Goal: Task Accomplishment & Management: Manage account settings

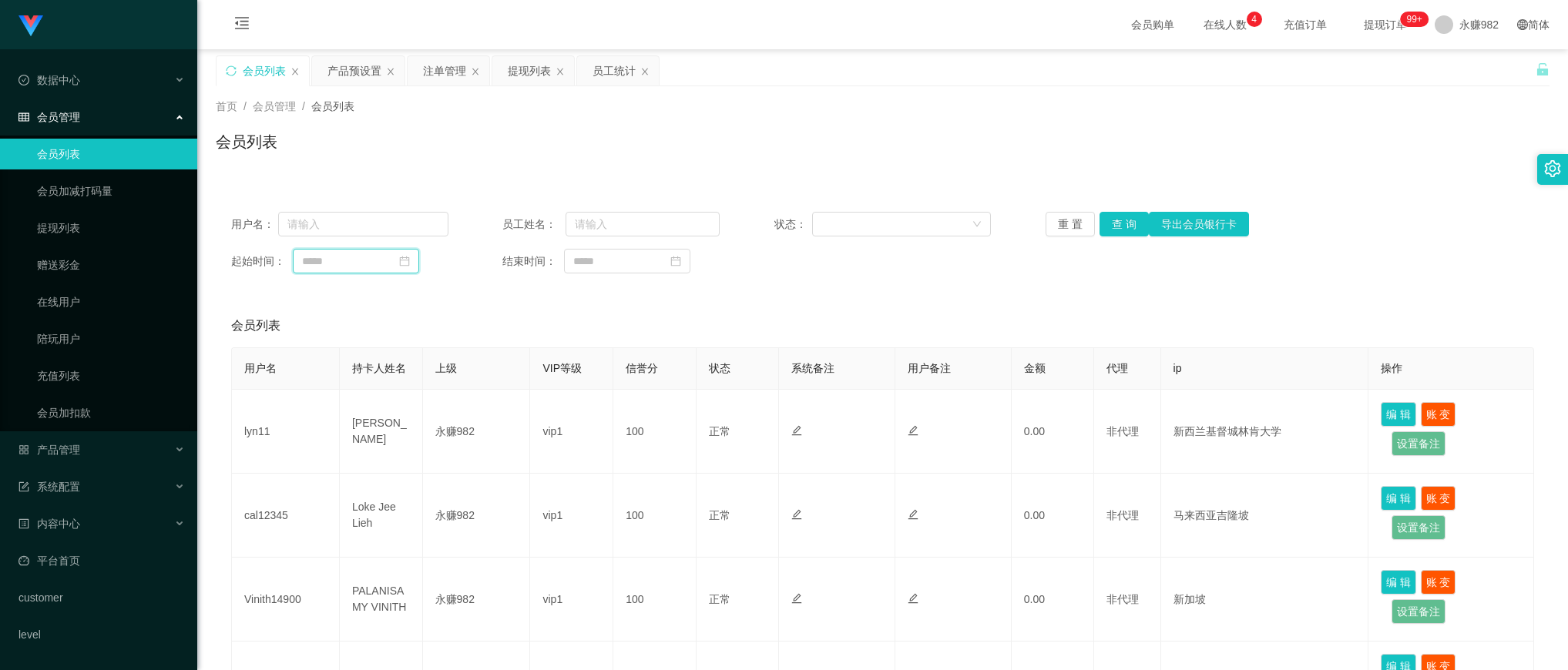
click at [367, 266] on input at bounding box center [356, 261] width 127 height 25
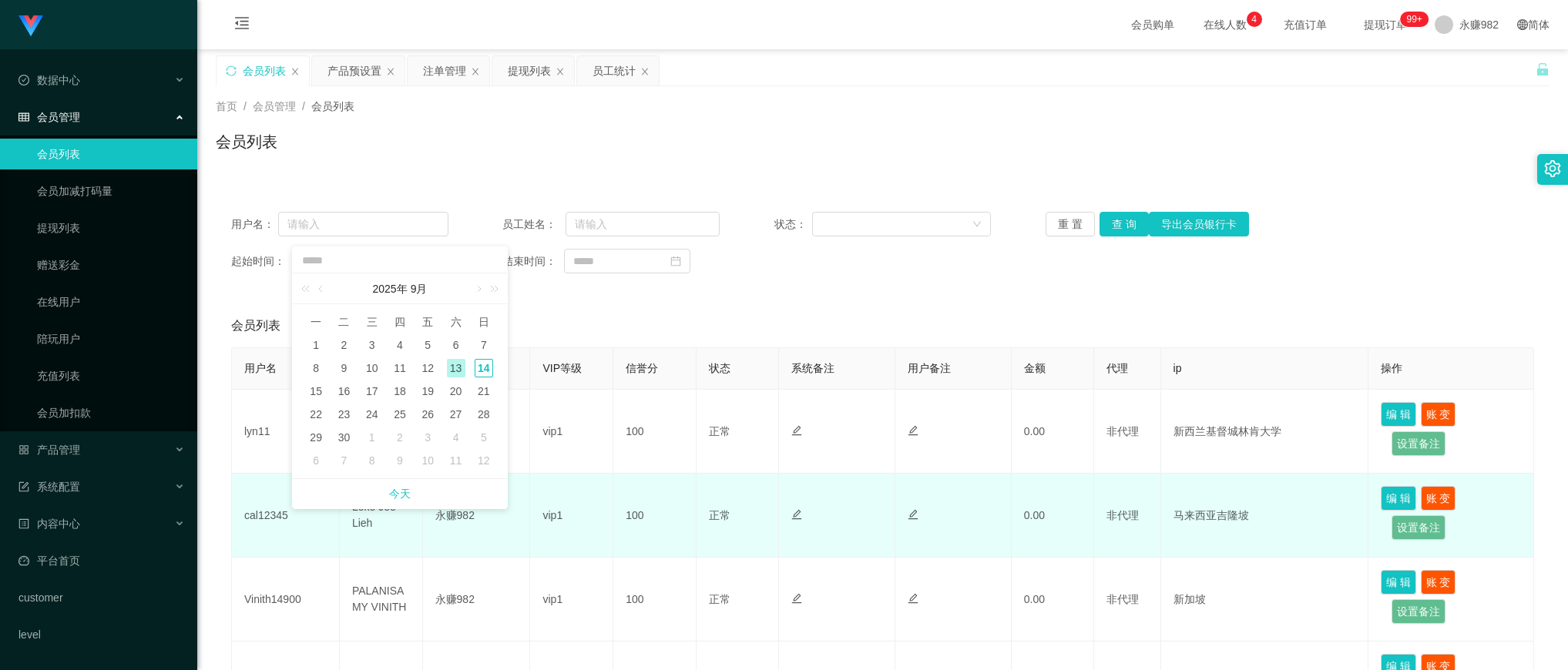
drag, startPoint x: 401, startPoint y: 495, endPoint x: 412, endPoint y: 490, distance: 12.1
click at [401, 495] on link "今天" at bounding box center [400, 494] width 22 height 30
type input "**********"
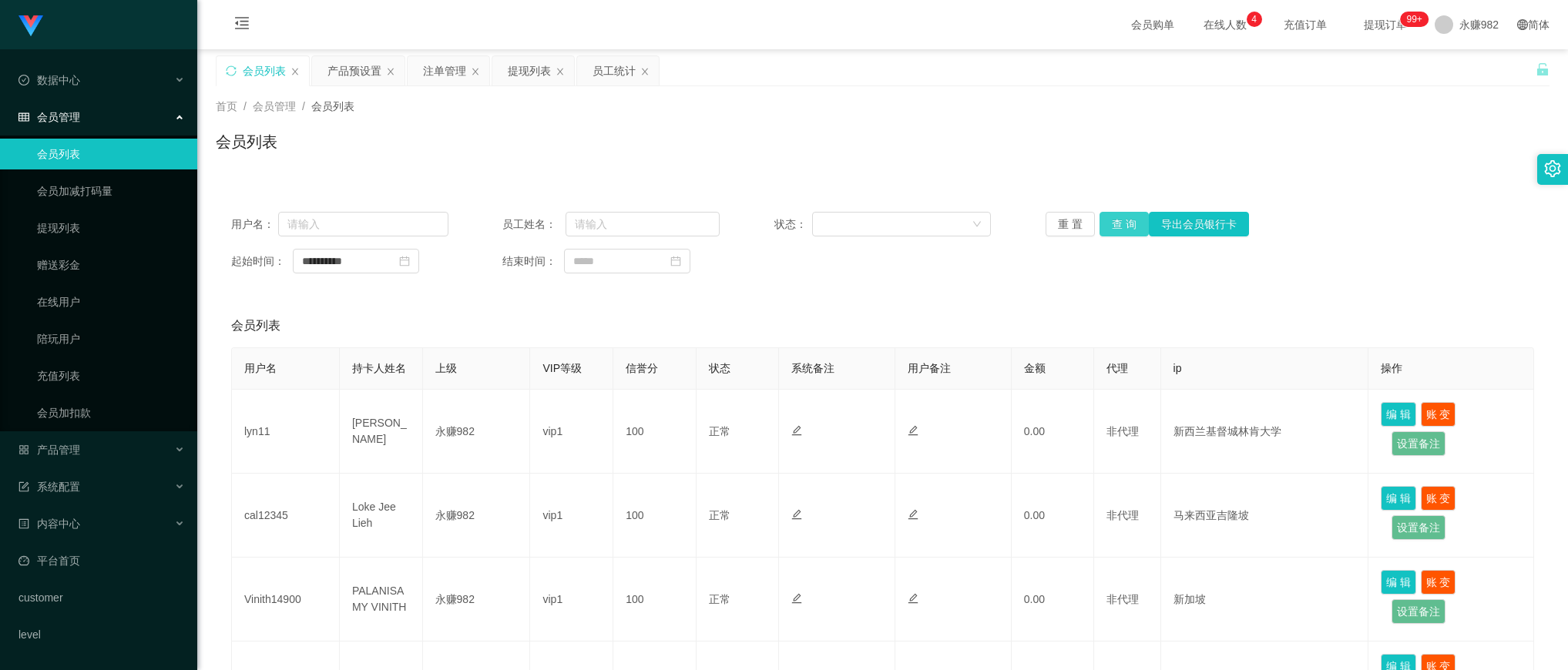
click at [1109, 232] on button "查 询" at bounding box center [1124, 225] width 49 height 25
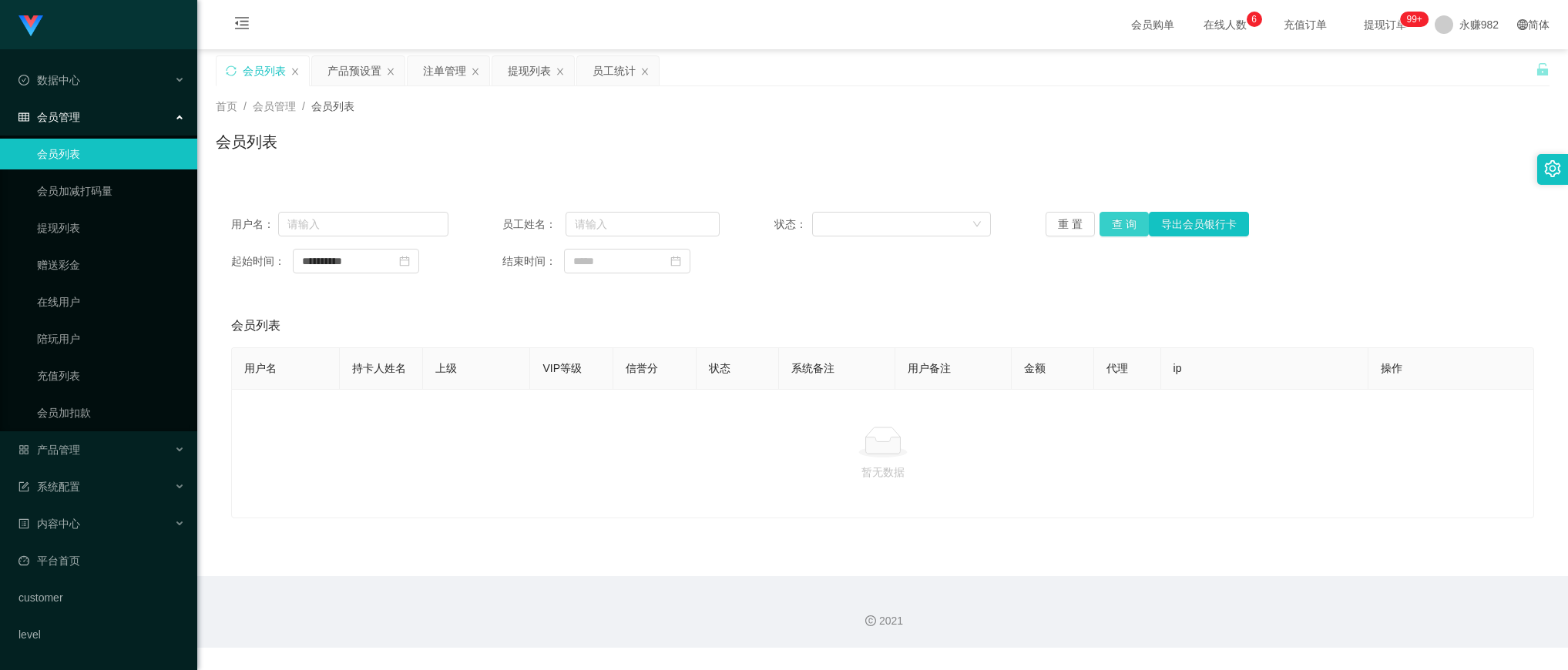
click at [1117, 232] on button "查 询" at bounding box center [1124, 225] width 49 height 25
click at [1117, 218] on button "查 询" at bounding box center [1124, 225] width 49 height 25
click at [823, 501] on div "暂无数据" at bounding box center [882, 454] width 1303 height 130
click at [1123, 220] on button "查 询" at bounding box center [1124, 225] width 49 height 25
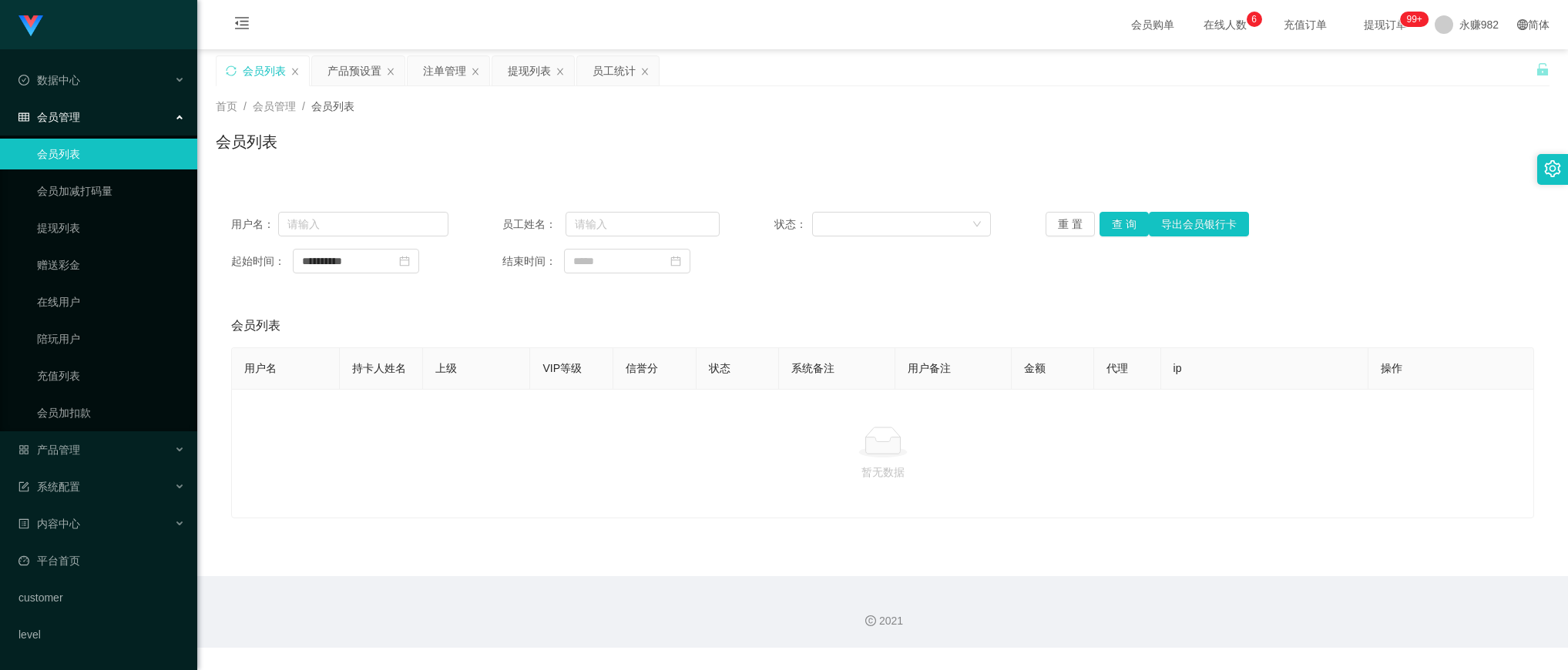
click at [59, 151] on link "会员列表" at bounding box center [111, 154] width 148 height 31
click at [1119, 222] on button "查 询" at bounding box center [1124, 225] width 49 height 25
click at [1115, 220] on button "查 询" at bounding box center [1124, 225] width 49 height 25
click at [533, 66] on div "提现列表" at bounding box center [529, 71] width 44 height 30
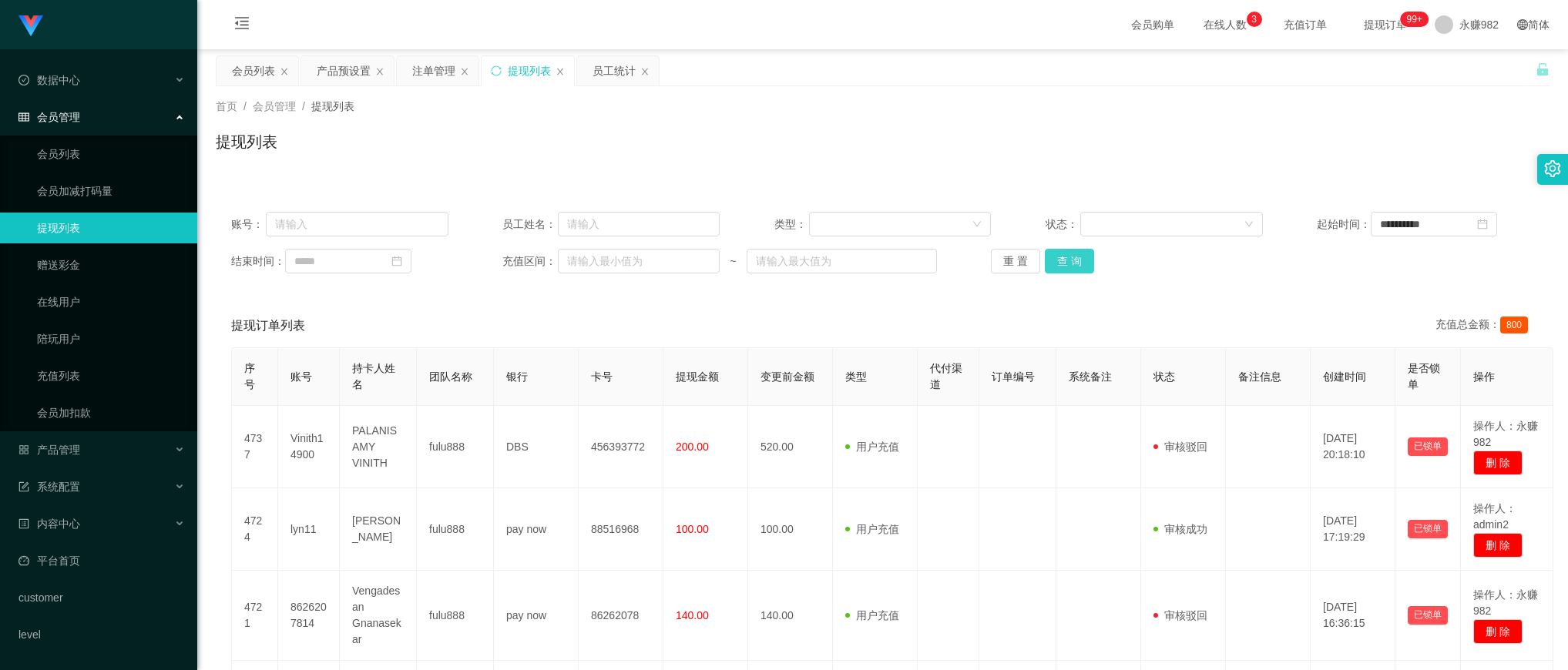
click at [1067, 254] on button "查 询" at bounding box center [1069, 261] width 49 height 25
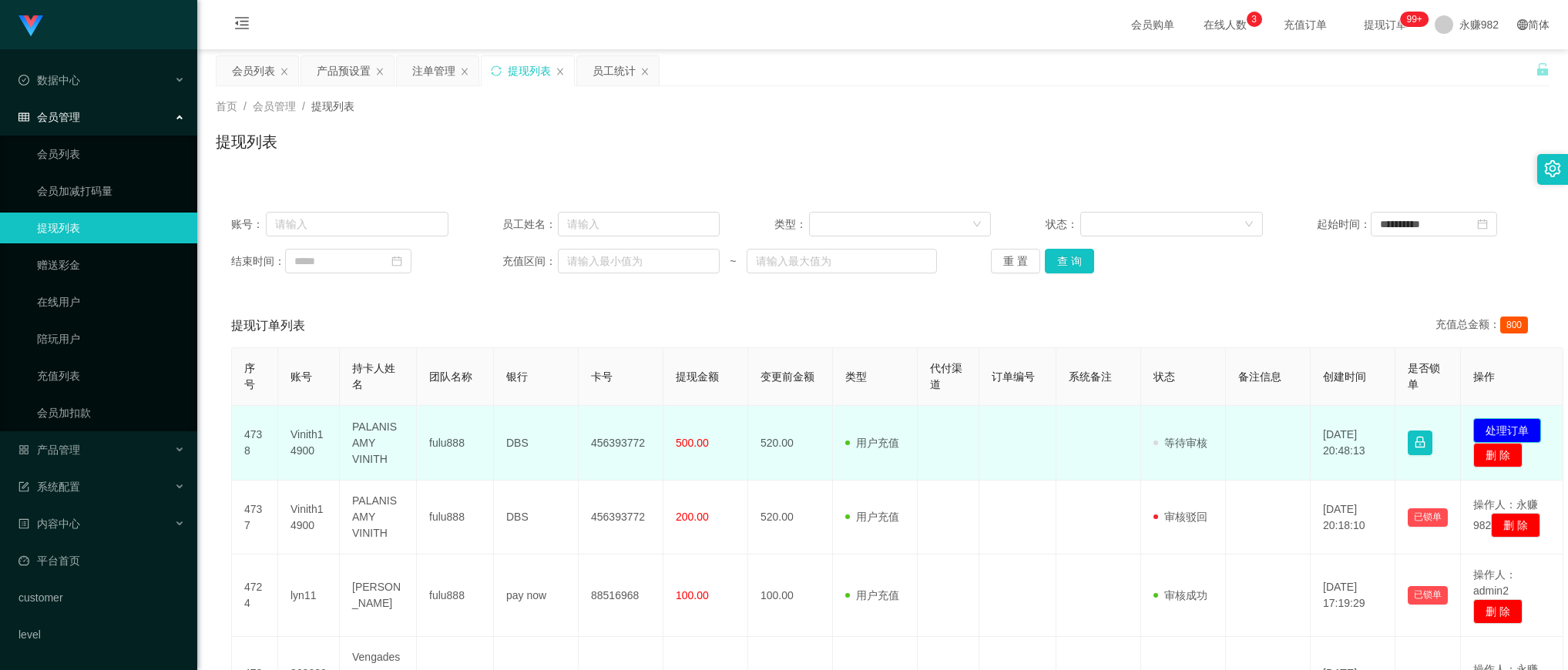
click at [1493, 432] on button "处理订单" at bounding box center [1507, 431] width 68 height 25
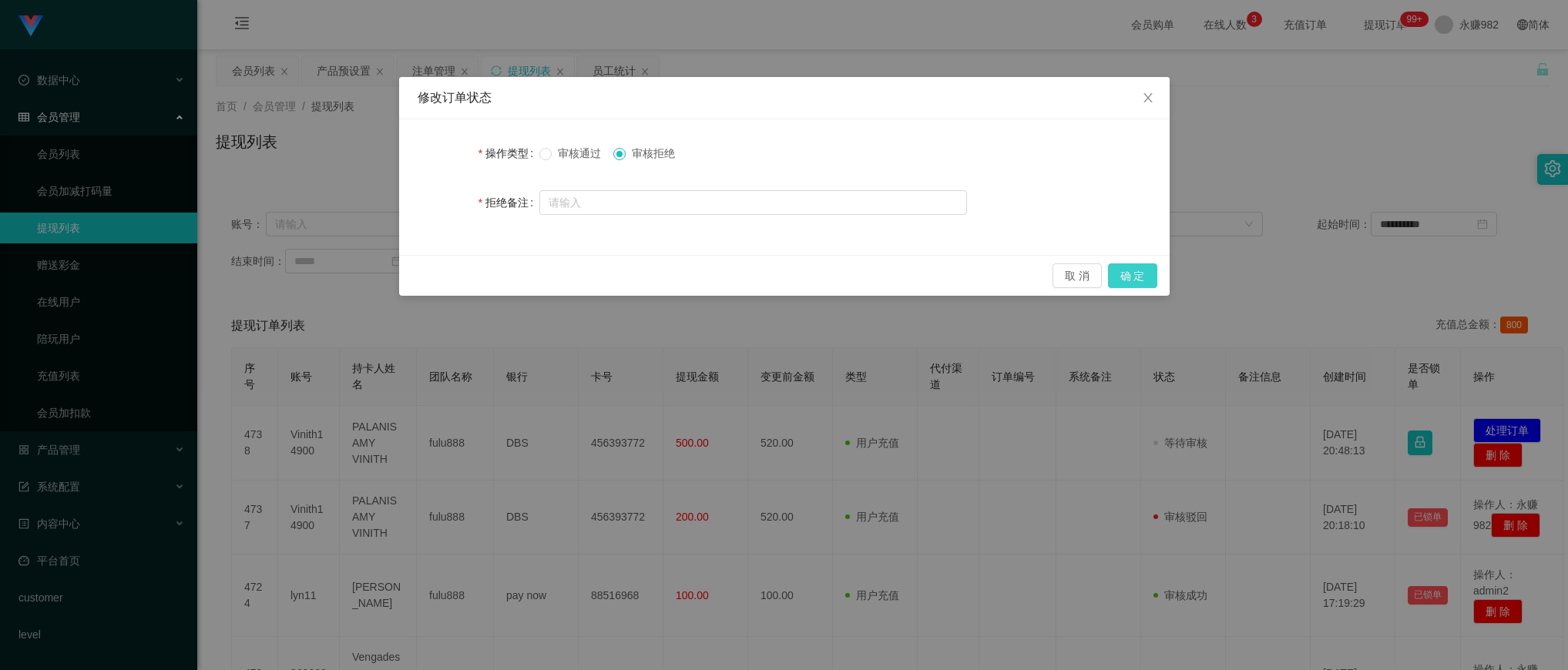
click at [1119, 276] on button "确 定" at bounding box center [1132, 276] width 49 height 25
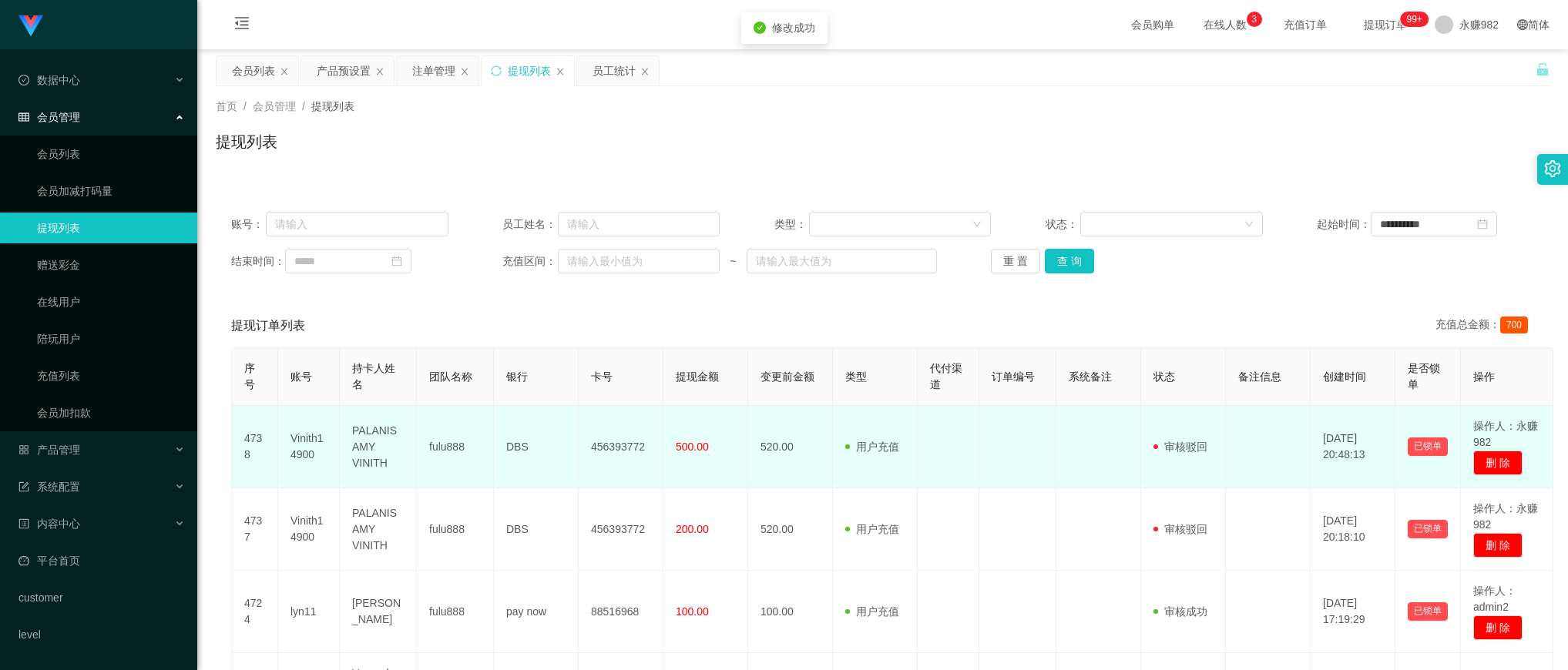
click at [318, 444] on td "Vinith14900" at bounding box center [309, 447] width 61 height 82
click at [316, 444] on td "Vinith14900" at bounding box center [309, 447] width 61 height 82
copy td "Vinith14900"
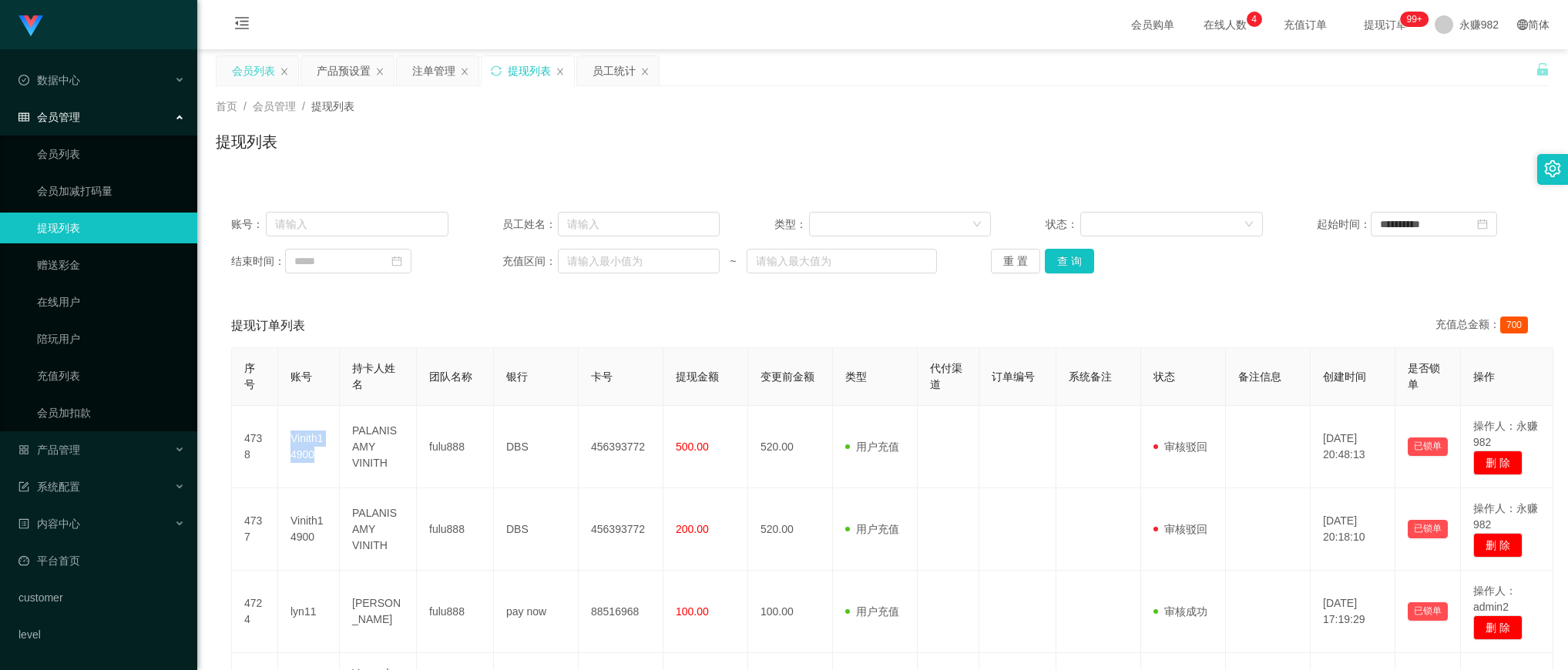
click at [249, 64] on div "会员列表" at bounding box center [253, 71] width 44 height 30
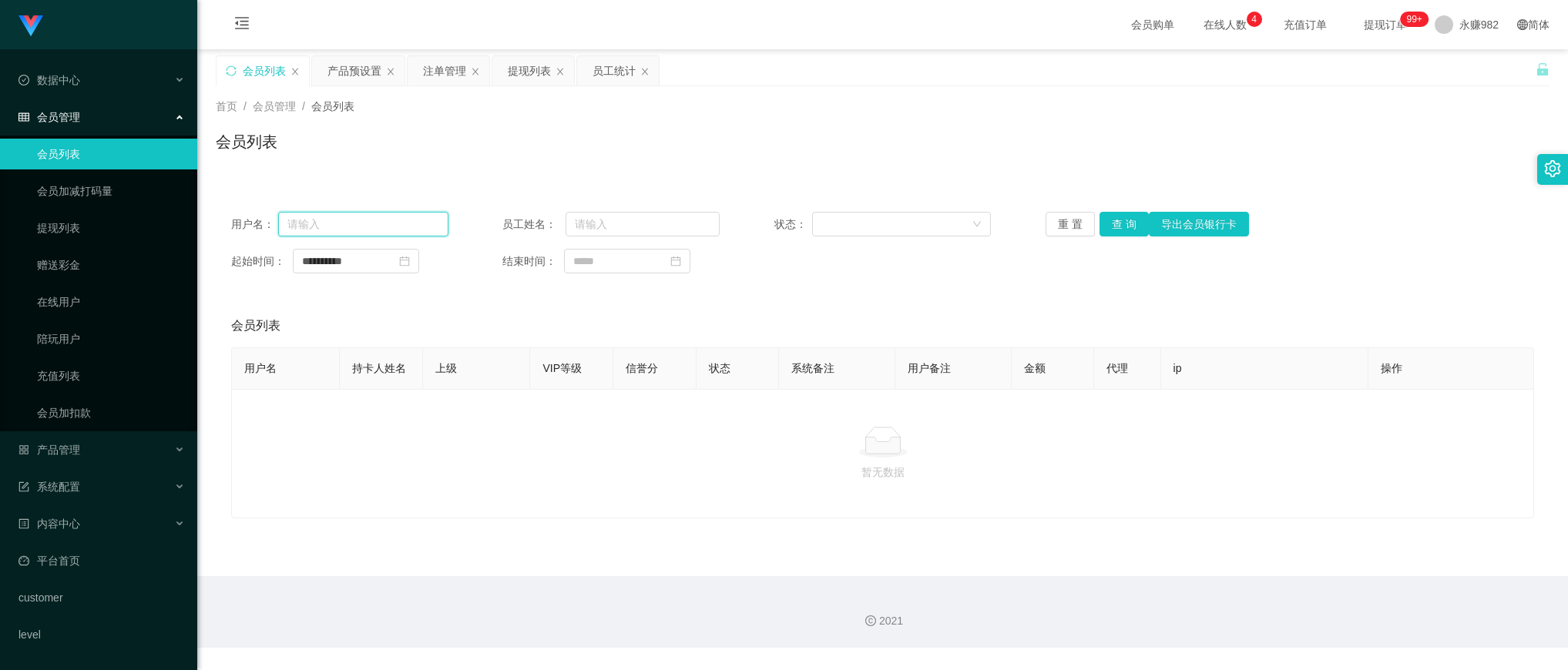
click at [388, 229] on input "text" at bounding box center [363, 225] width 170 height 25
paste input "Vinith14900"
type input "Vinith14900"
click at [1110, 228] on button "查 询" at bounding box center [1124, 225] width 49 height 25
click at [410, 264] on icon "图标: close-circle" at bounding box center [404, 261] width 11 height 11
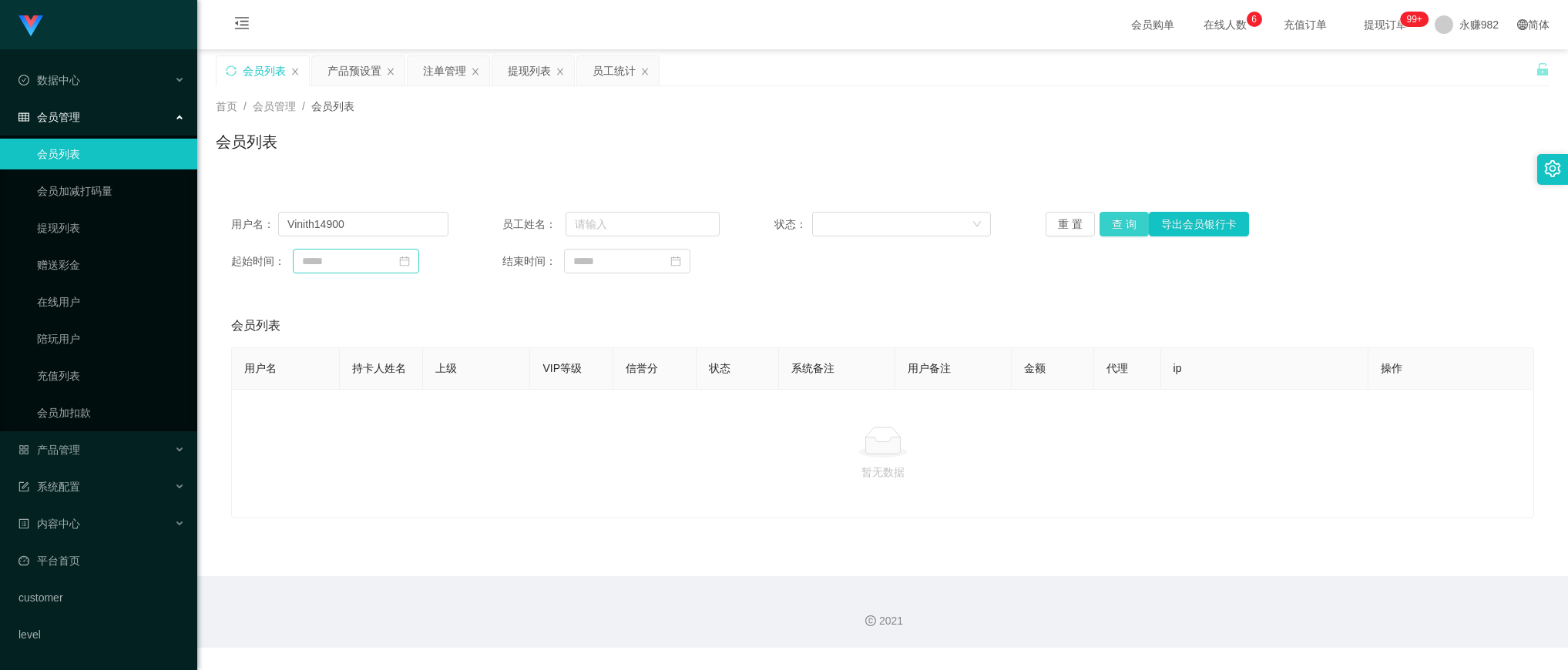
click at [1129, 229] on button "查 询" at bounding box center [1124, 225] width 49 height 25
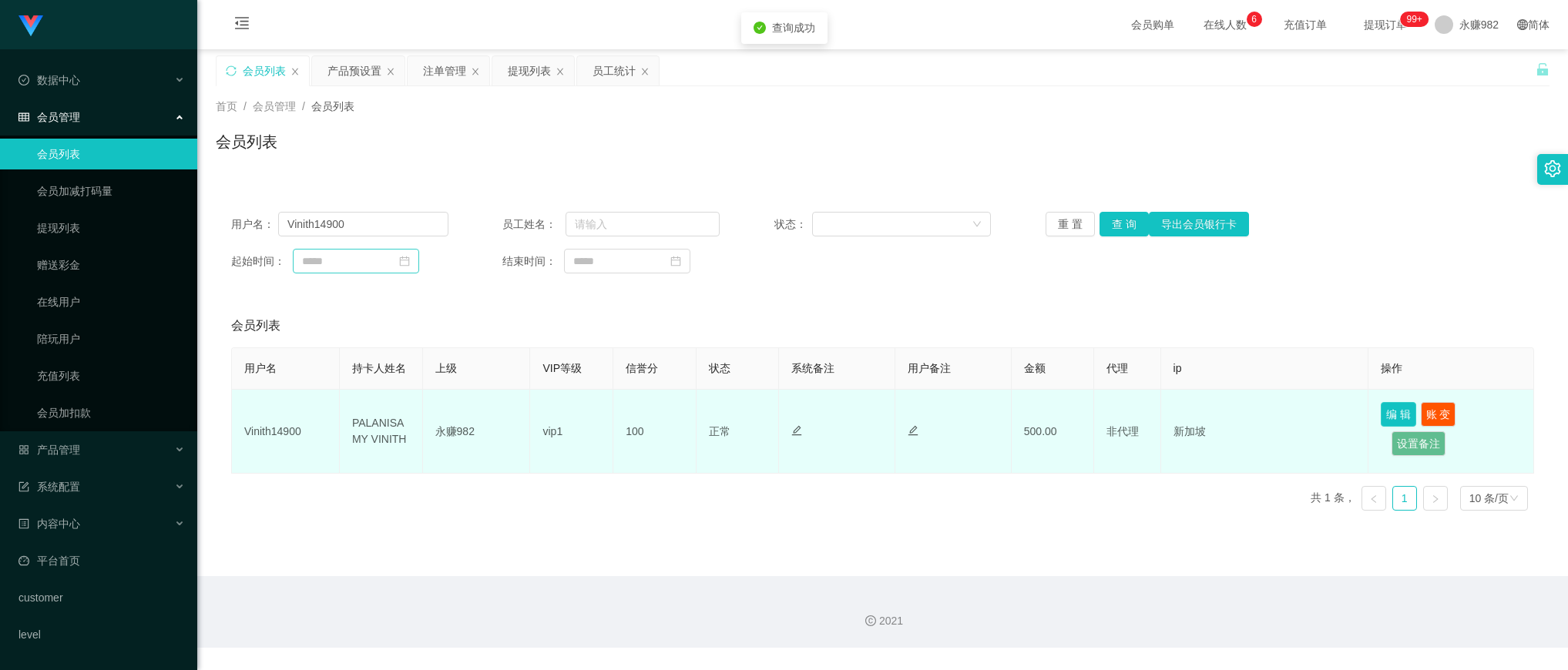
click at [1381, 410] on button "编 辑" at bounding box center [1399, 414] width 36 height 25
type input "Vinith14900"
type input "PALANISAMY VINITH"
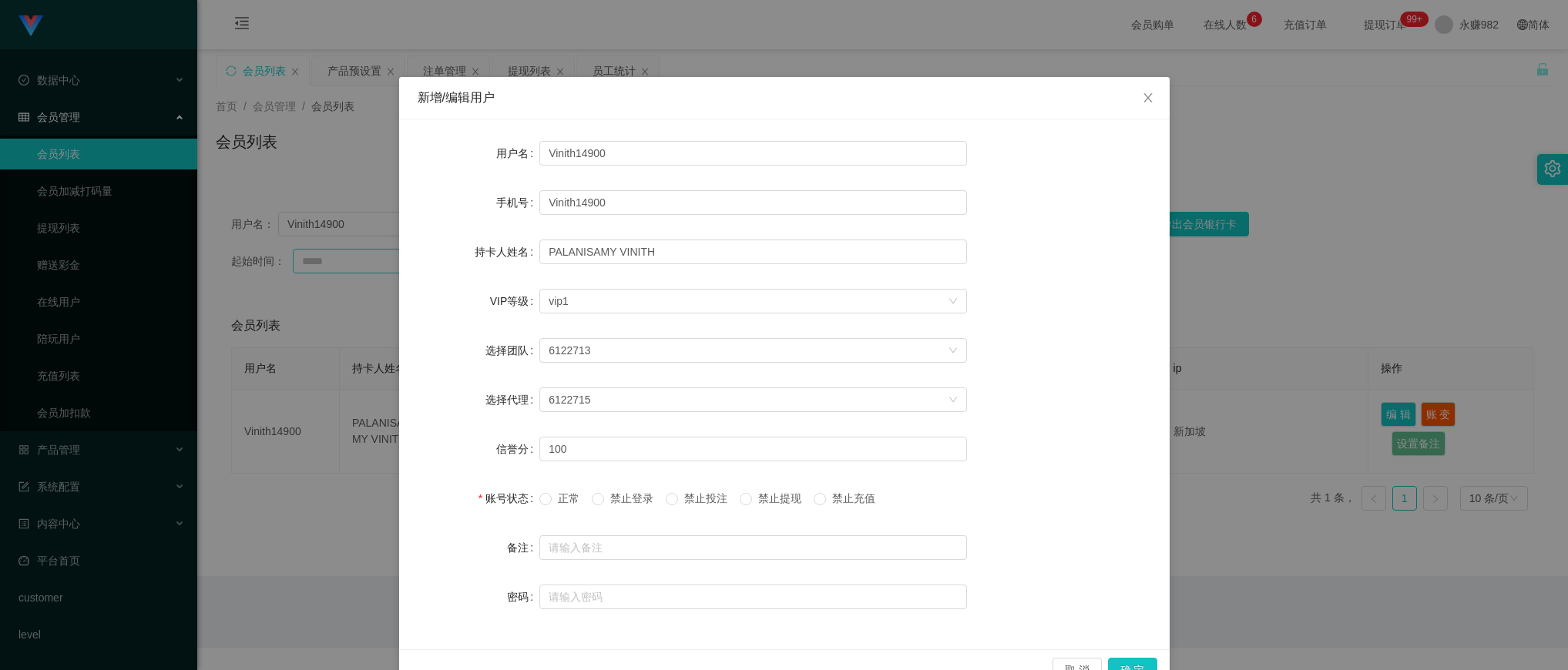
click at [771, 498] on span "禁止提现" at bounding box center [779, 498] width 55 height 12
click at [740, 498] on div "正常 禁止登录 禁止投注 禁止提现 禁止充值" at bounding box center [714, 498] width 348 height 16
click at [752, 498] on span at bounding box center [746, 499] width 12 height 12
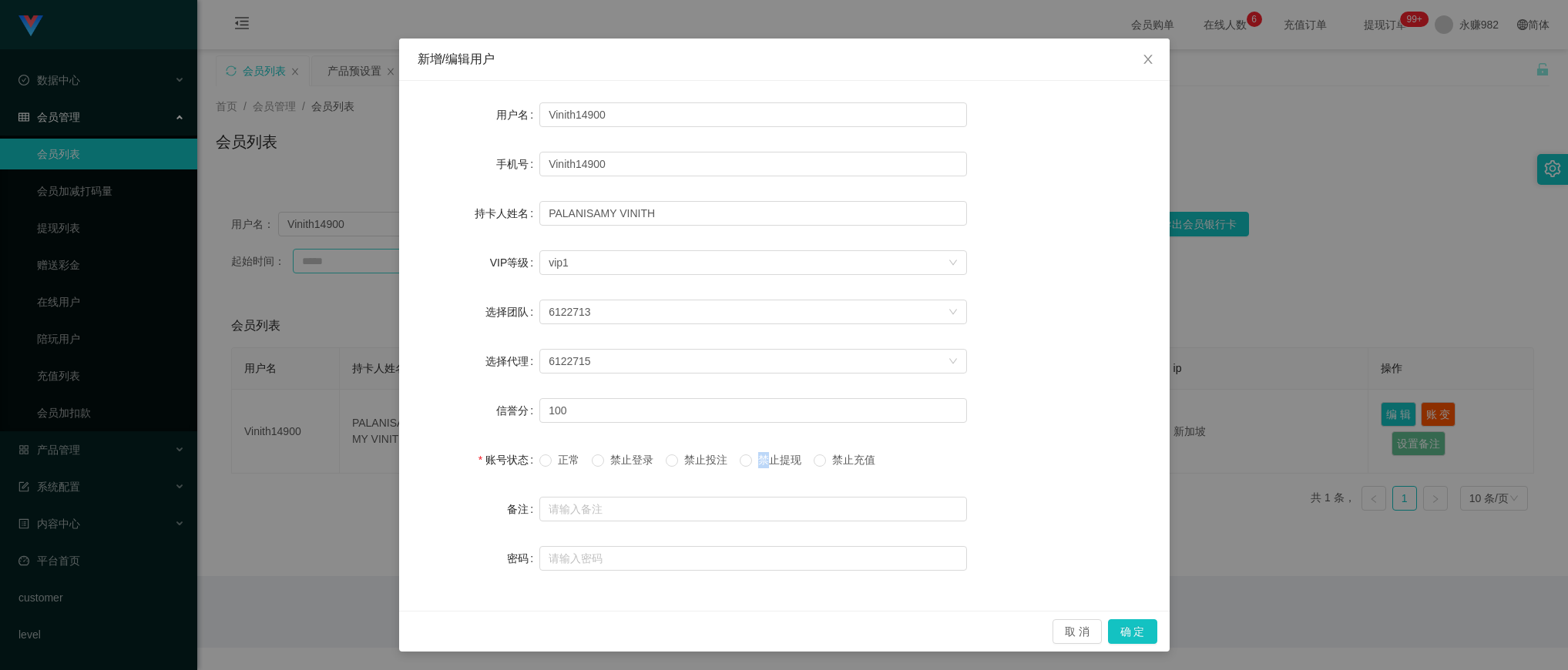
click at [760, 461] on span "禁止提现" at bounding box center [779, 460] width 55 height 12
click at [1114, 624] on button "确 定" at bounding box center [1132, 632] width 49 height 25
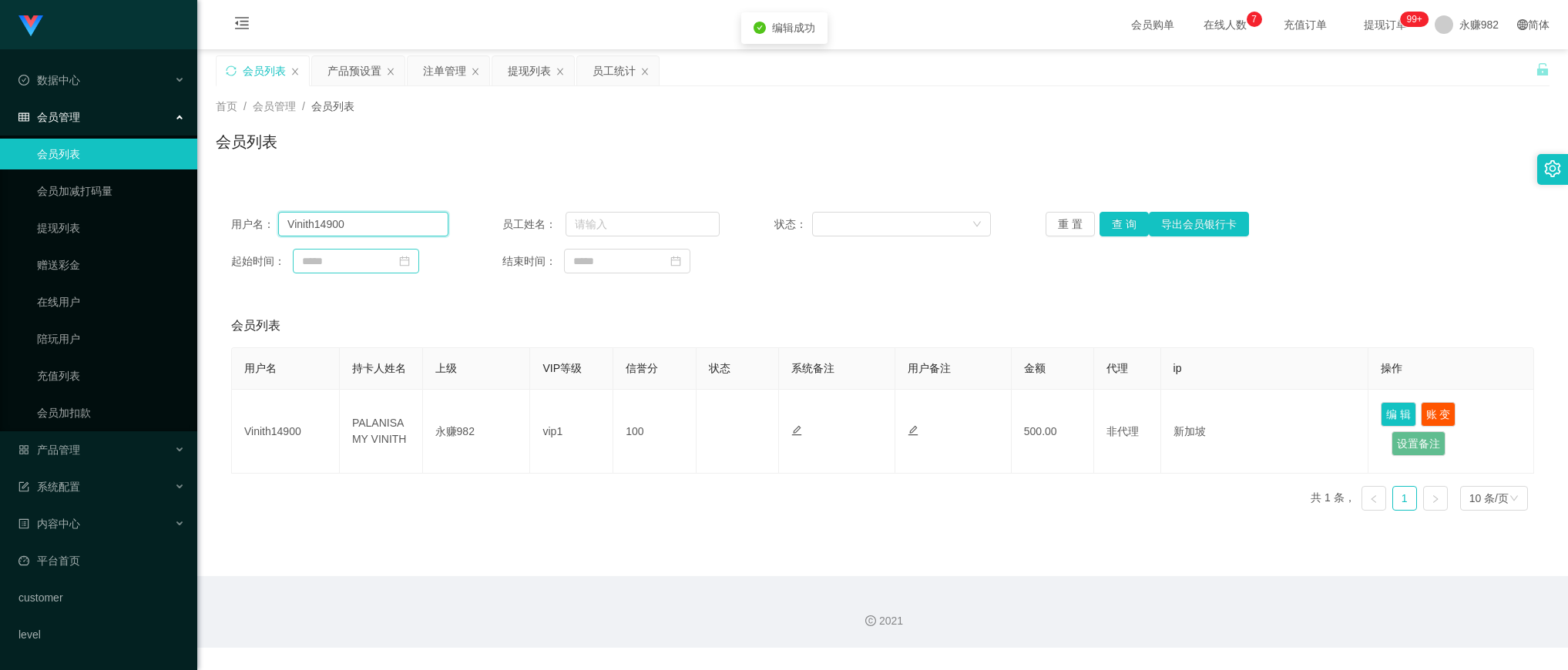
click at [357, 229] on input "Vinith14900" at bounding box center [363, 225] width 170 height 25
click at [357, 266] on input at bounding box center [356, 261] width 127 height 25
click at [394, 498] on link "今天" at bounding box center [400, 494] width 22 height 30
type input "**********"
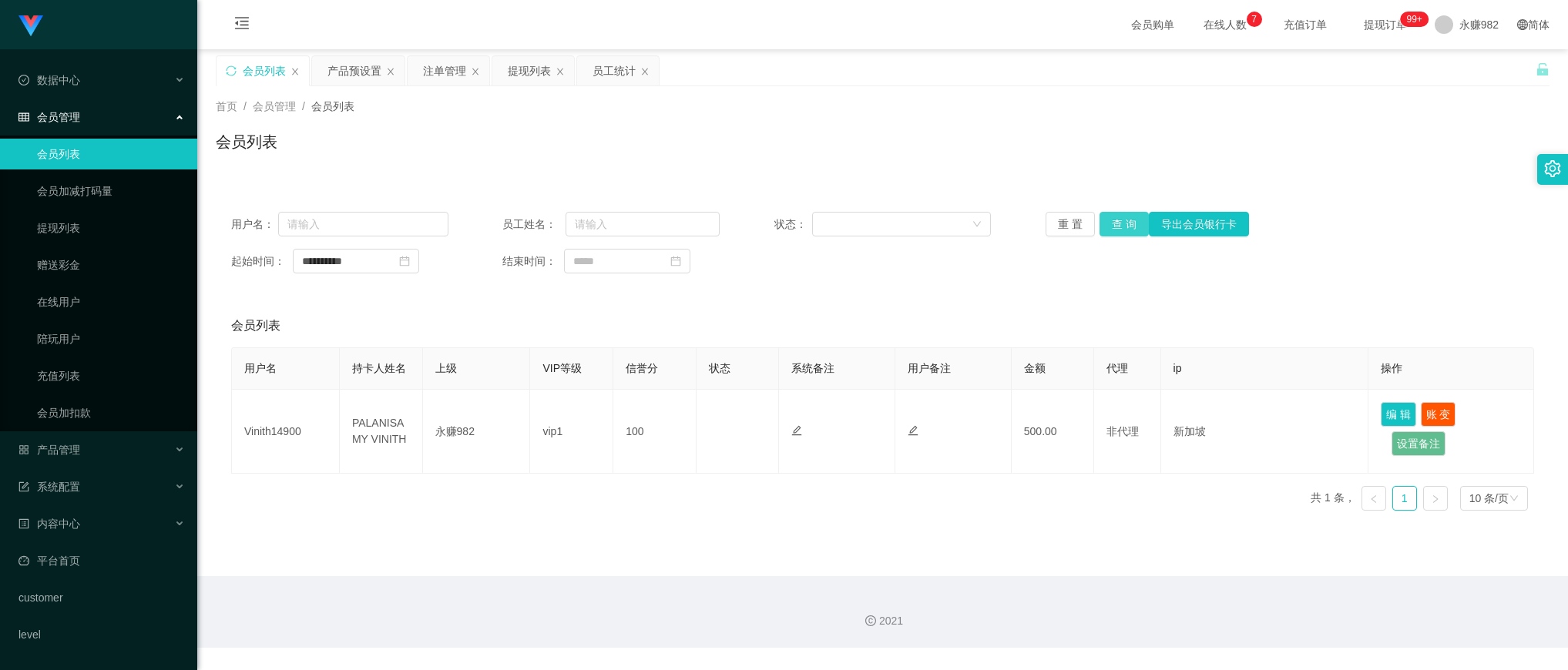
click at [1119, 214] on button "查 询" at bounding box center [1124, 225] width 49 height 25
click at [1119, 215] on button "查 询" at bounding box center [1124, 225] width 49 height 25
click at [380, 260] on input "**********" at bounding box center [356, 261] width 127 height 25
click at [399, 484] on link "今天" at bounding box center [400, 494] width 22 height 30
click at [1108, 232] on button "查 询" at bounding box center [1124, 225] width 49 height 25
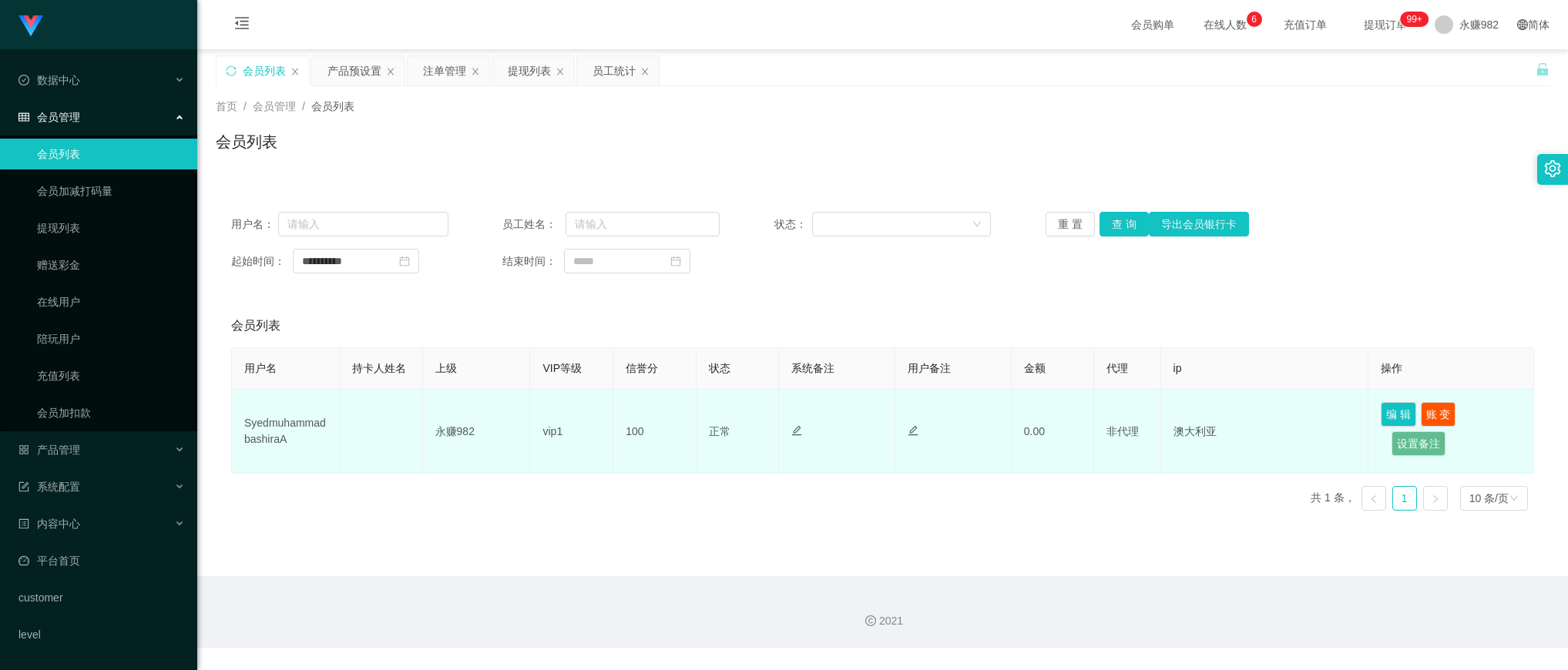
click at [287, 420] on td "SyedmuhammadbashiraA" at bounding box center [285, 432] width 108 height 84
copy td "SyedmuhammadbashiraA"
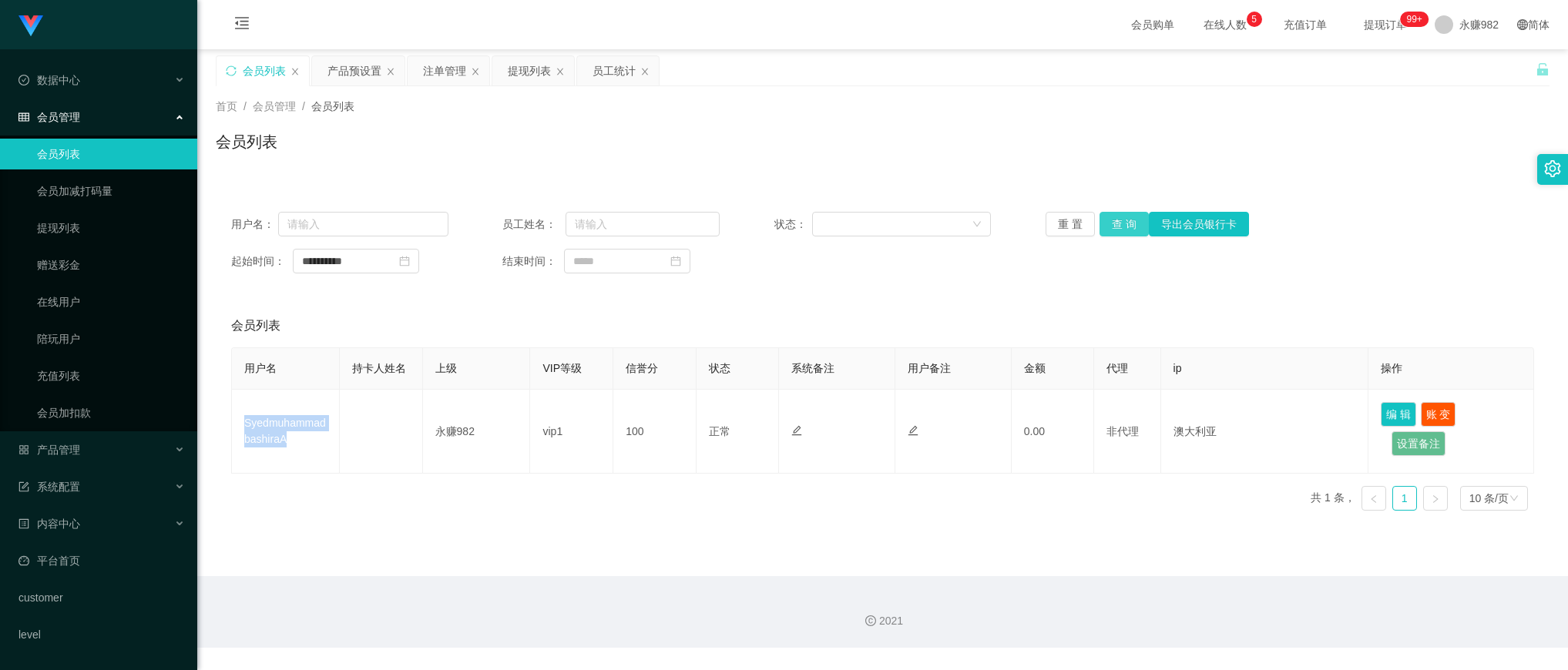
click at [1125, 223] on button "查 询" at bounding box center [1124, 225] width 49 height 25
click at [1112, 228] on button "查 询" at bounding box center [1124, 225] width 49 height 25
click at [410, 256] on icon "图标: close-circle" at bounding box center [404, 261] width 11 height 11
click at [1133, 218] on button "查 询" at bounding box center [1124, 225] width 49 height 25
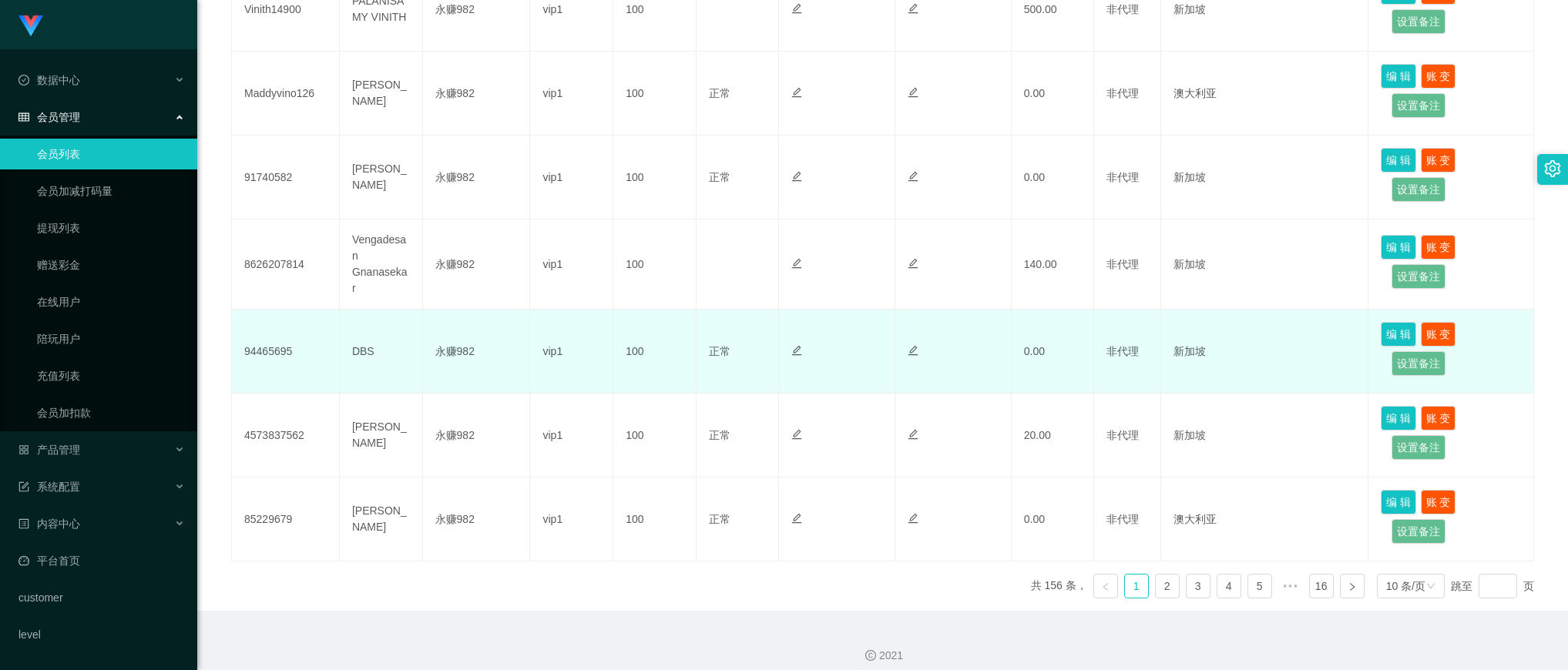
scroll to position [688, 0]
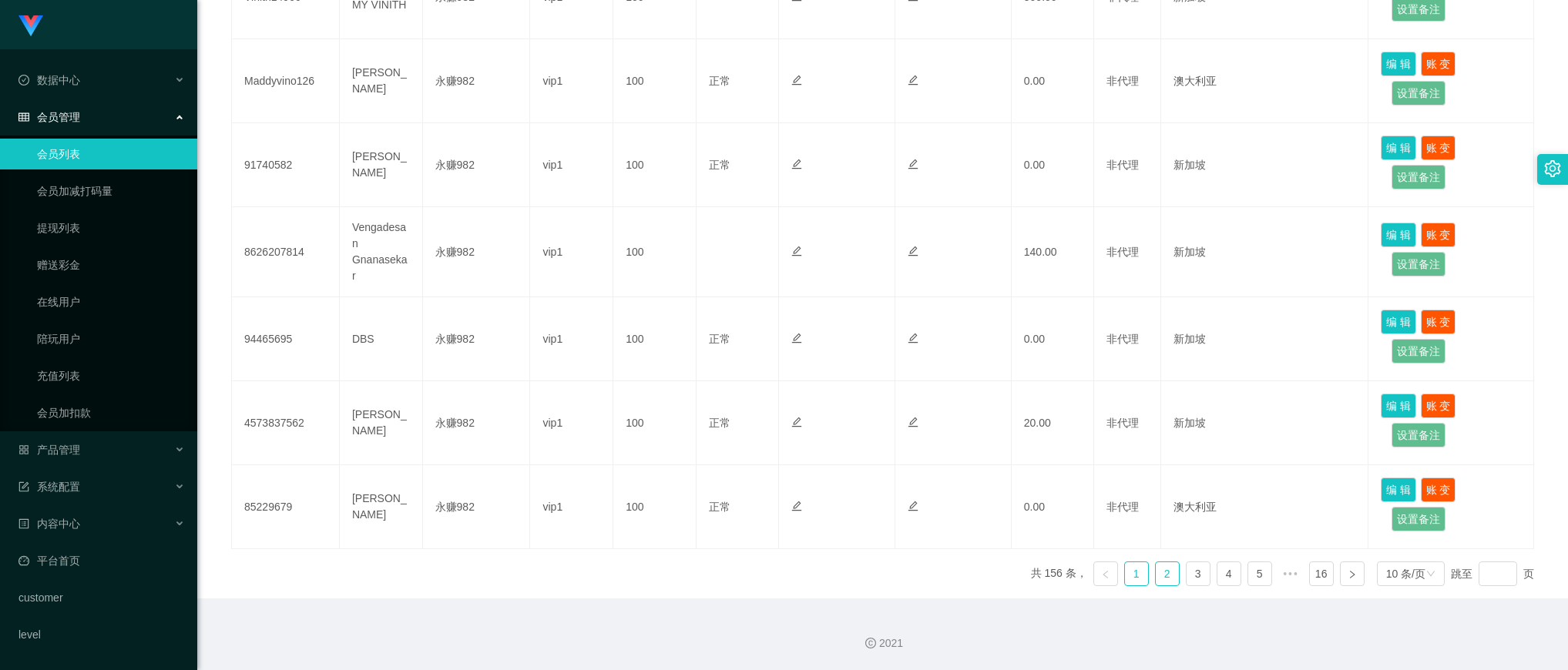
click at [1156, 572] on link "2" at bounding box center [1168, 574] width 23 height 23
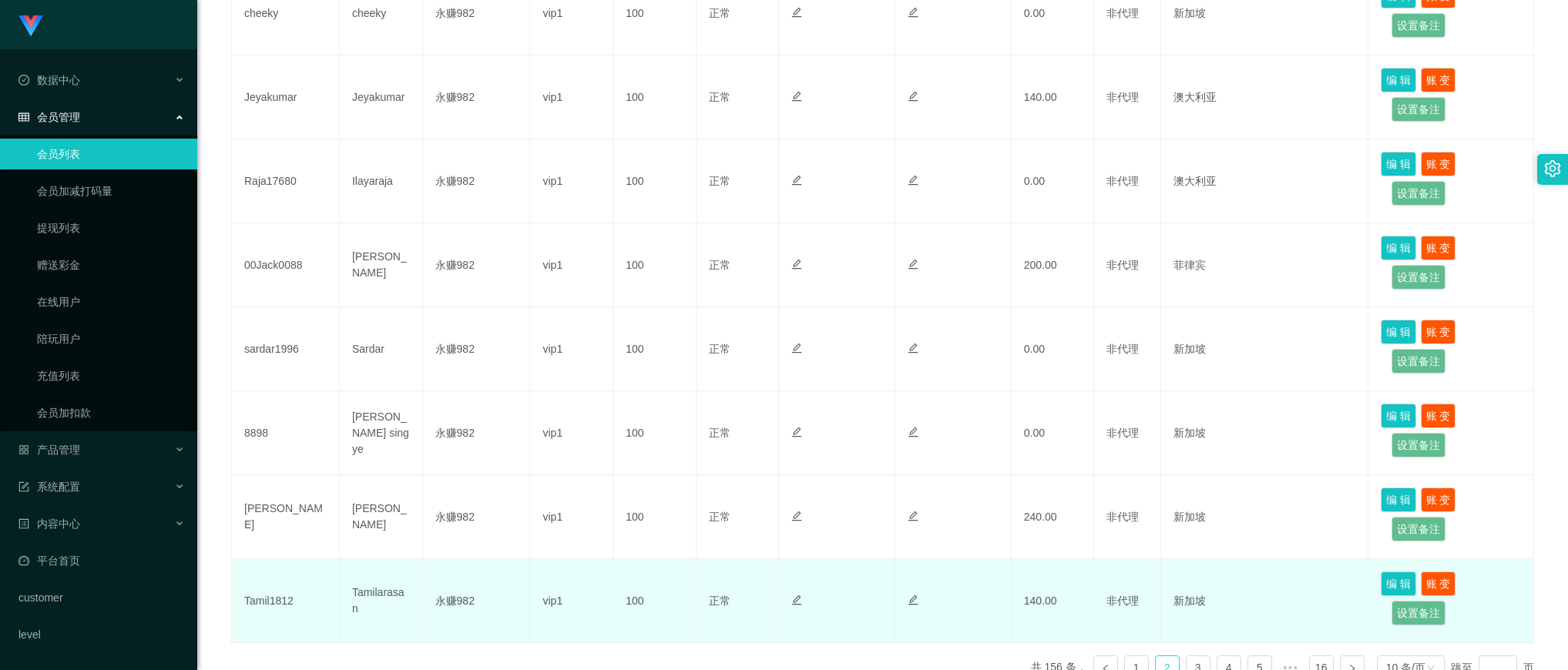
scroll to position [682, 0]
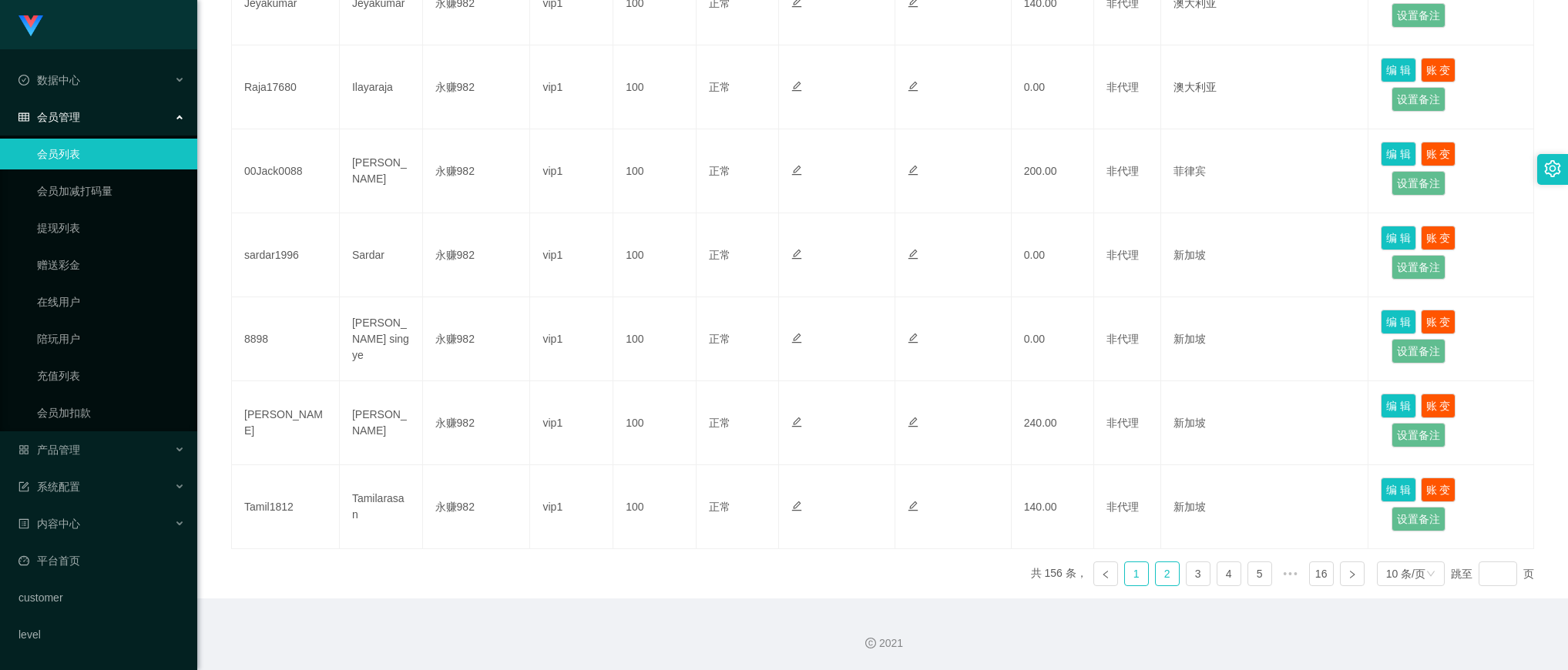
click at [1125, 578] on link "1" at bounding box center [1137, 574] width 23 height 23
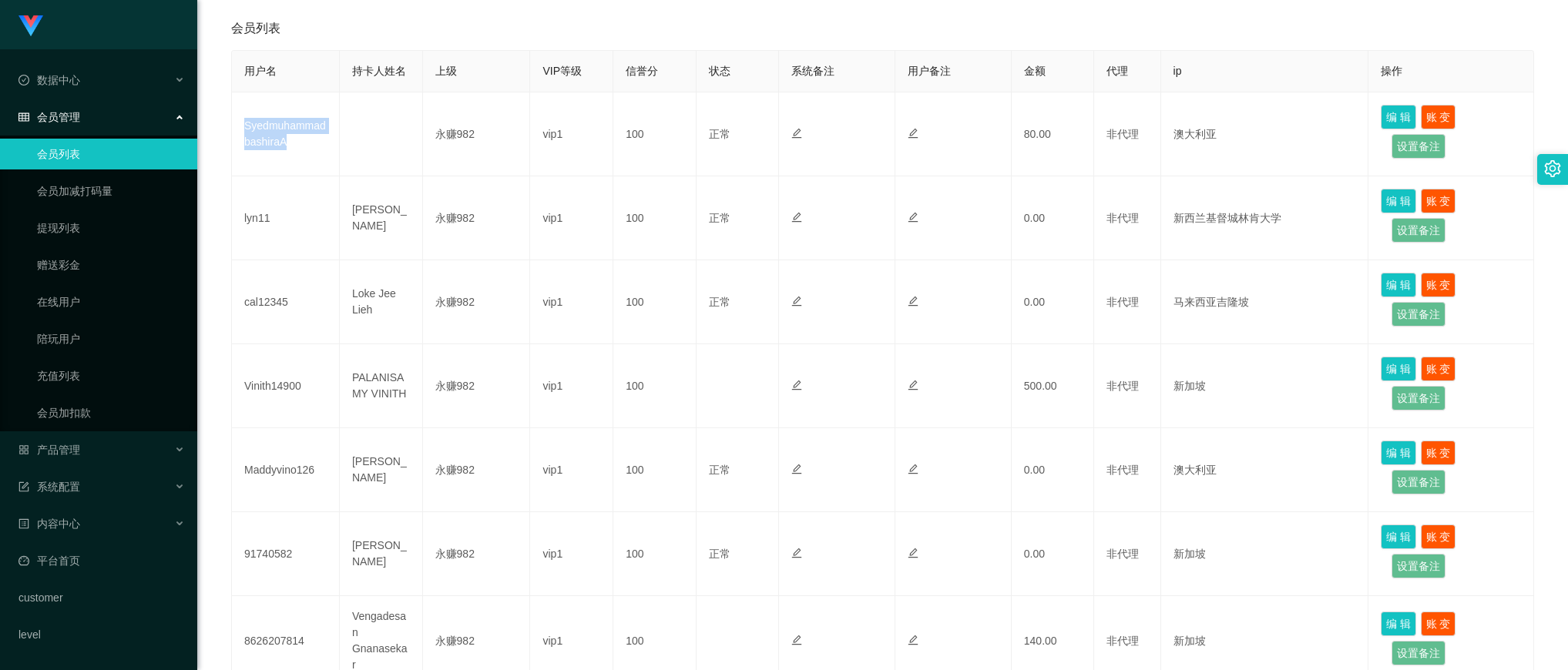
scroll to position [105, 0]
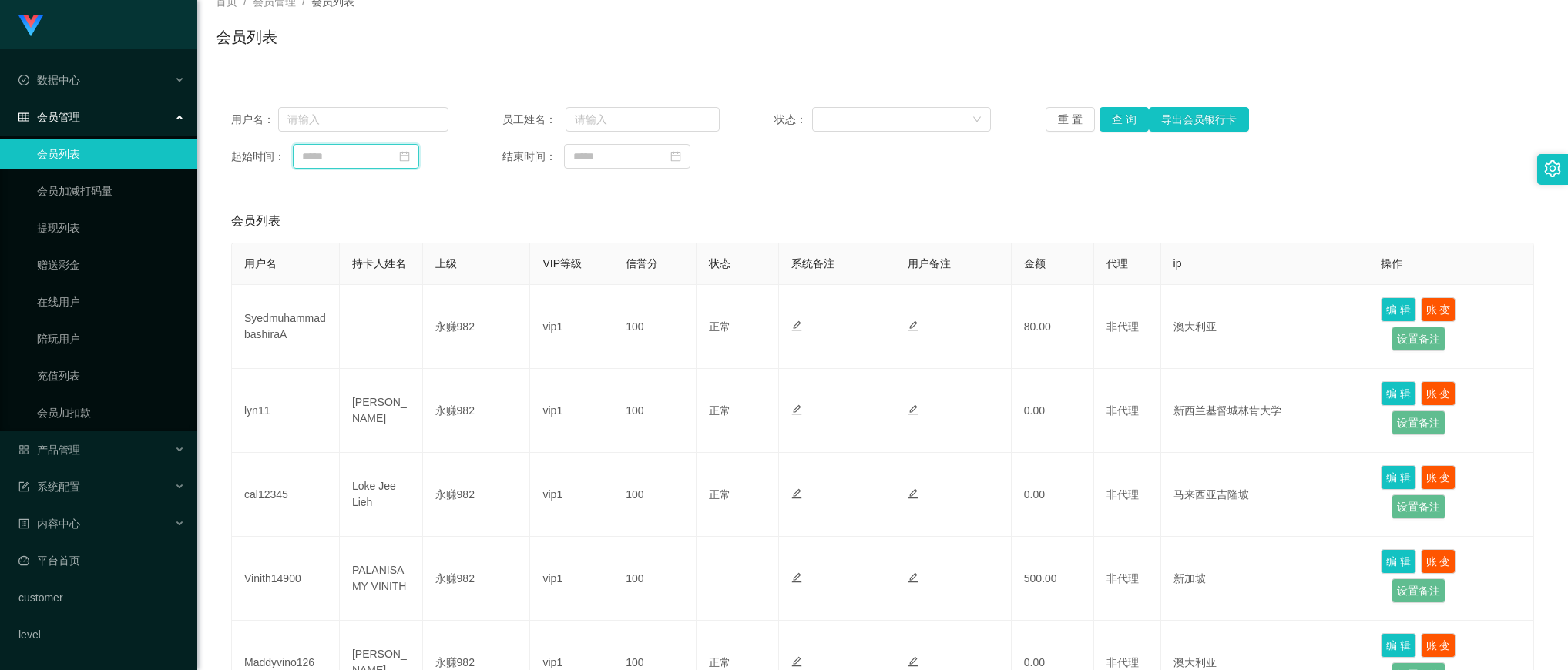
click at [352, 154] on input at bounding box center [356, 156] width 127 height 25
click at [403, 386] on link "今天" at bounding box center [400, 389] width 22 height 30
type input "**********"
click at [1123, 124] on button "查 询" at bounding box center [1124, 120] width 49 height 25
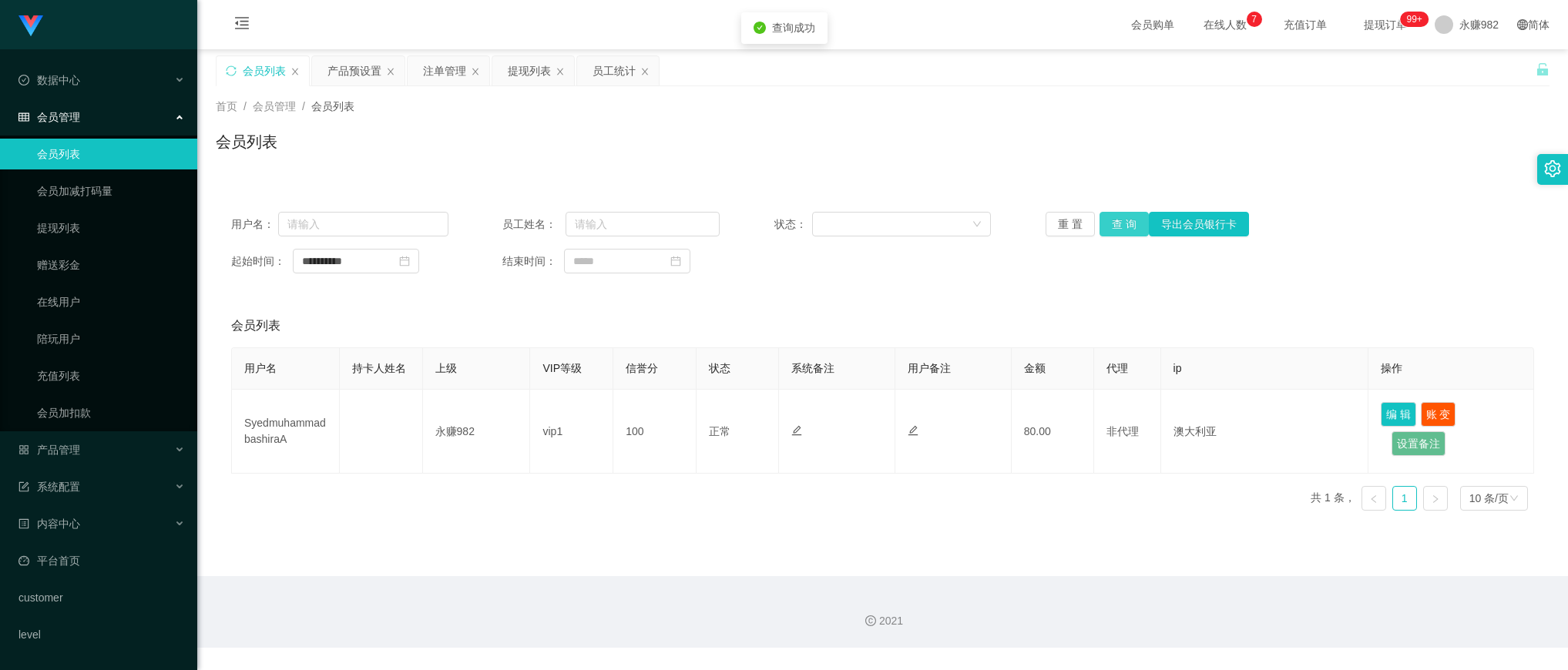
scroll to position [0, 0]
click at [602, 75] on div "员工统计" at bounding box center [614, 71] width 44 height 30
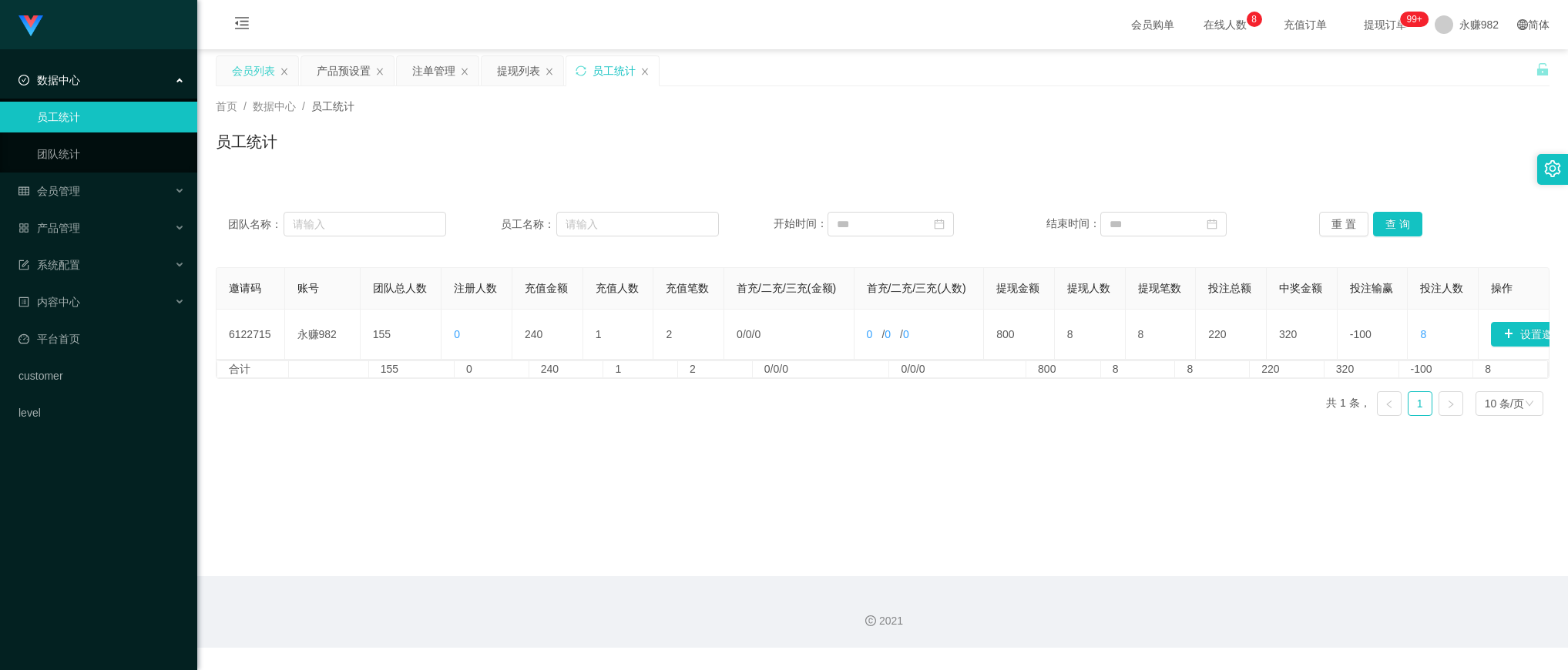
click at [253, 71] on div "会员列表" at bounding box center [253, 71] width 44 height 30
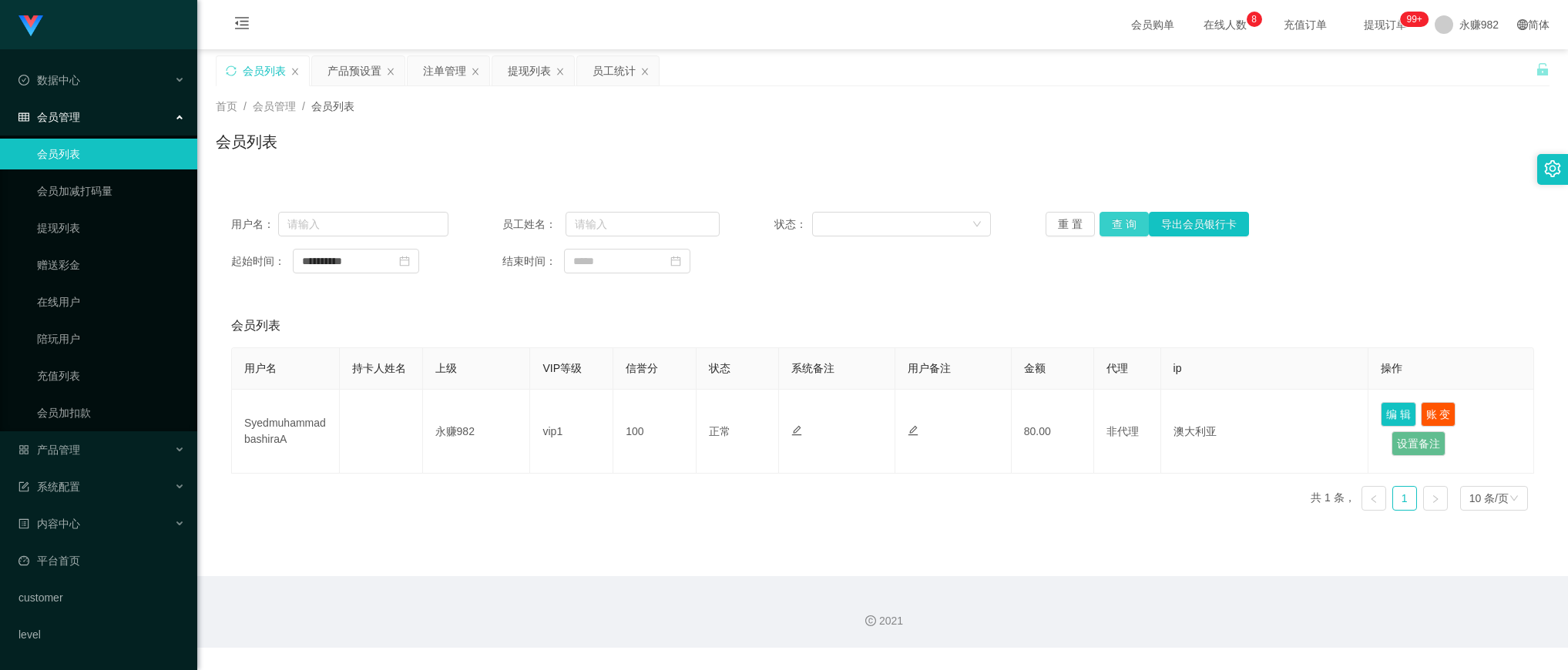
click at [1111, 223] on button "查 询" at bounding box center [1124, 225] width 49 height 25
click at [1112, 223] on button "查 询" at bounding box center [1124, 225] width 49 height 25
click at [1123, 225] on button "查 询" at bounding box center [1124, 225] width 49 height 25
click at [1219, 309] on div "会员列表" at bounding box center [882, 326] width 1303 height 44
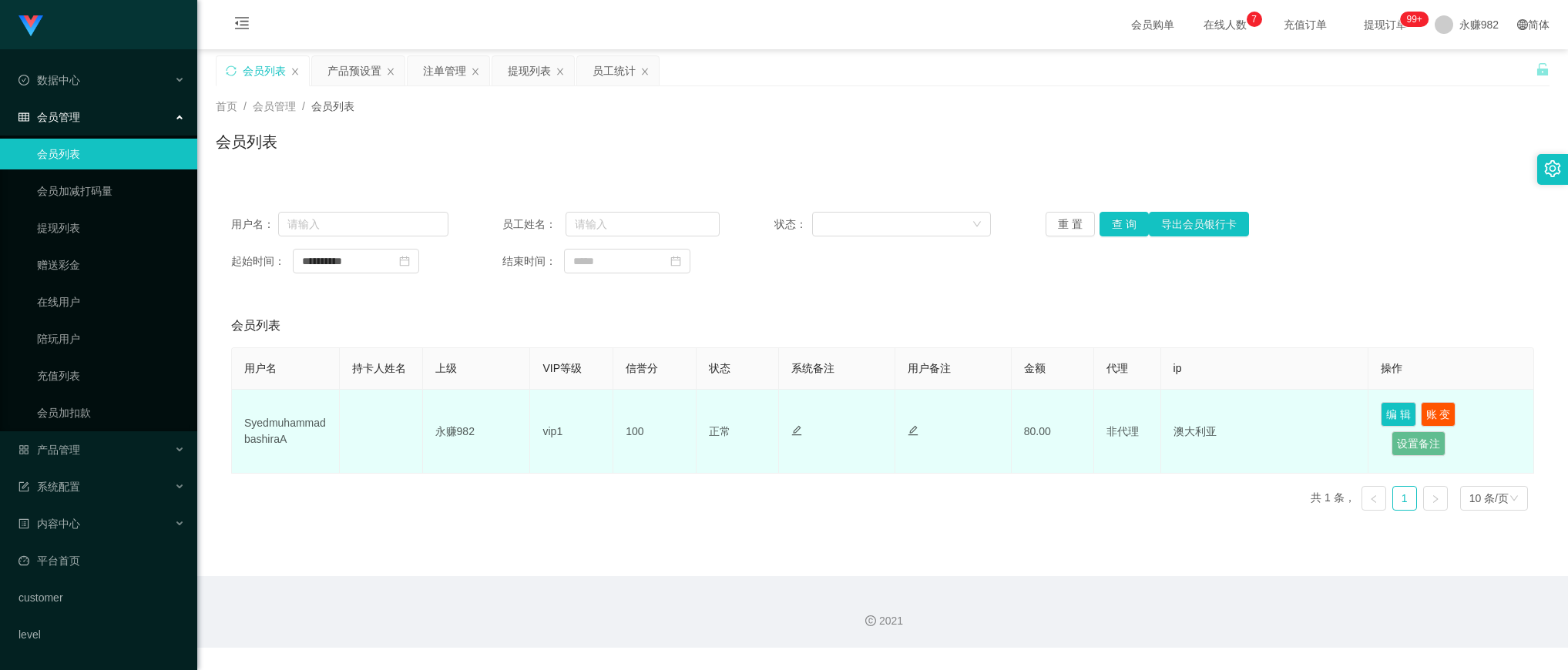
click at [306, 421] on td "SyedmuhammadbashiraA" at bounding box center [285, 432] width 108 height 84
click at [306, 422] on td "SyedmuhammadbashiraA" at bounding box center [285, 432] width 108 height 84
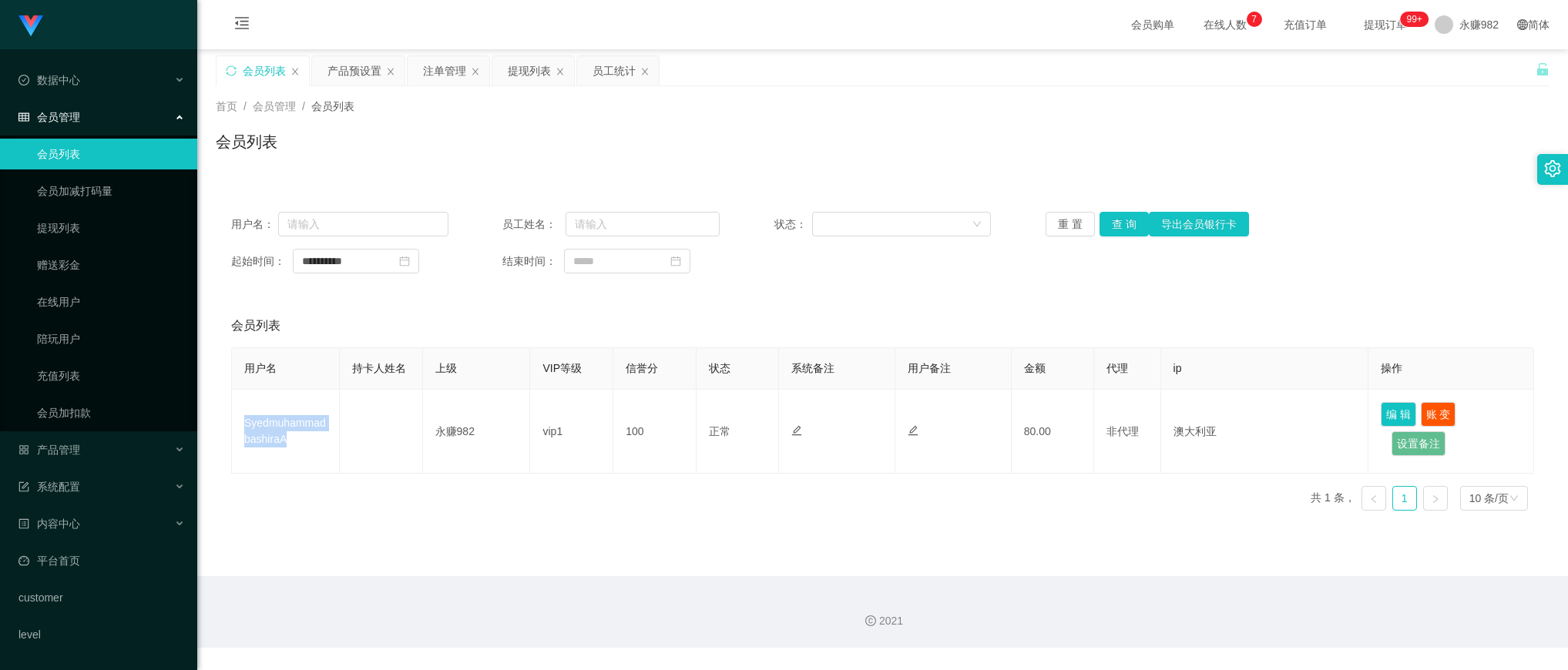
copy td "SyedmuhammadbashiraA"
click at [1105, 231] on button "查 询" at bounding box center [1124, 225] width 49 height 25
click at [1119, 221] on button "查 询" at bounding box center [1124, 225] width 49 height 25
click at [117, 159] on link "会员列表" at bounding box center [111, 154] width 148 height 31
click at [1116, 229] on button "查 询" at bounding box center [1124, 225] width 49 height 25
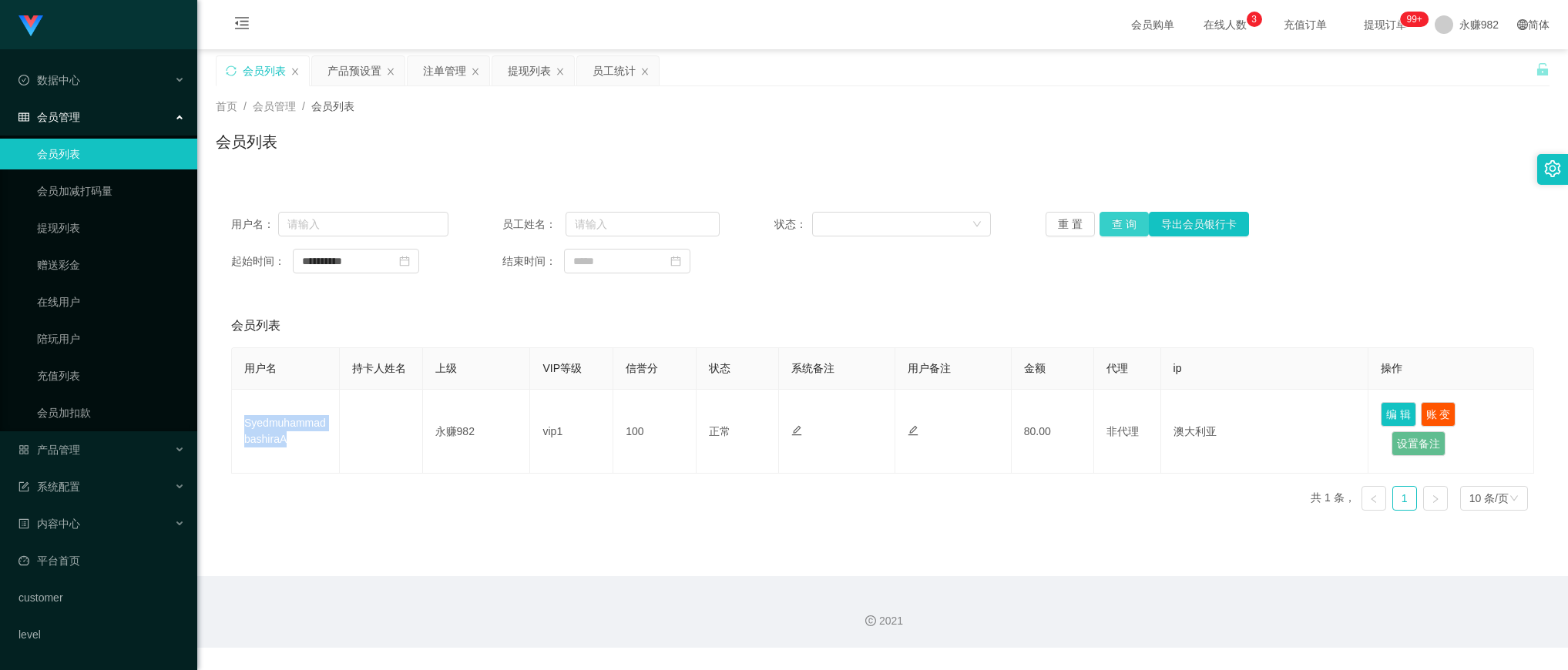
click at [1122, 227] on button "查 询" at bounding box center [1124, 225] width 49 height 25
click at [69, 150] on link "会员列表" at bounding box center [111, 154] width 148 height 31
click at [1114, 222] on button "查 询" at bounding box center [1124, 225] width 49 height 25
click at [1118, 224] on button "查 询" at bounding box center [1124, 225] width 49 height 25
click at [110, 144] on link "会员列表" at bounding box center [111, 154] width 148 height 31
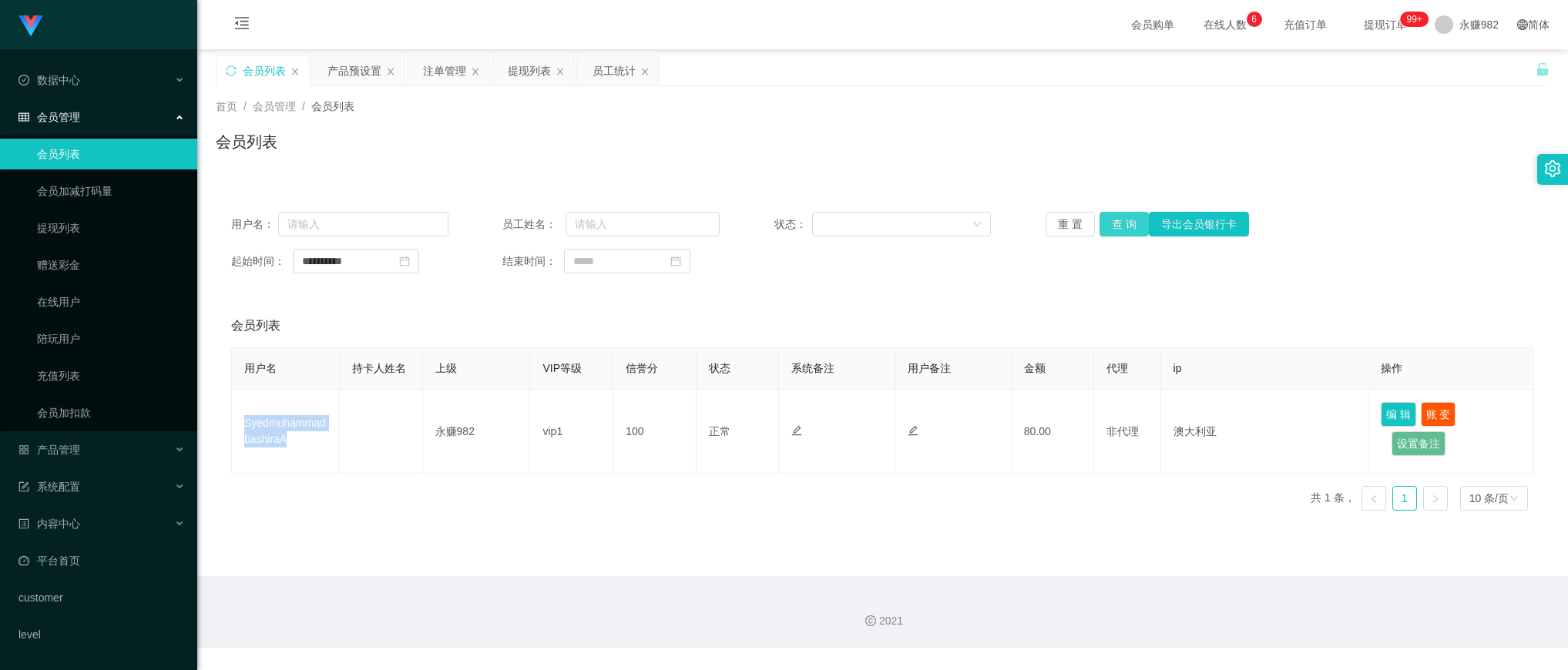
click at [1112, 222] on button "查 询" at bounding box center [1124, 225] width 49 height 25
click at [819, 312] on div "会员列表" at bounding box center [882, 326] width 1303 height 44
click at [1123, 229] on button "查 询" at bounding box center [1124, 225] width 49 height 25
click at [118, 143] on link "会员列表" at bounding box center [111, 154] width 148 height 31
click at [1114, 232] on button "查 询" at bounding box center [1124, 225] width 49 height 25
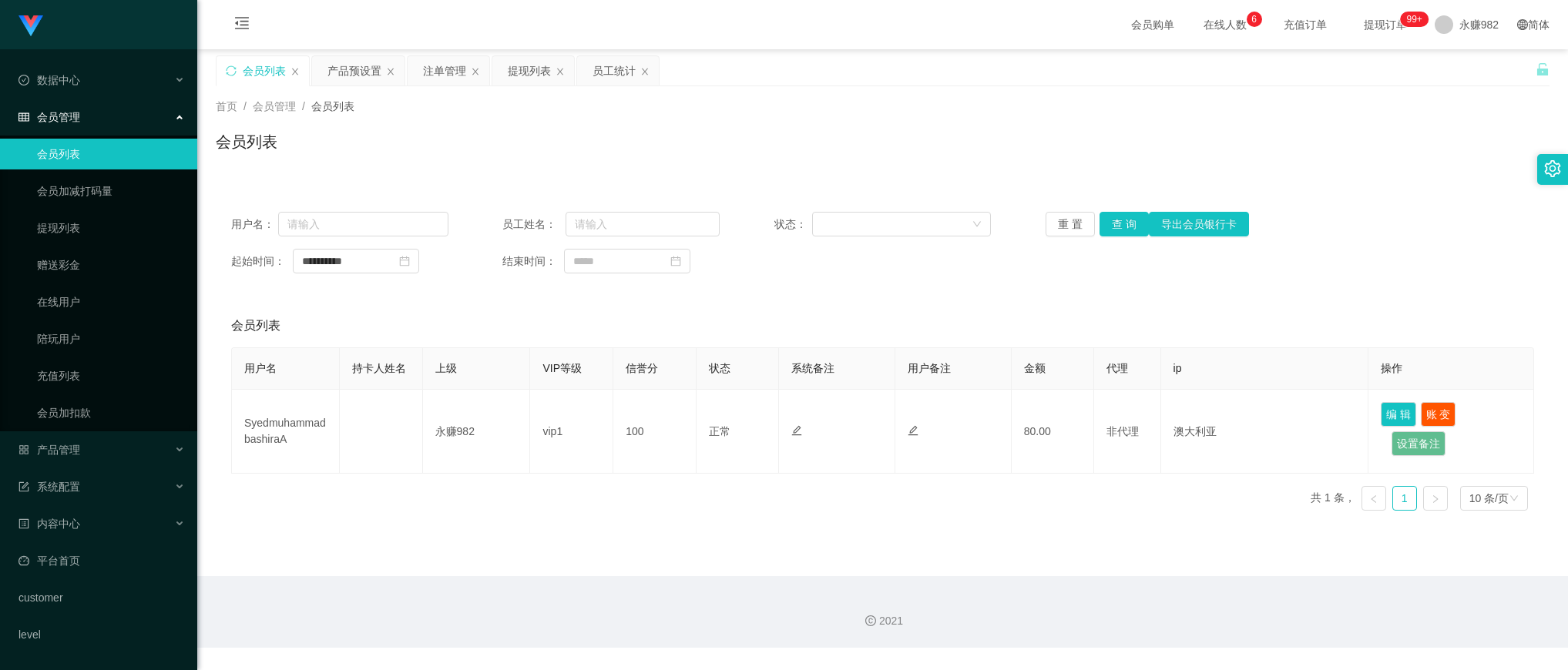
drag, startPoint x: 804, startPoint y: 285, endPoint x: 822, endPoint y: 280, distance: 18.7
click at [804, 285] on div "**********" at bounding box center [883, 243] width 1334 height 92
click at [1108, 223] on button "查 询" at bounding box center [1124, 225] width 49 height 25
click at [100, 147] on link "会员列表" at bounding box center [111, 154] width 148 height 31
click at [352, 70] on div "产品预设置" at bounding box center [354, 71] width 54 height 30
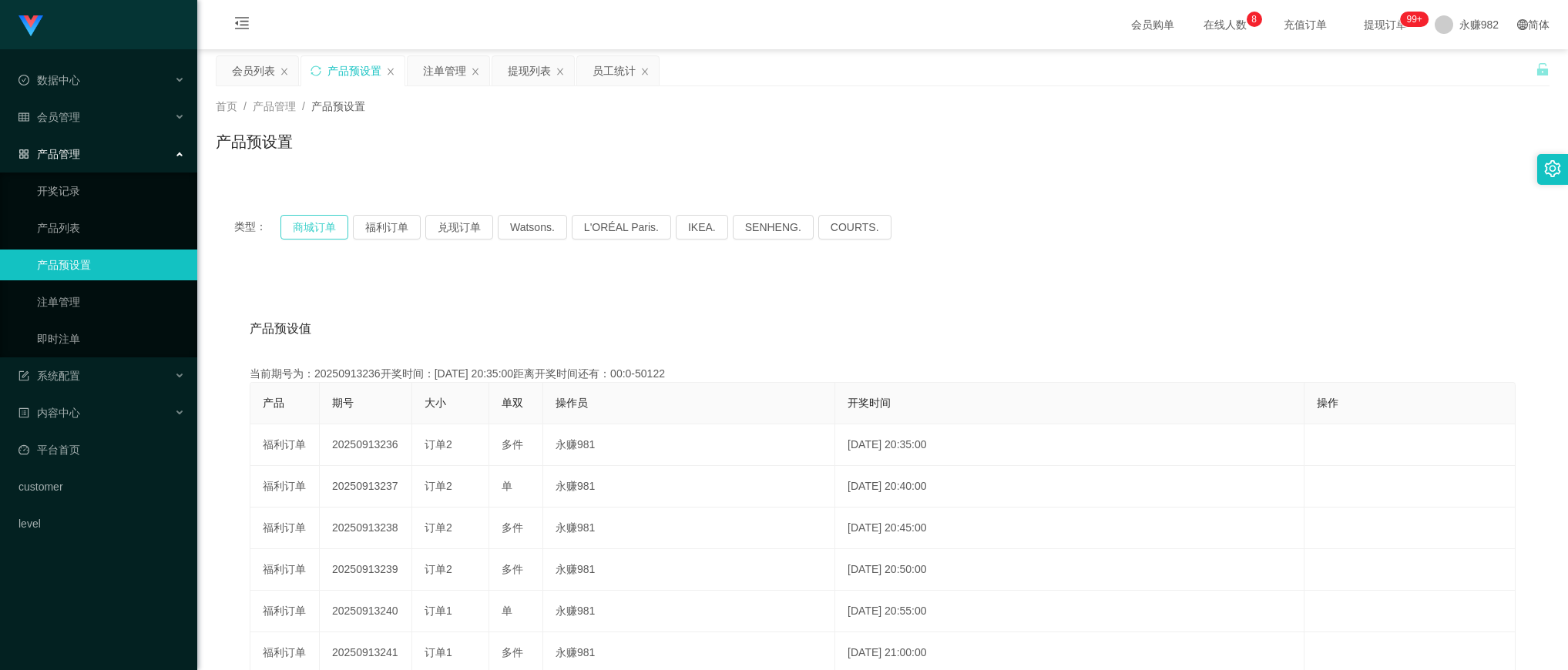
click at [316, 228] on button "商城订单" at bounding box center [314, 228] width 68 height 25
click at [312, 229] on button "商城订单" at bounding box center [314, 228] width 68 height 25
click at [448, 70] on div "注单管理" at bounding box center [445, 71] width 44 height 30
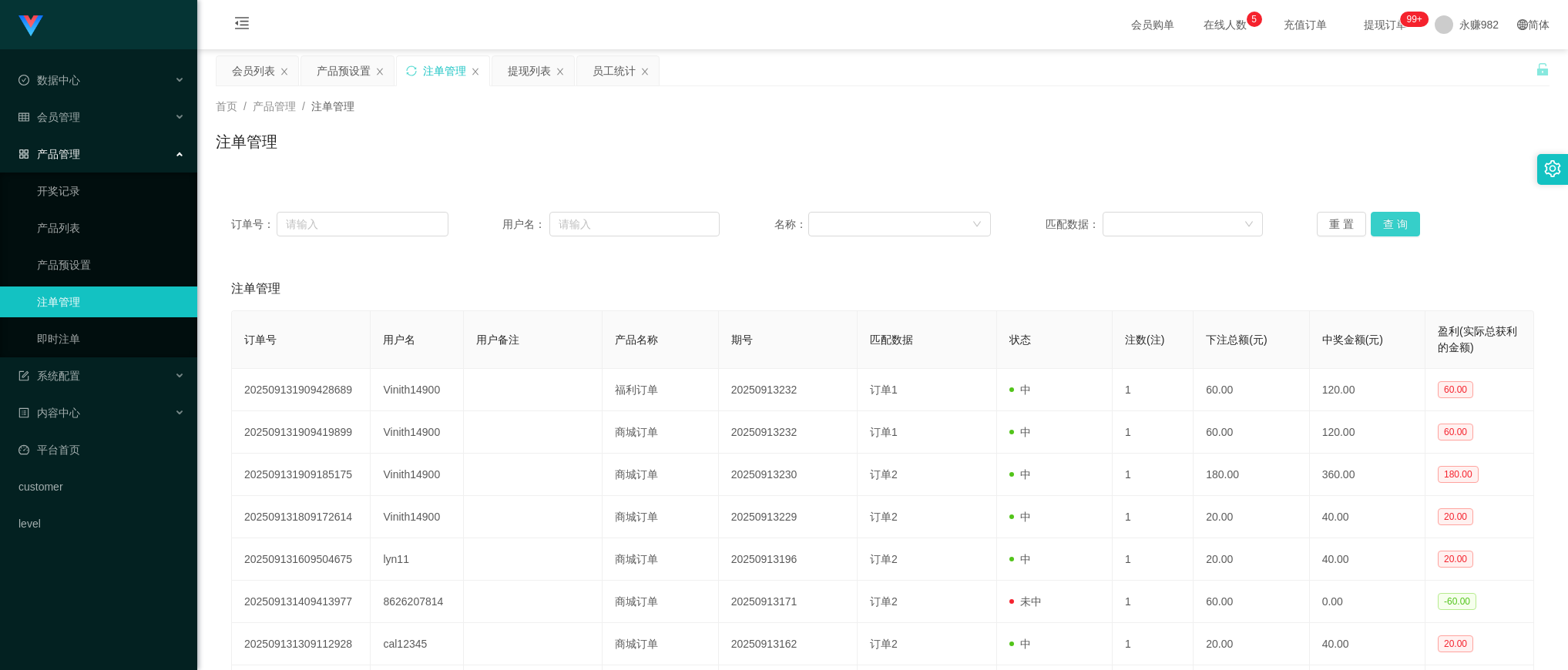
click at [1395, 220] on button "查 询" at bounding box center [1395, 225] width 49 height 25
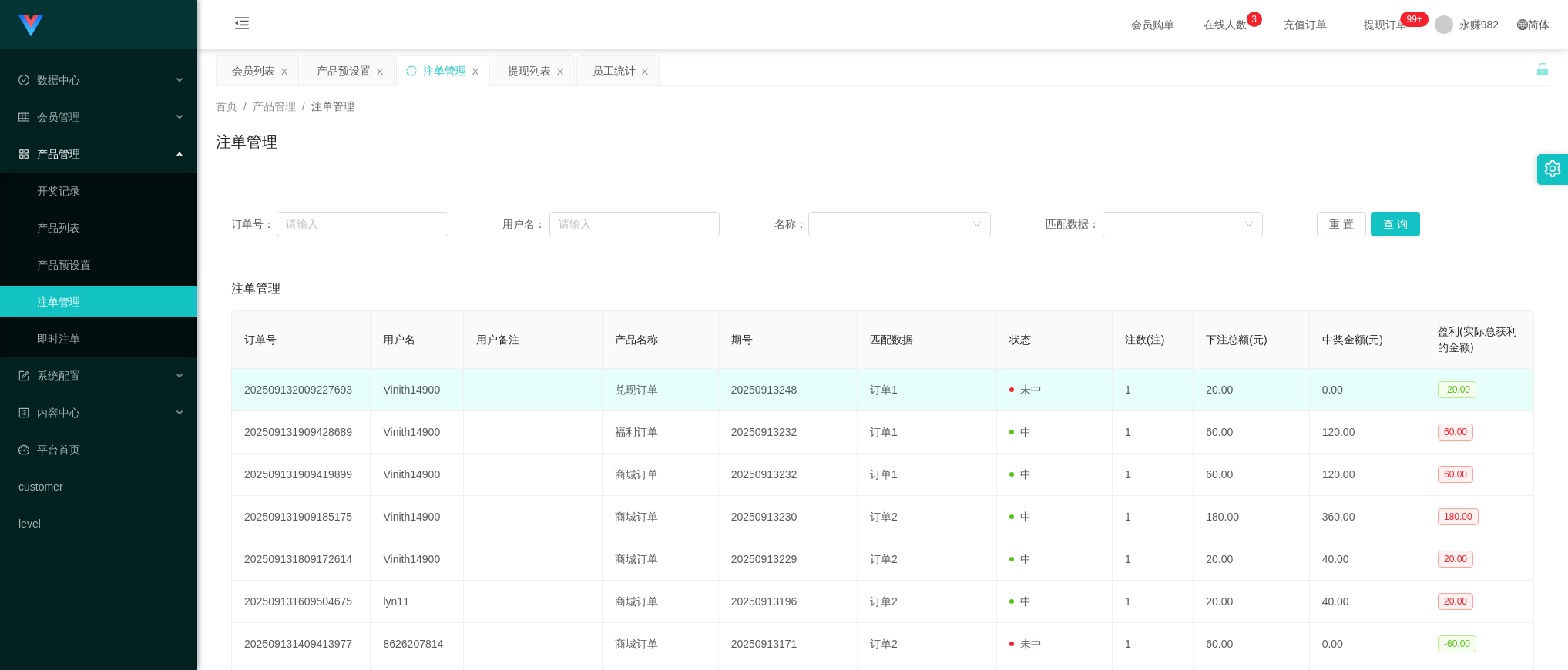
click at [417, 392] on td "Vinith14900" at bounding box center [417, 390] width 93 height 43
copy td "Vinith14900"
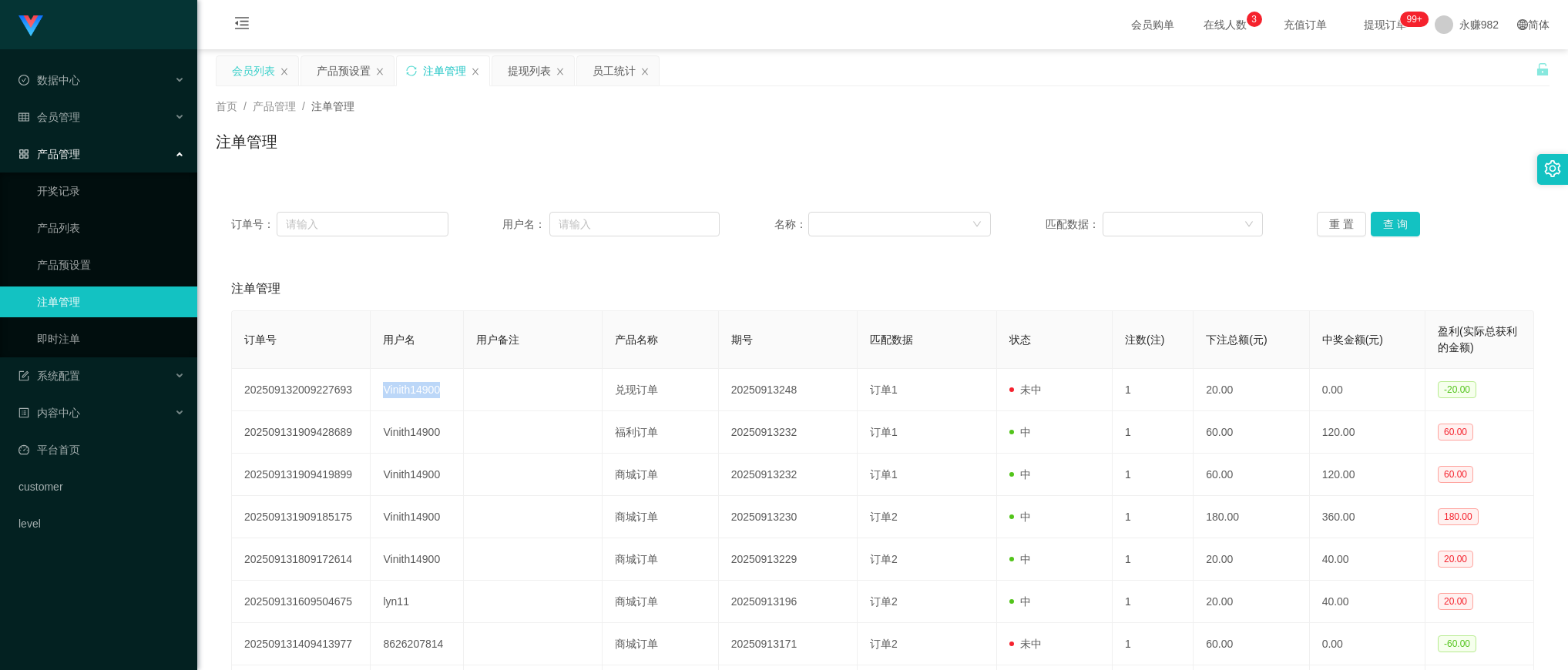
click at [250, 73] on div "会员列表" at bounding box center [253, 71] width 44 height 30
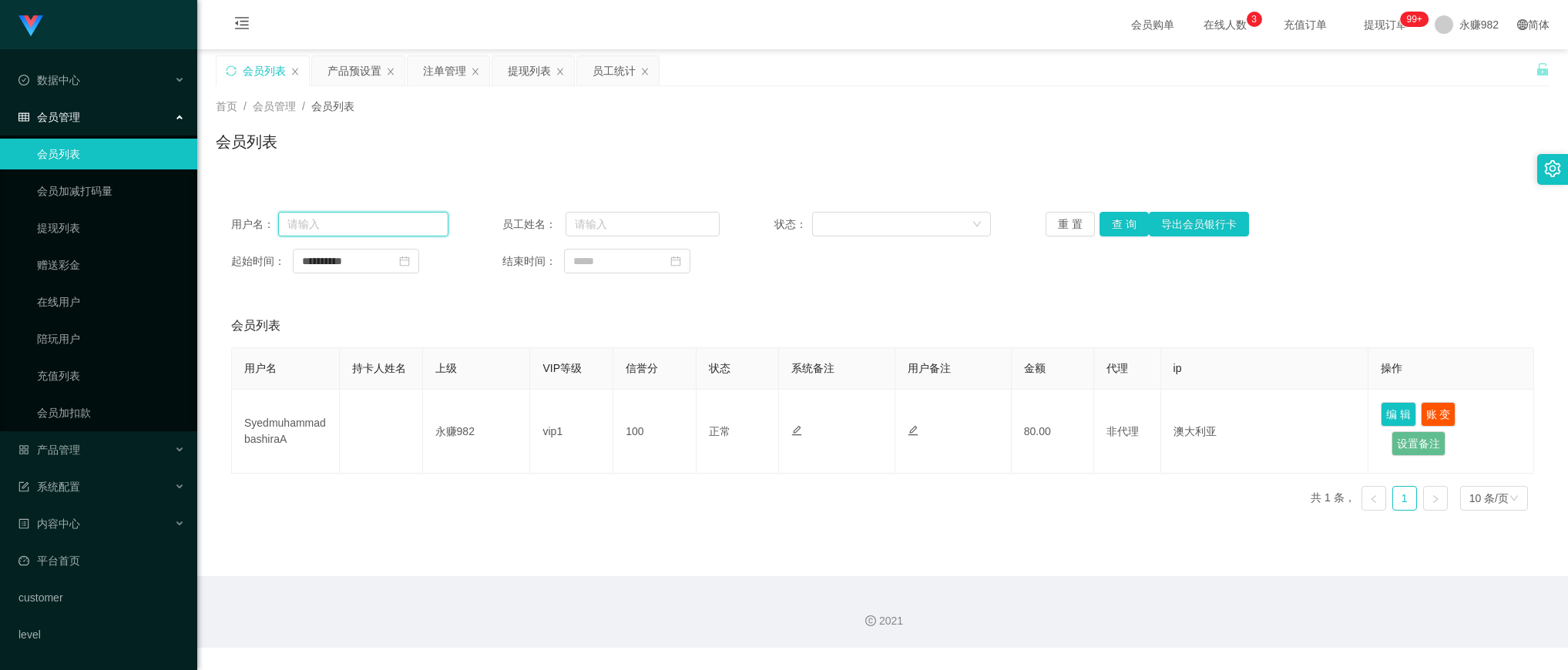
drag, startPoint x: 344, startPoint y: 229, endPoint x: 357, endPoint y: 229, distance: 13.0
click at [344, 229] on input "text" at bounding box center [363, 225] width 170 height 25
paste input "Vinith14900"
type input "Vinith14900"
click at [397, 228] on input "Vinith14900" at bounding box center [363, 225] width 170 height 25
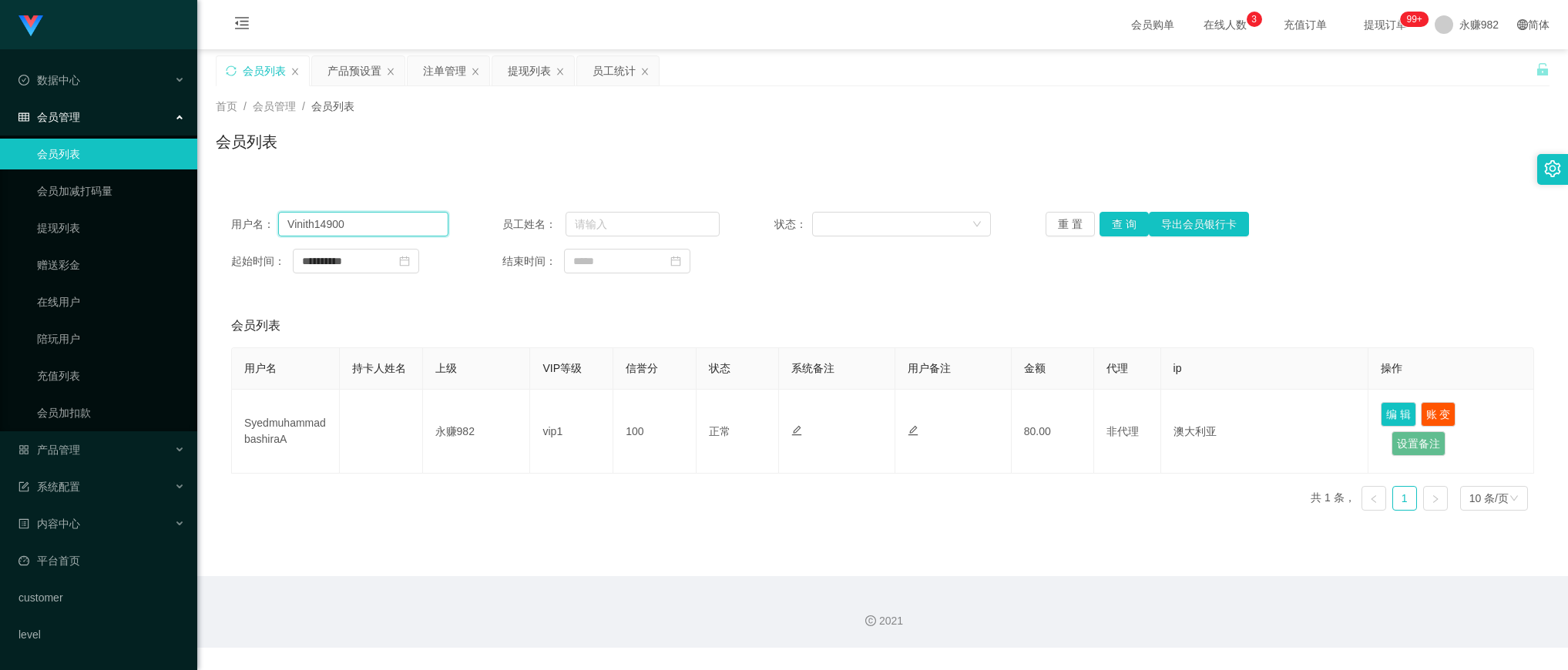
click at [396, 228] on input "Vinith14900" at bounding box center [363, 225] width 170 height 25
click at [1108, 224] on button "查 询" at bounding box center [1124, 225] width 49 height 25
click at [426, 73] on div "注单管理" at bounding box center [445, 71] width 44 height 30
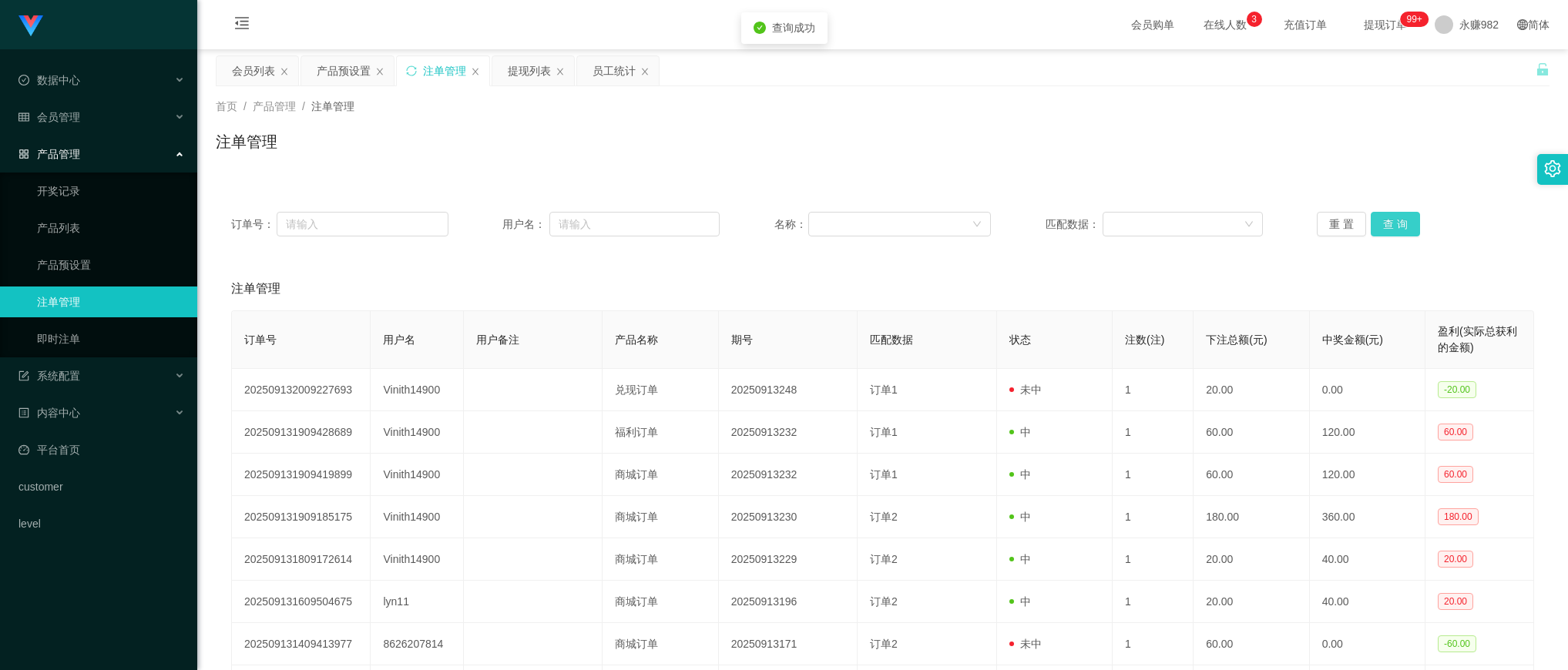
click at [1388, 215] on button "查 询" at bounding box center [1395, 225] width 49 height 25
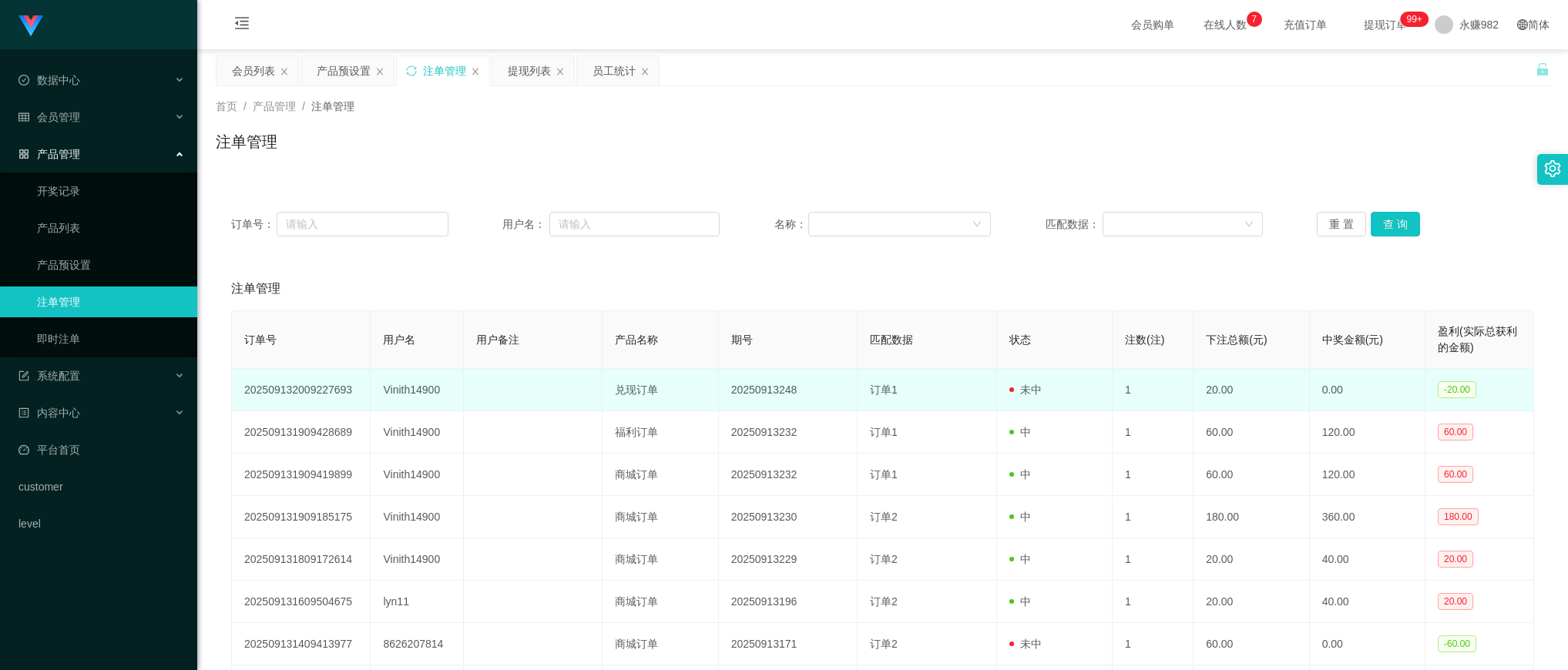
click at [971, 393] on td "订单1" at bounding box center [927, 390] width 138 height 43
click at [422, 393] on td "Vinith14900" at bounding box center [417, 390] width 93 height 43
copy td "Vinith14900"
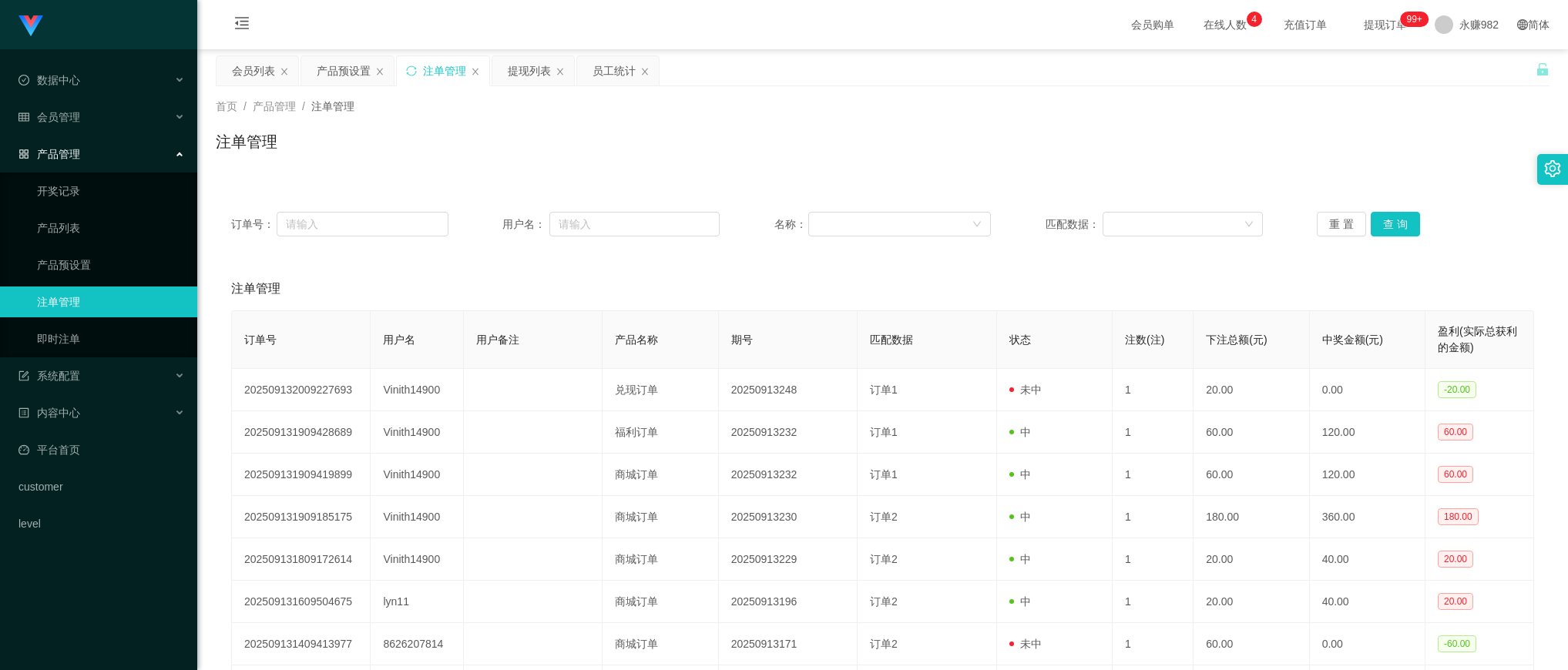
click at [792, 114] on div "首页 / 产品管理 / 注单管理 /" at bounding box center [883, 106] width 1334 height 16
click at [1376, 228] on button "查 询" at bounding box center [1395, 225] width 49 height 25
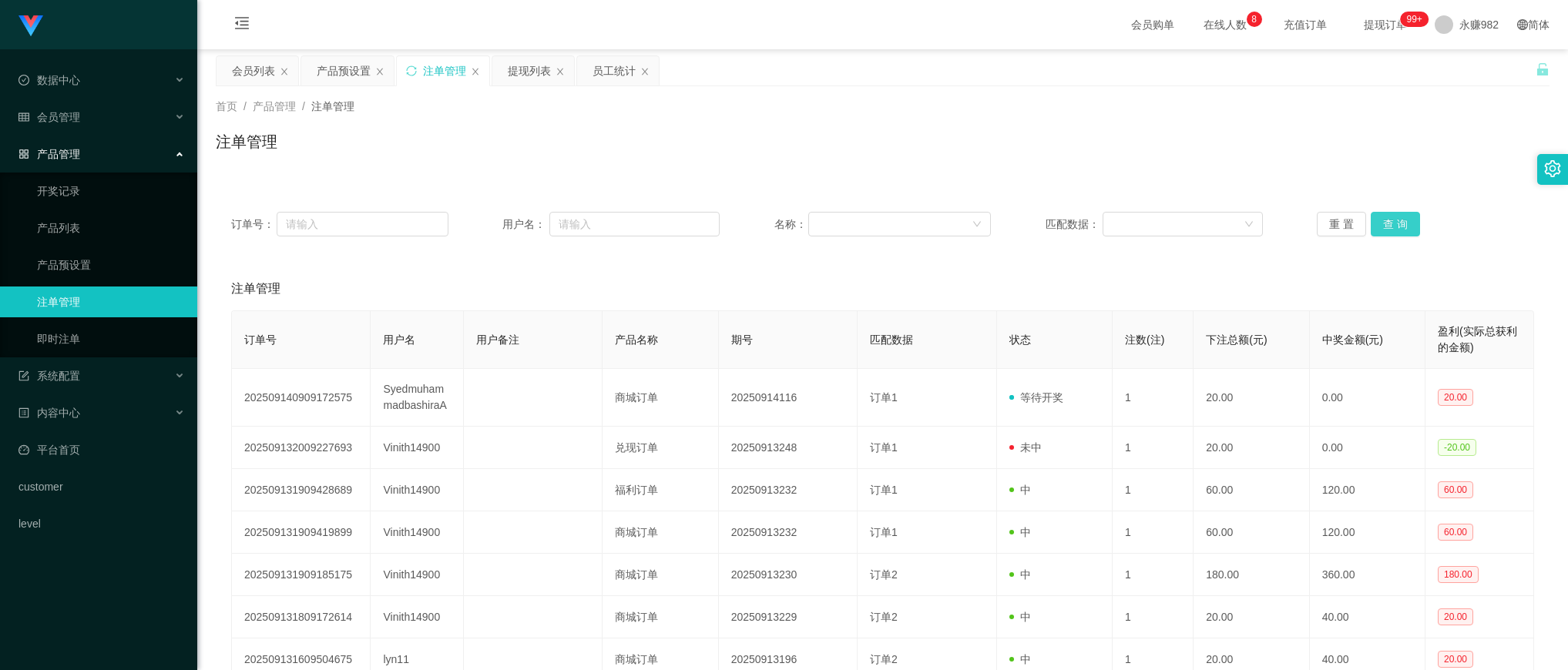
click at [1383, 214] on button "查 询" at bounding box center [1395, 225] width 49 height 25
click at [48, 302] on link "注单管理" at bounding box center [111, 302] width 148 height 31
click at [1408, 225] on button "查 询" at bounding box center [1395, 225] width 49 height 25
click at [598, 276] on div "注单管理" at bounding box center [882, 289] width 1303 height 44
click at [1400, 217] on button "查 询" at bounding box center [1395, 225] width 49 height 25
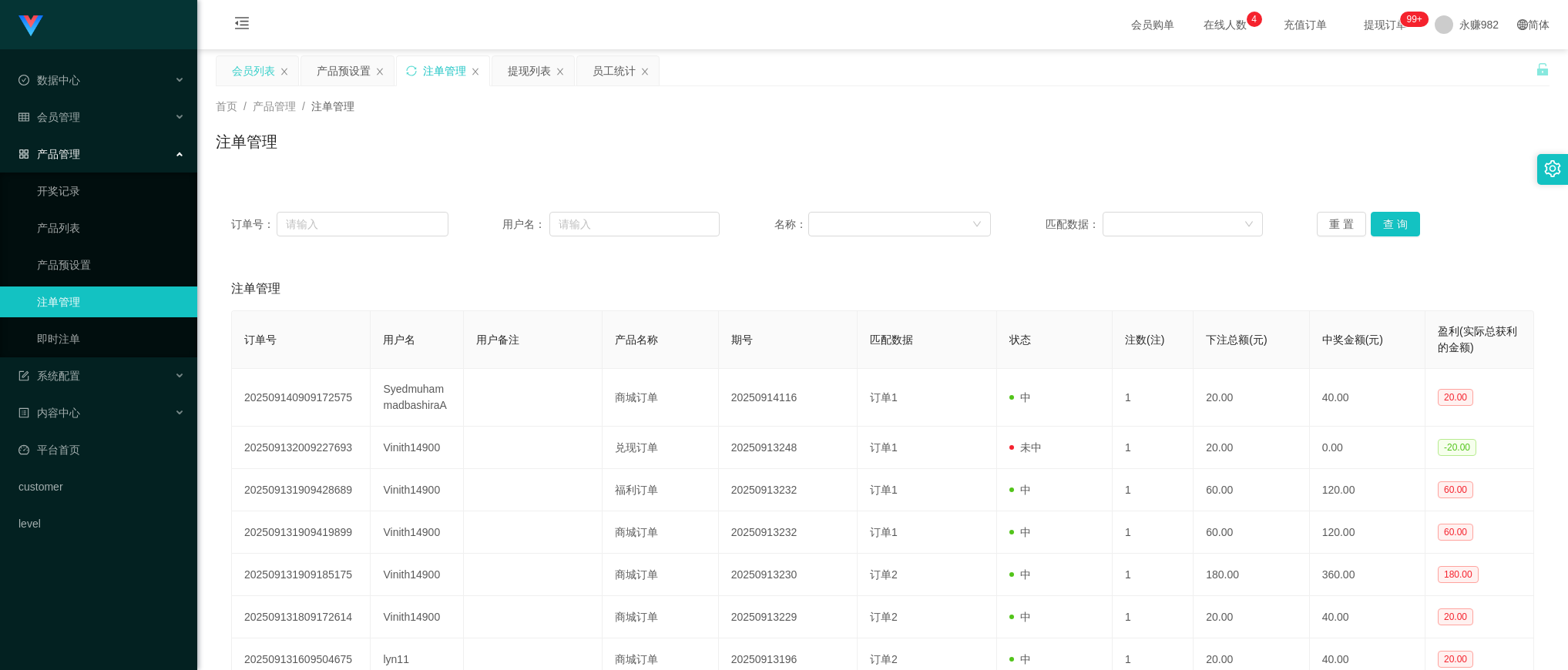
click at [232, 65] on div "会员列表" at bounding box center [253, 71] width 44 height 30
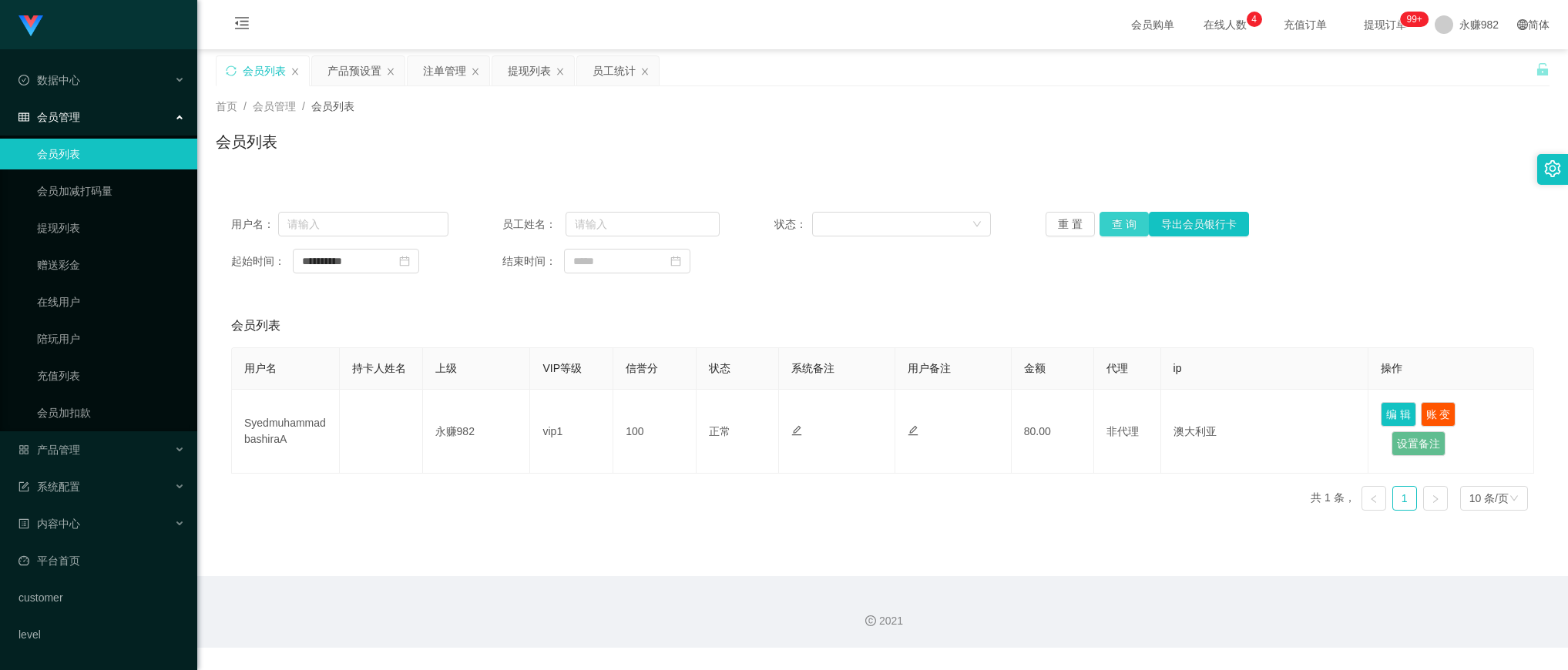
click at [1105, 222] on button "查 询" at bounding box center [1124, 225] width 49 height 25
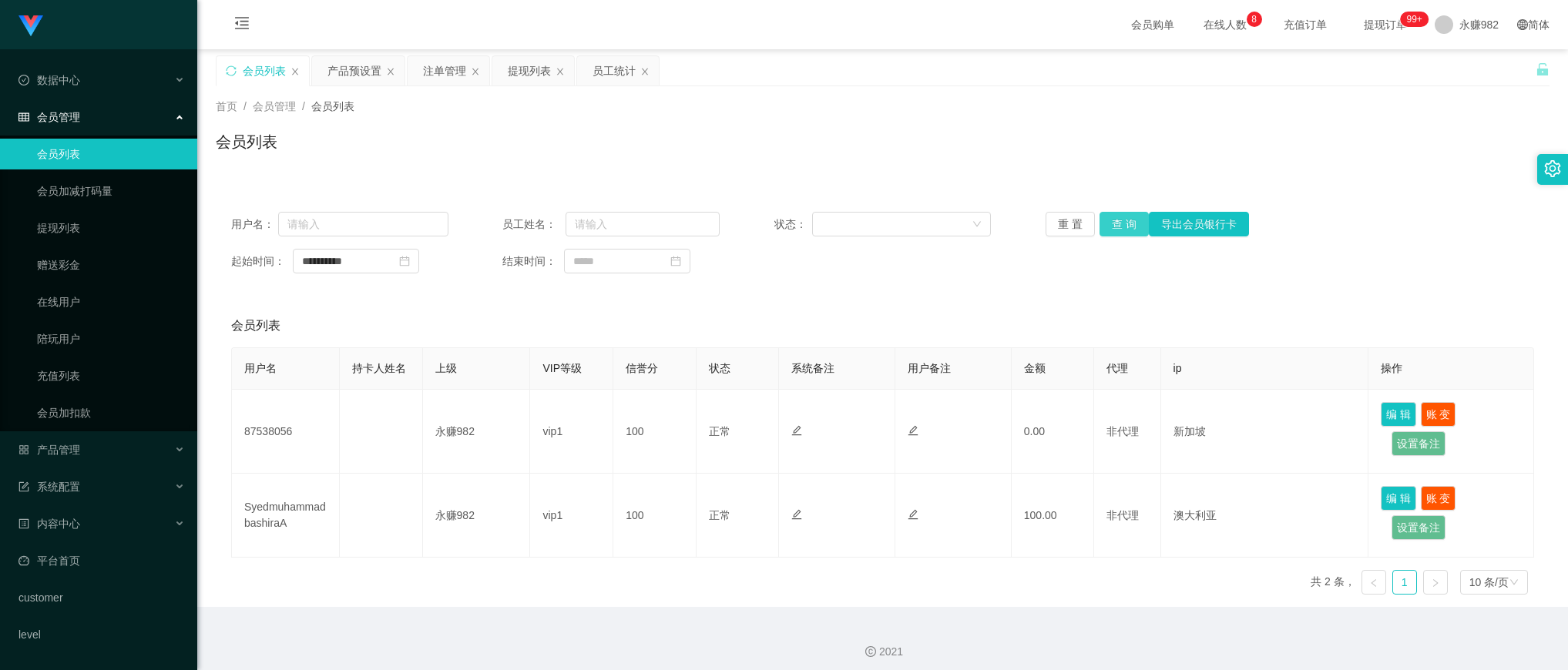
click at [1117, 227] on button "查 询" at bounding box center [1124, 225] width 49 height 25
click at [781, 332] on div "会员列表" at bounding box center [882, 326] width 1303 height 44
click at [1129, 224] on button "查 询" at bounding box center [1124, 225] width 49 height 25
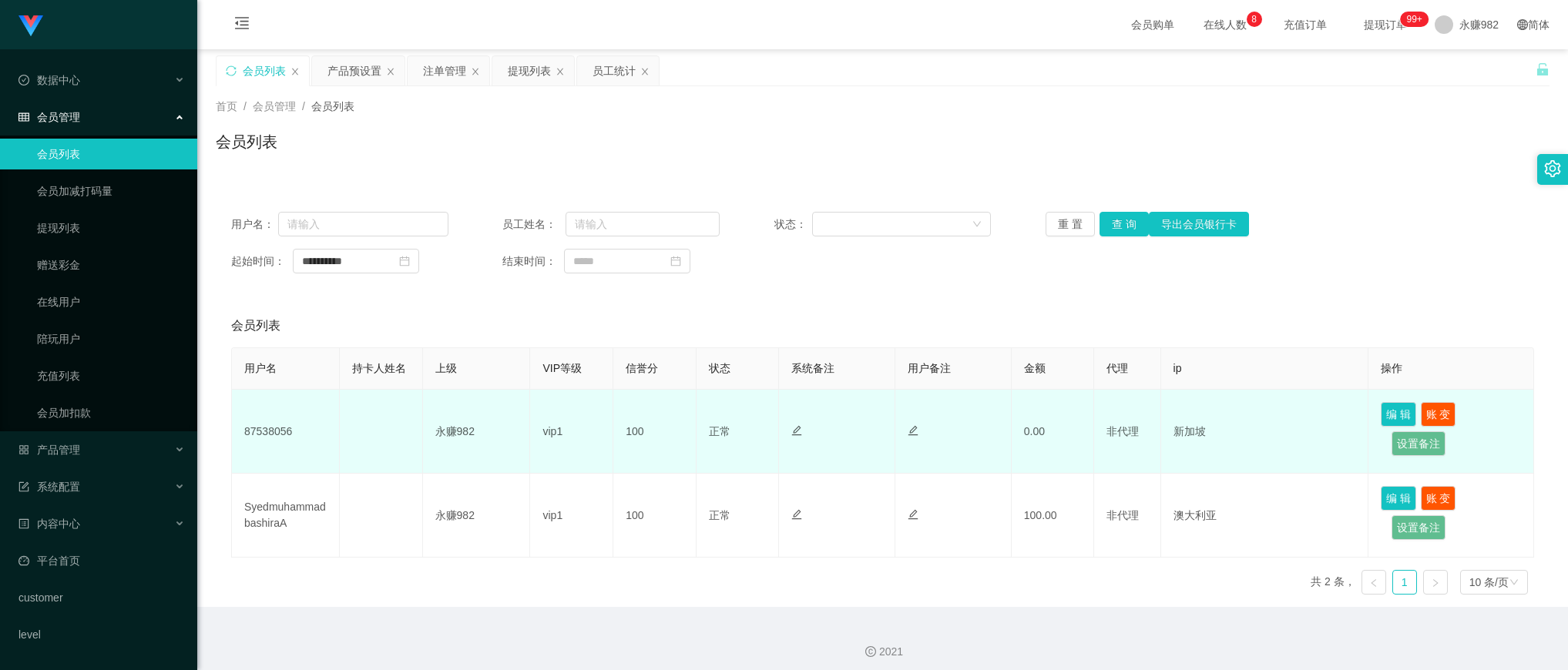
click at [325, 391] on td "87538056" at bounding box center [285, 432] width 108 height 84
click at [290, 427] on td "87538056" at bounding box center [285, 432] width 108 height 84
click at [271, 429] on td "87538056" at bounding box center [285, 432] width 108 height 84
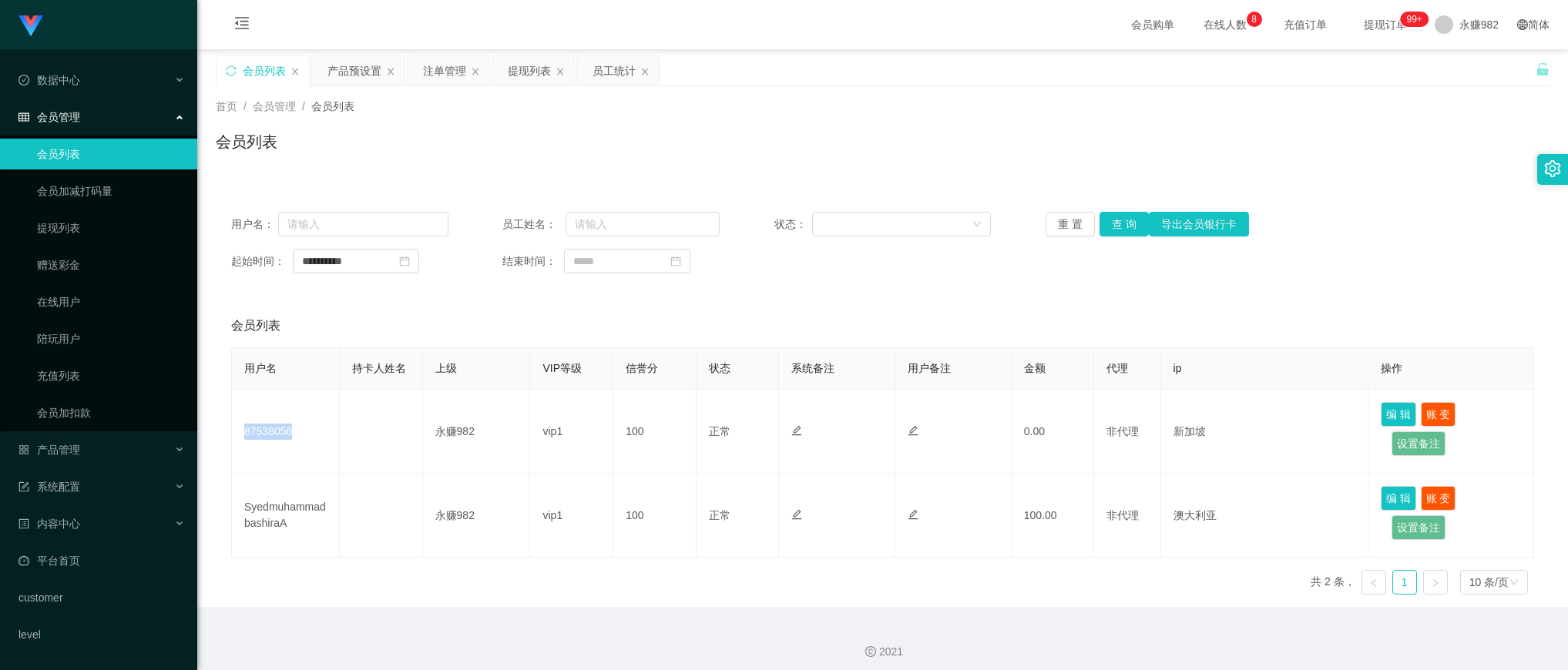
copy td "87538056"
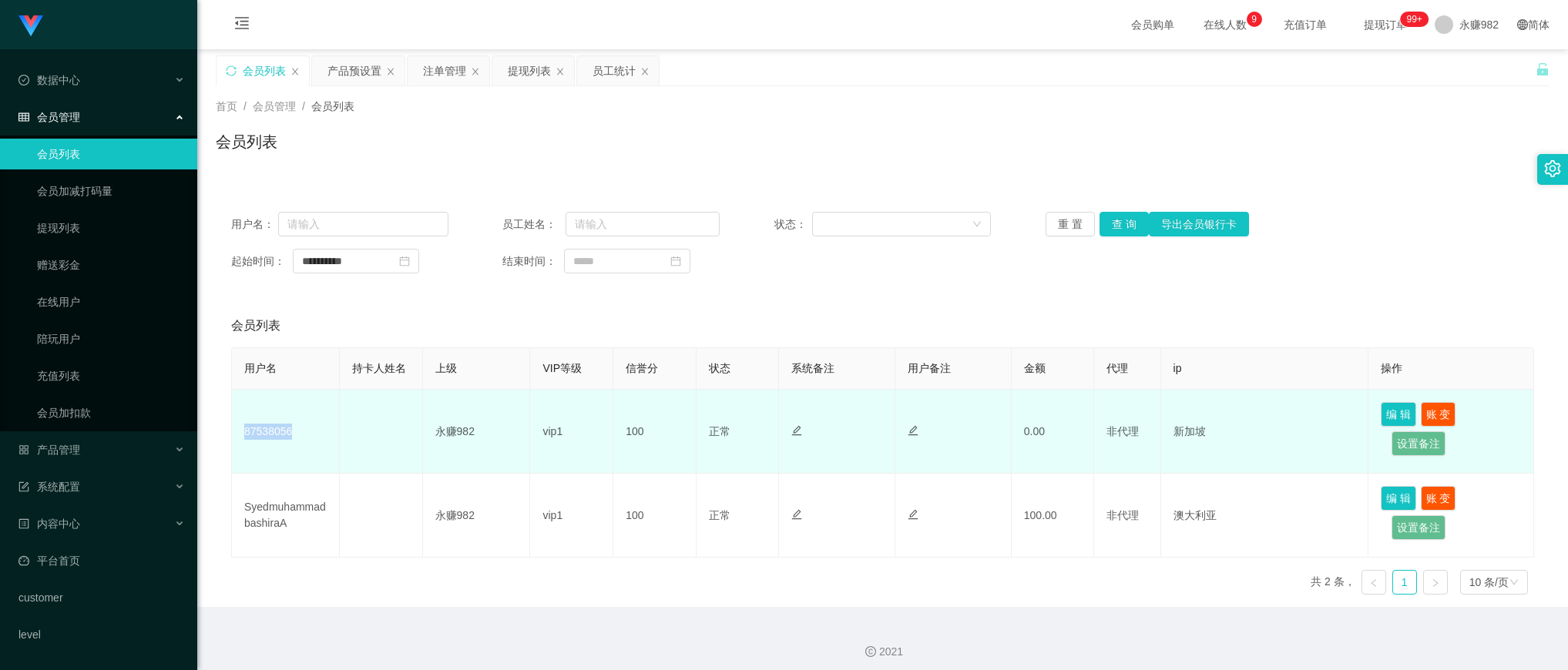
click at [267, 437] on td "87538056" at bounding box center [285, 432] width 108 height 84
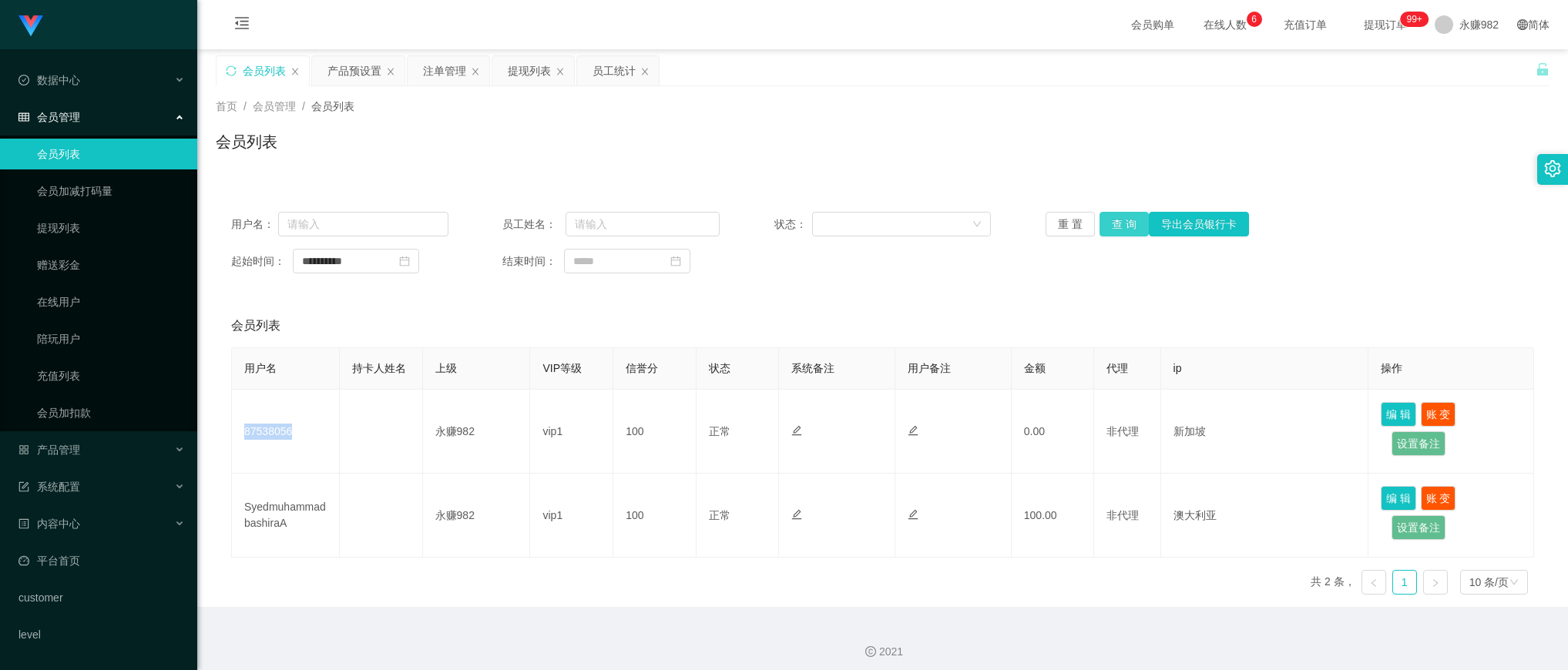
click at [1115, 217] on button "查 询" at bounding box center [1124, 225] width 49 height 25
click at [822, 120] on div "首页 / 会员管理 / 会员列表 / 会员列表" at bounding box center [883, 132] width 1334 height 67
click at [1119, 218] on button "查 询" at bounding box center [1124, 225] width 49 height 25
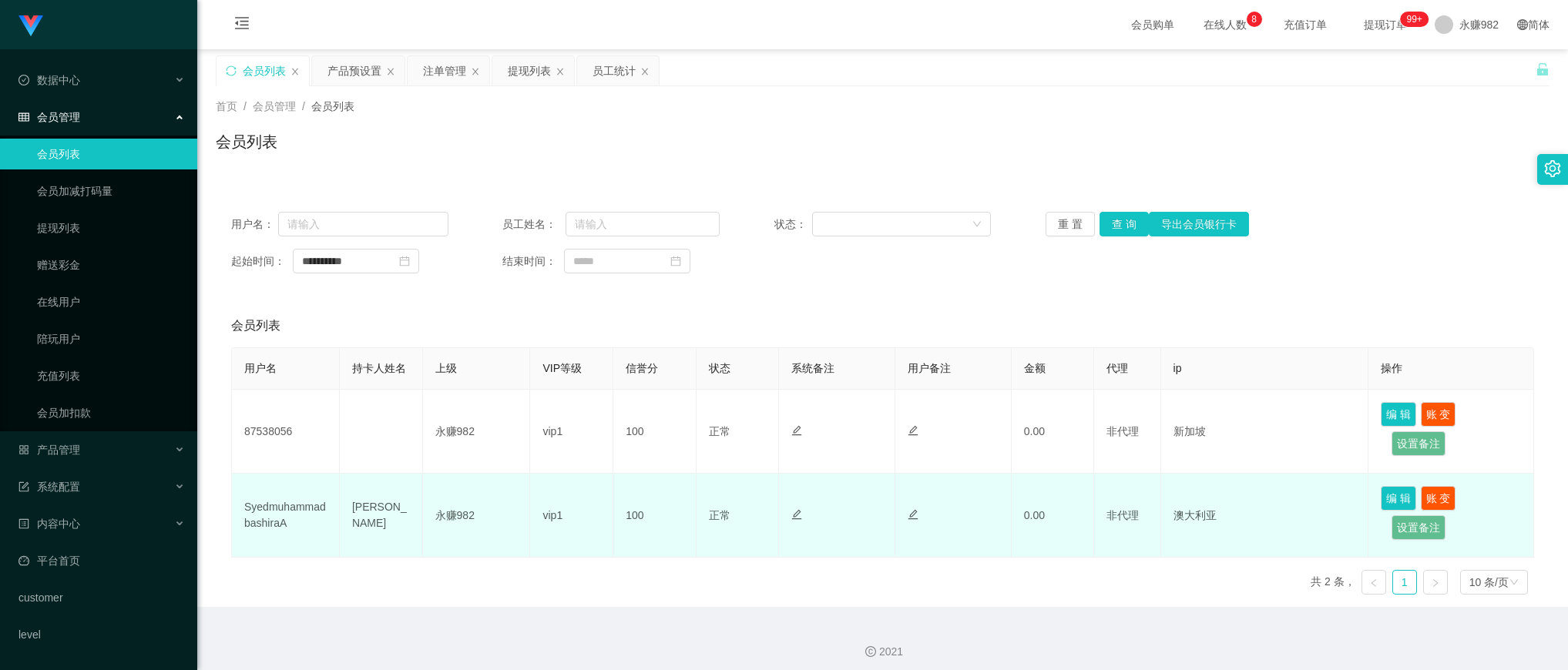
click at [368, 513] on td "[PERSON_NAME]" at bounding box center [381, 516] width 83 height 84
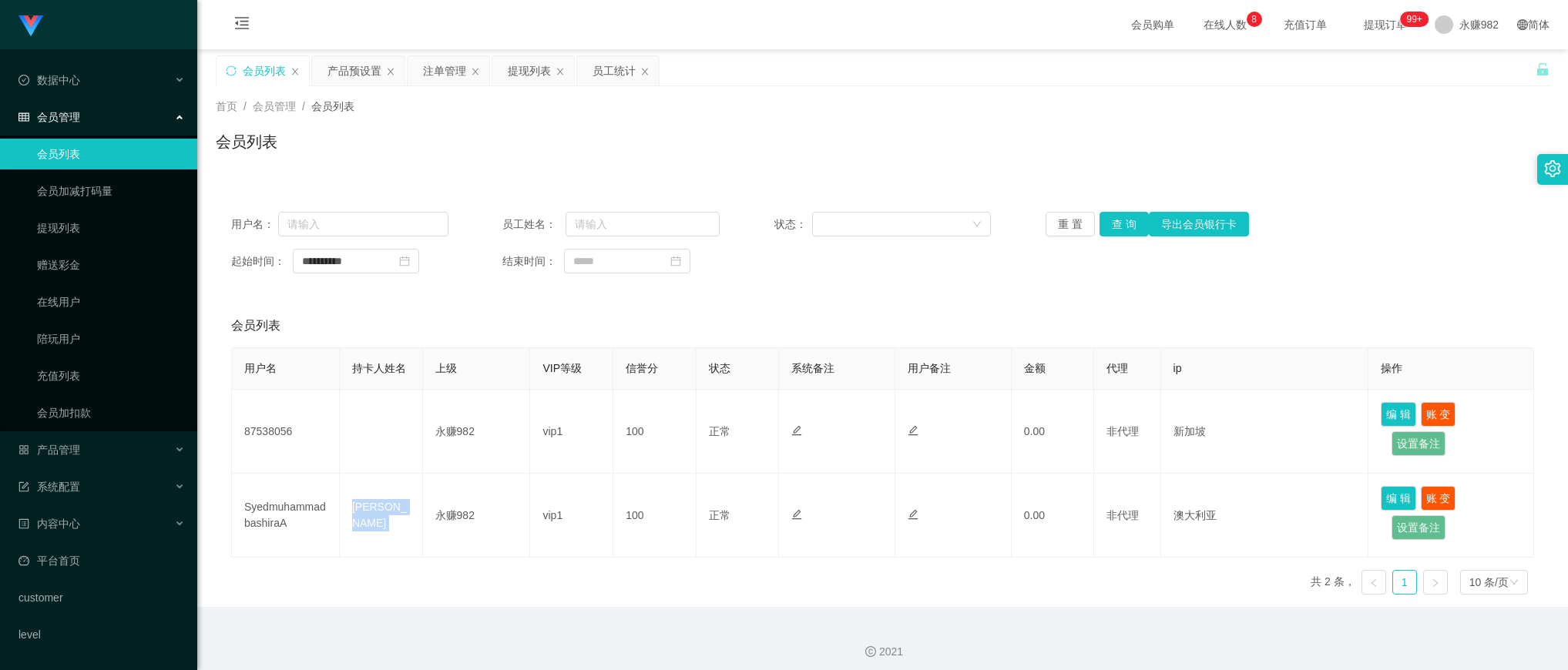
copy td "[PERSON_NAME]"
click at [533, 72] on div "提现列表" at bounding box center [529, 71] width 44 height 30
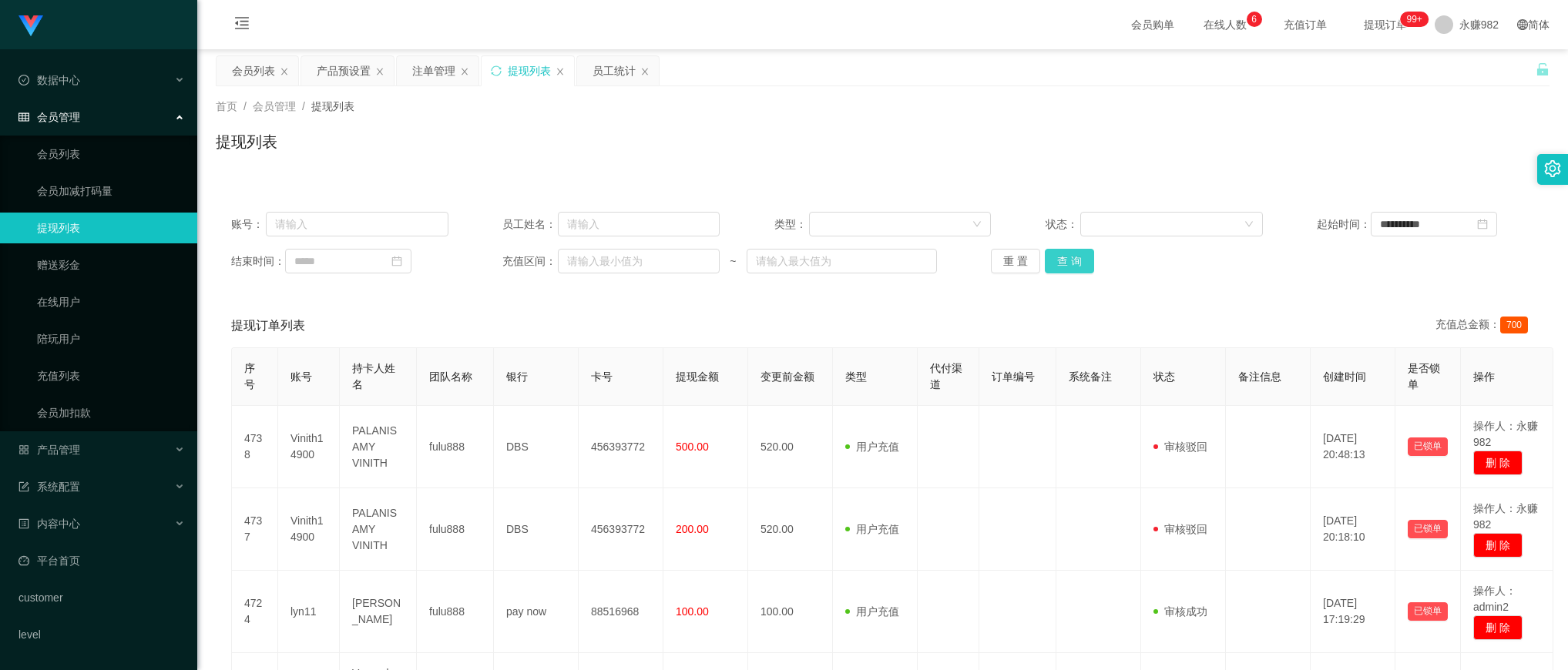
click at [1056, 260] on button "查 询" at bounding box center [1069, 261] width 49 height 25
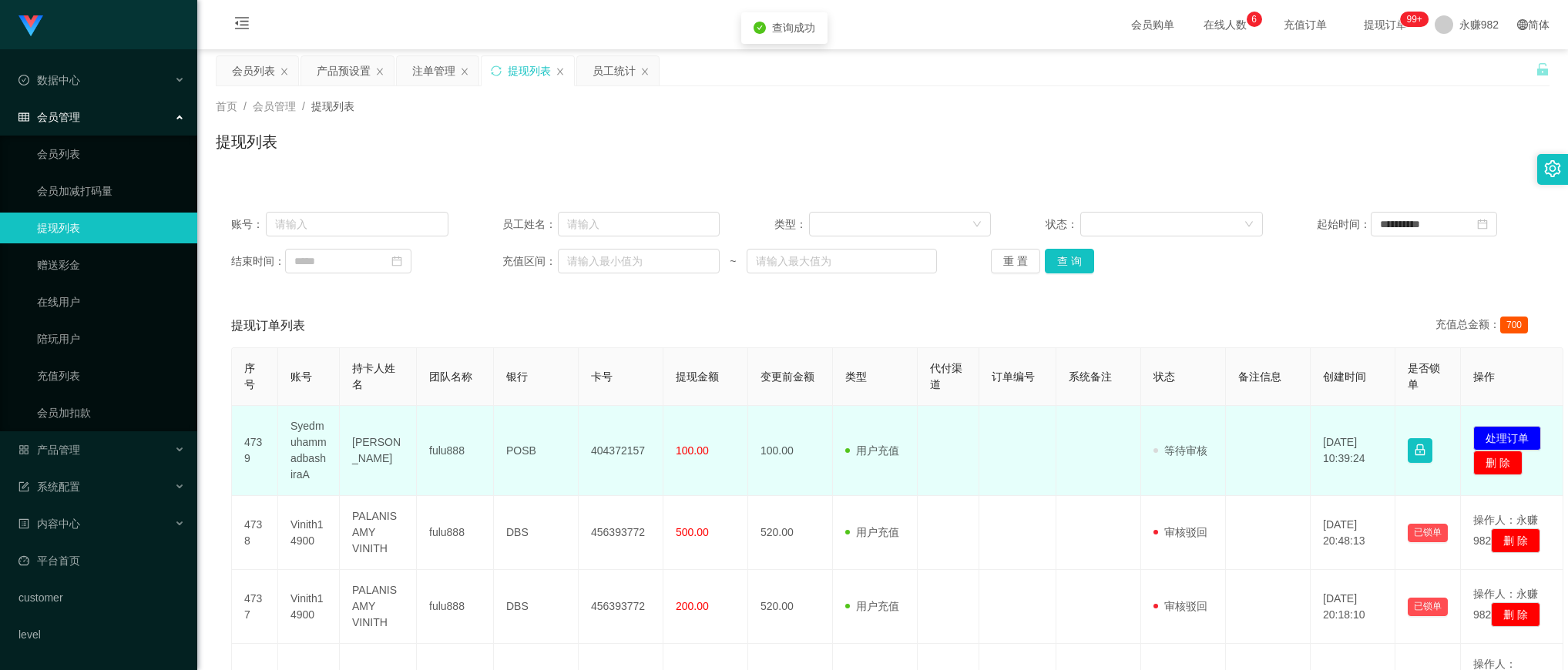
click at [387, 453] on td "[PERSON_NAME]" at bounding box center [378, 451] width 77 height 90
copy td "[PERSON_NAME]"
click at [610, 448] on td "404372157" at bounding box center [620, 451] width 85 height 90
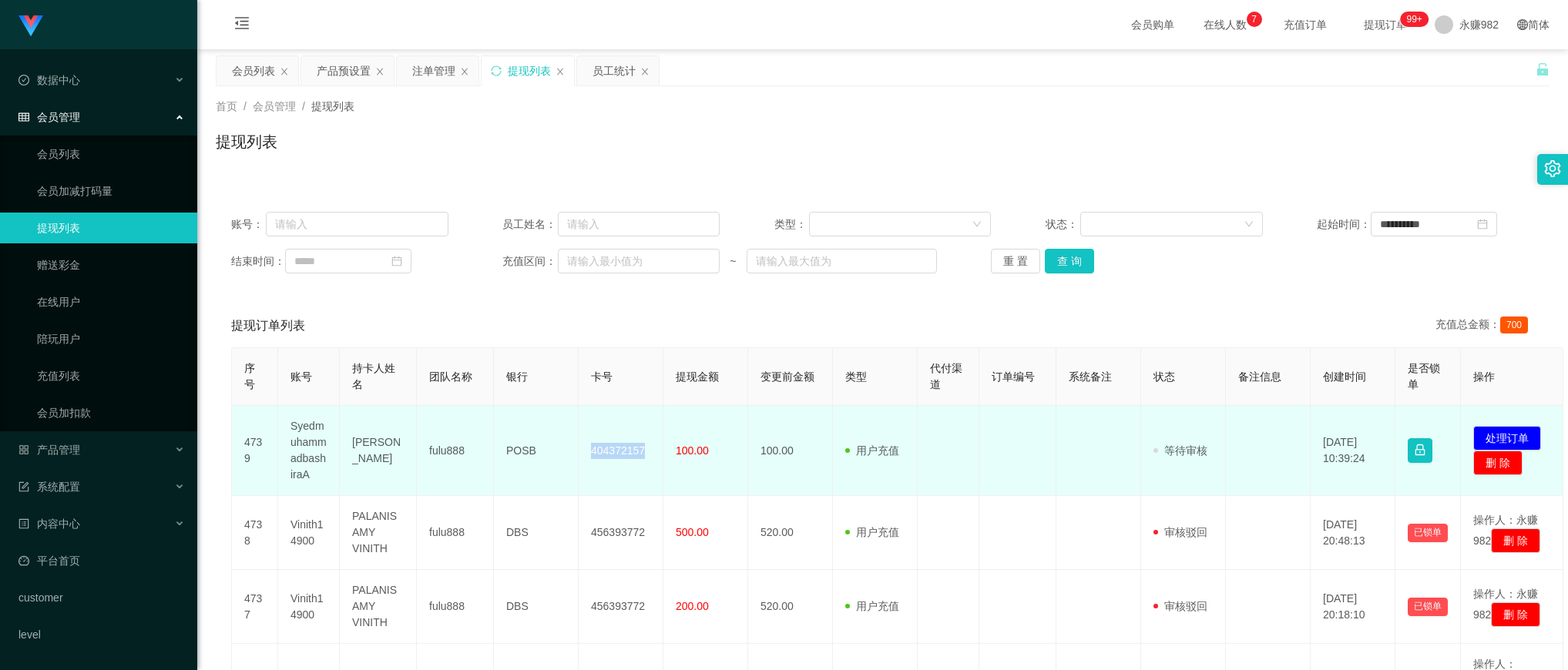
click at [610, 448] on td "404372157" at bounding box center [620, 451] width 85 height 90
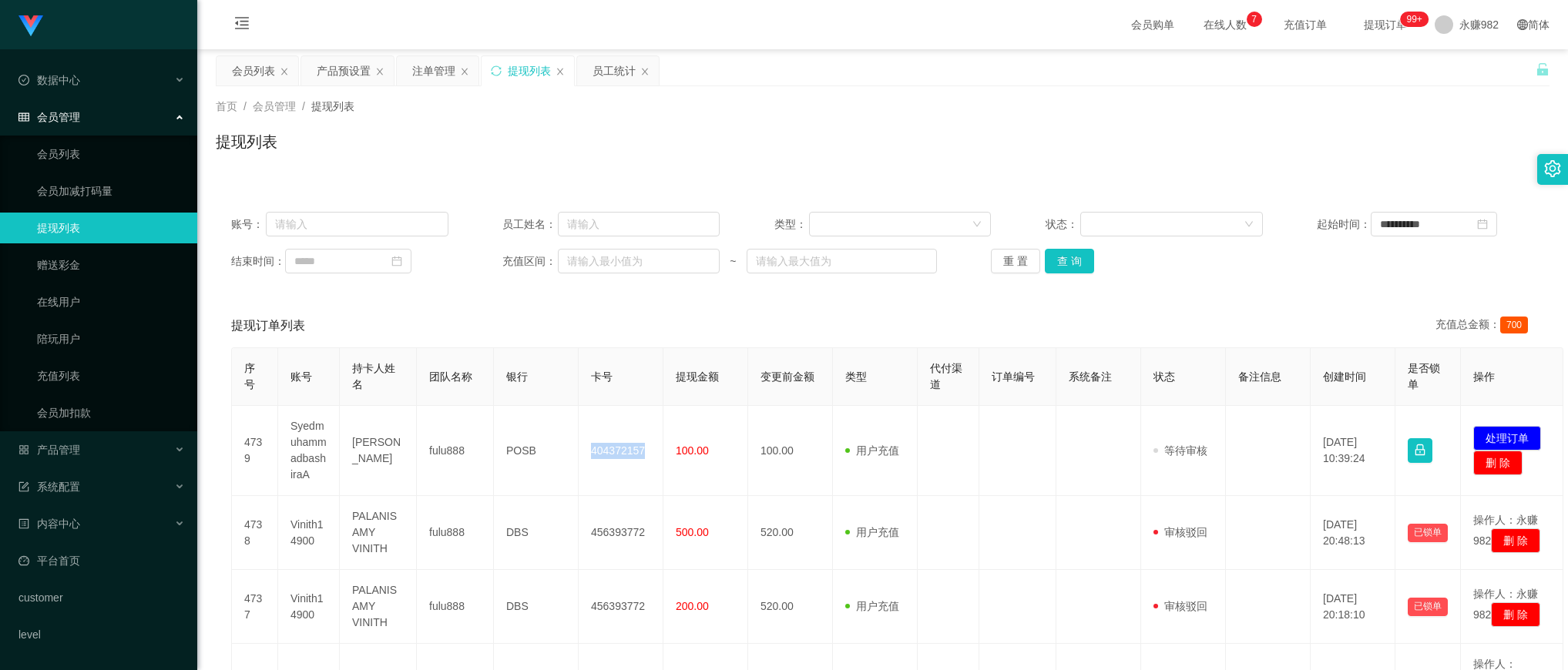
copy td "404372157"
click at [1060, 259] on button "查 询" at bounding box center [1069, 261] width 49 height 25
click at [1074, 266] on button "查 询" at bounding box center [1069, 261] width 49 height 25
click at [258, 77] on div "会员列表" at bounding box center [253, 71] width 44 height 30
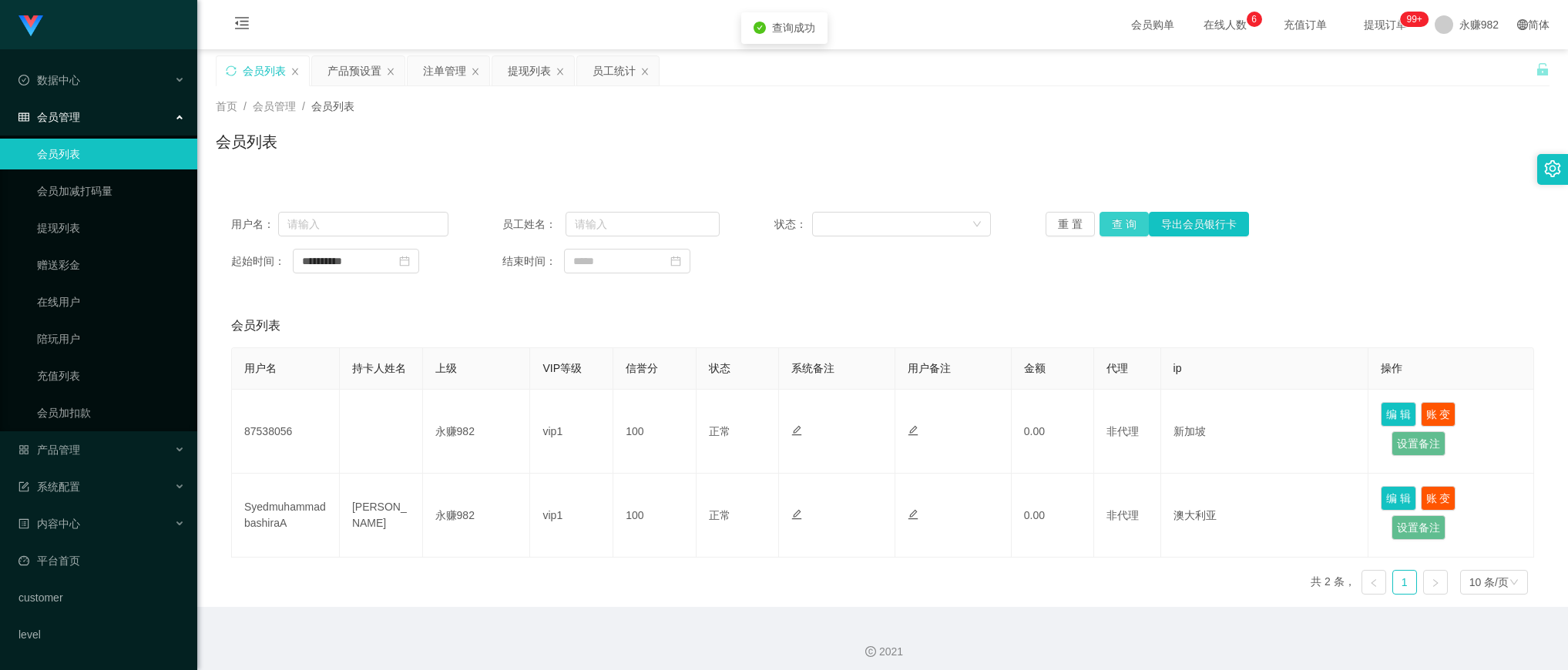
click at [1125, 227] on button "查 询" at bounding box center [1124, 225] width 49 height 25
click at [344, 72] on div "产品预设置" at bounding box center [354, 71] width 54 height 30
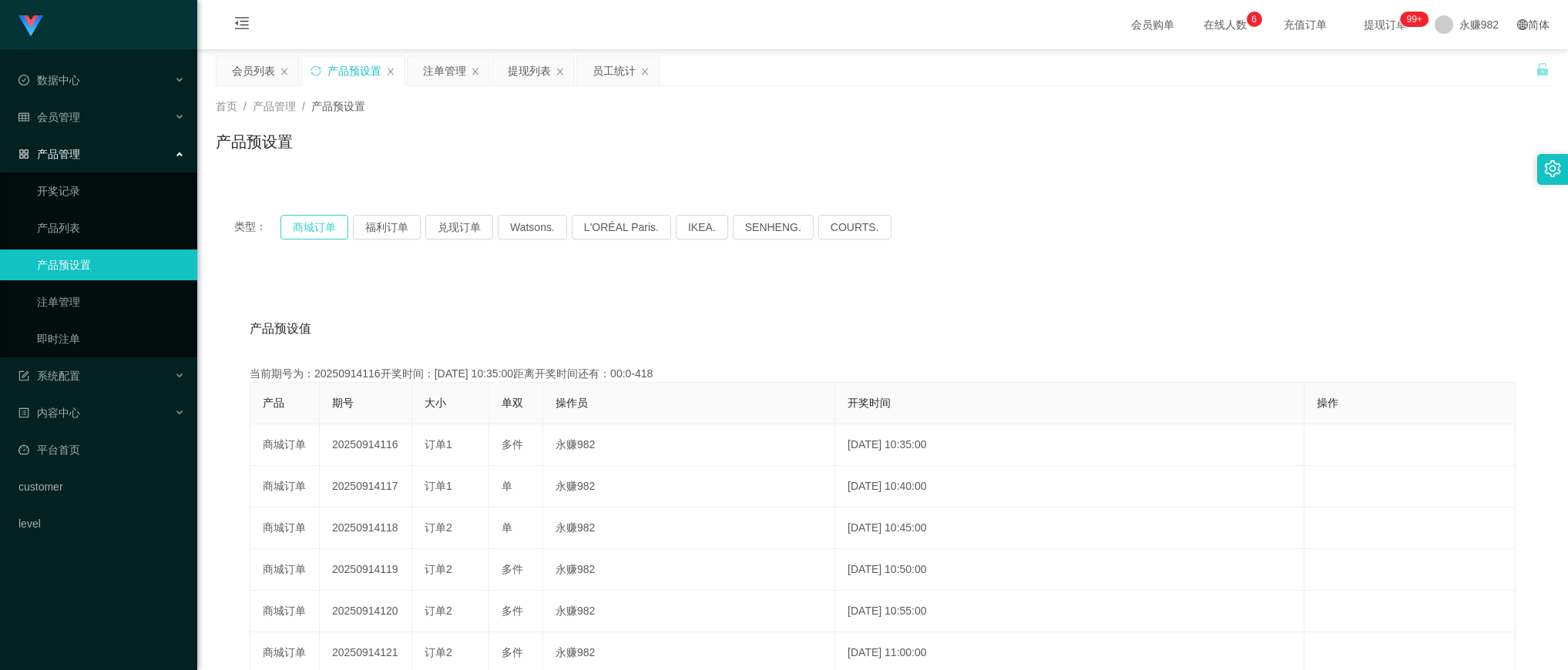
click at [327, 232] on button "商城订单" at bounding box center [314, 228] width 68 height 25
drag, startPoint x: 255, startPoint y: 79, endPoint x: 301, endPoint y: 104, distance: 52.4
click at [255, 79] on div "会员列表" at bounding box center [253, 71] width 44 height 30
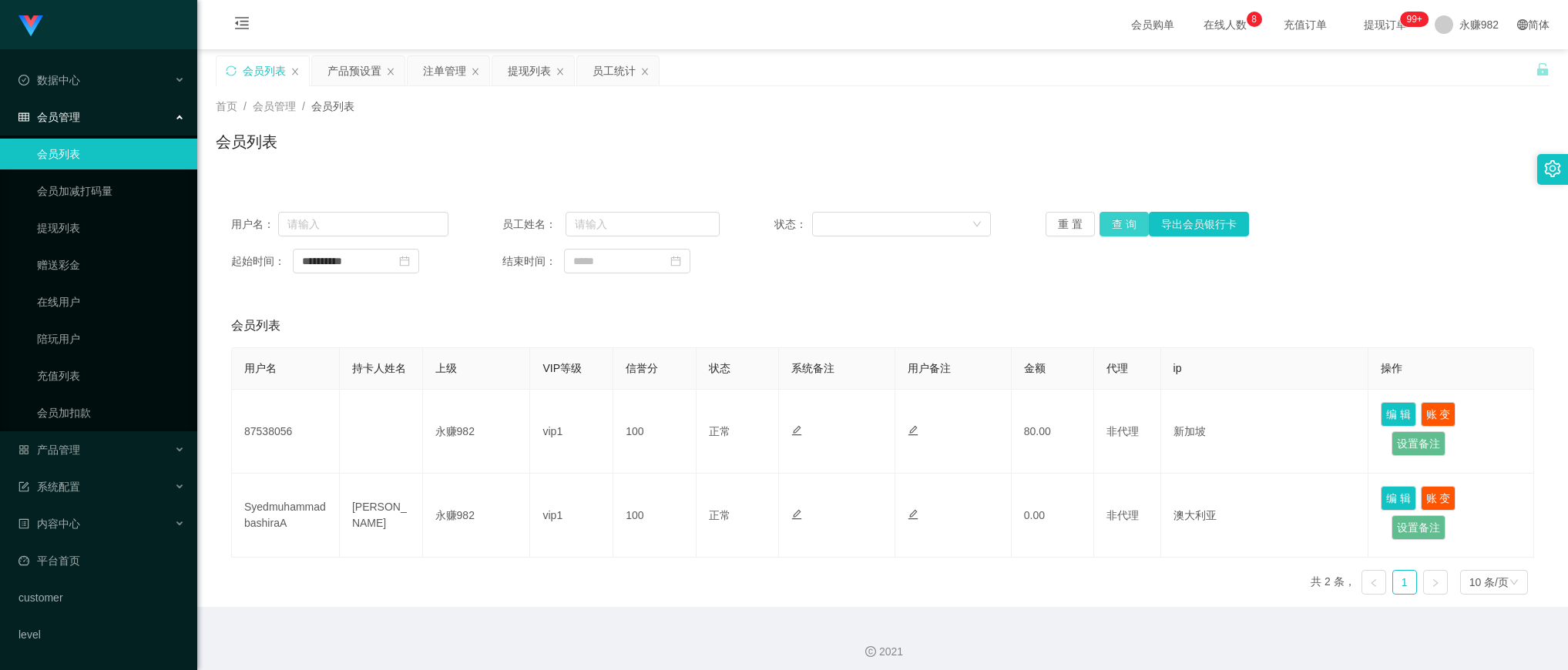
click at [1111, 229] on button "查 询" at bounding box center [1124, 225] width 49 height 25
click at [576, 323] on div "会员列表" at bounding box center [882, 326] width 1303 height 44
click at [321, 73] on div "产品预设置" at bounding box center [358, 71] width 93 height 30
click at [349, 62] on div "产品预设置" at bounding box center [354, 71] width 54 height 30
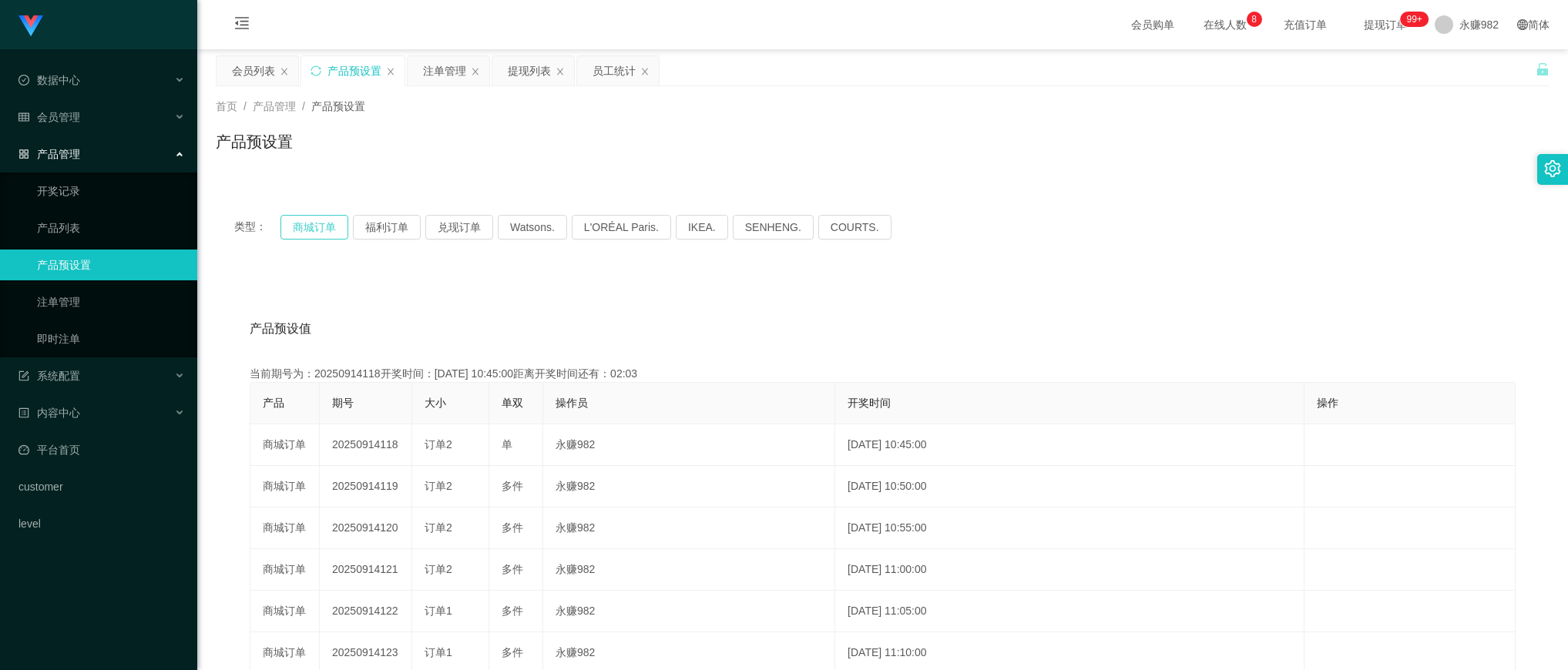
click at [326, 220] on button "商城订单" at bounding box center [314, 228] width 68 height 25
click at [323, 225] on button "商城订单" at bounding box center [314, 228] width 68 height 25
click at [430, 68] on div "注单管理" at bounding box center [445, 71] width 44 height 30
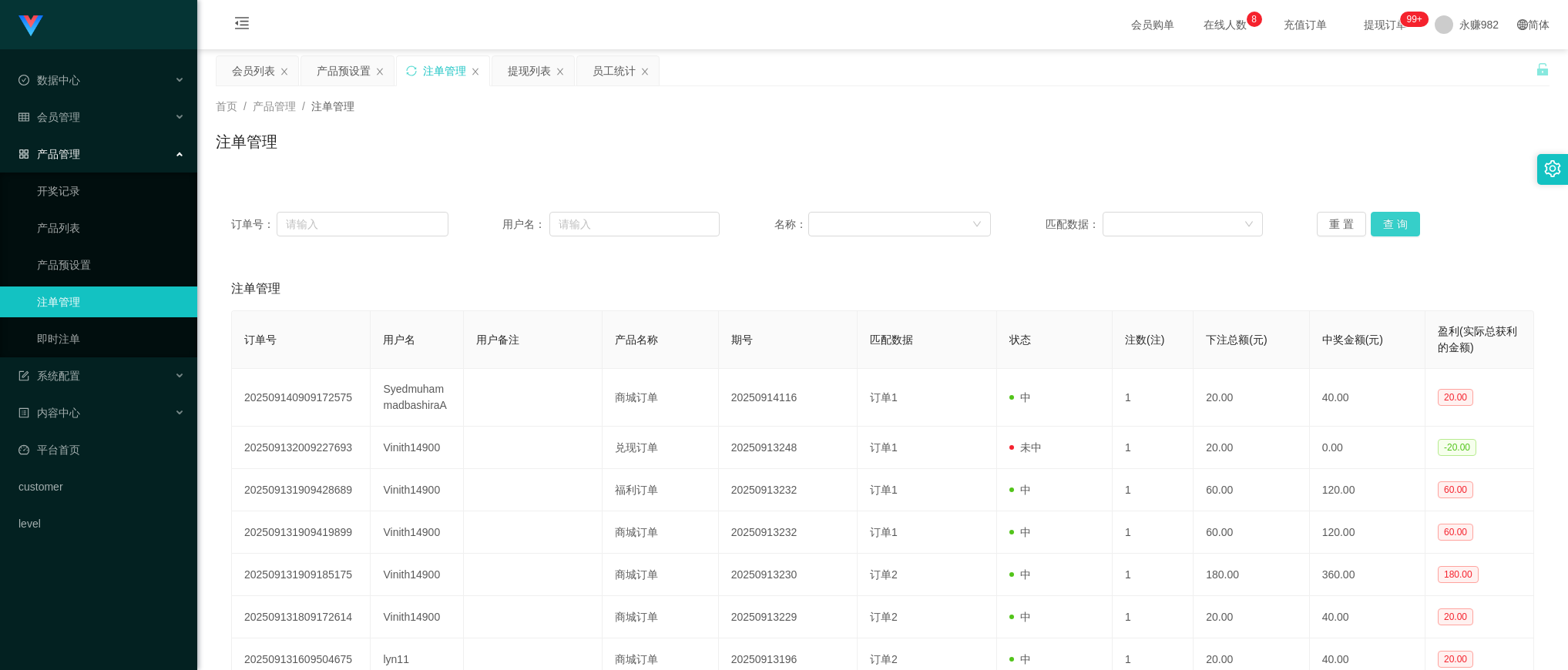
click at [1393, 228] on button "查 询" at bounding box center [1395, 225] width 49 height 25
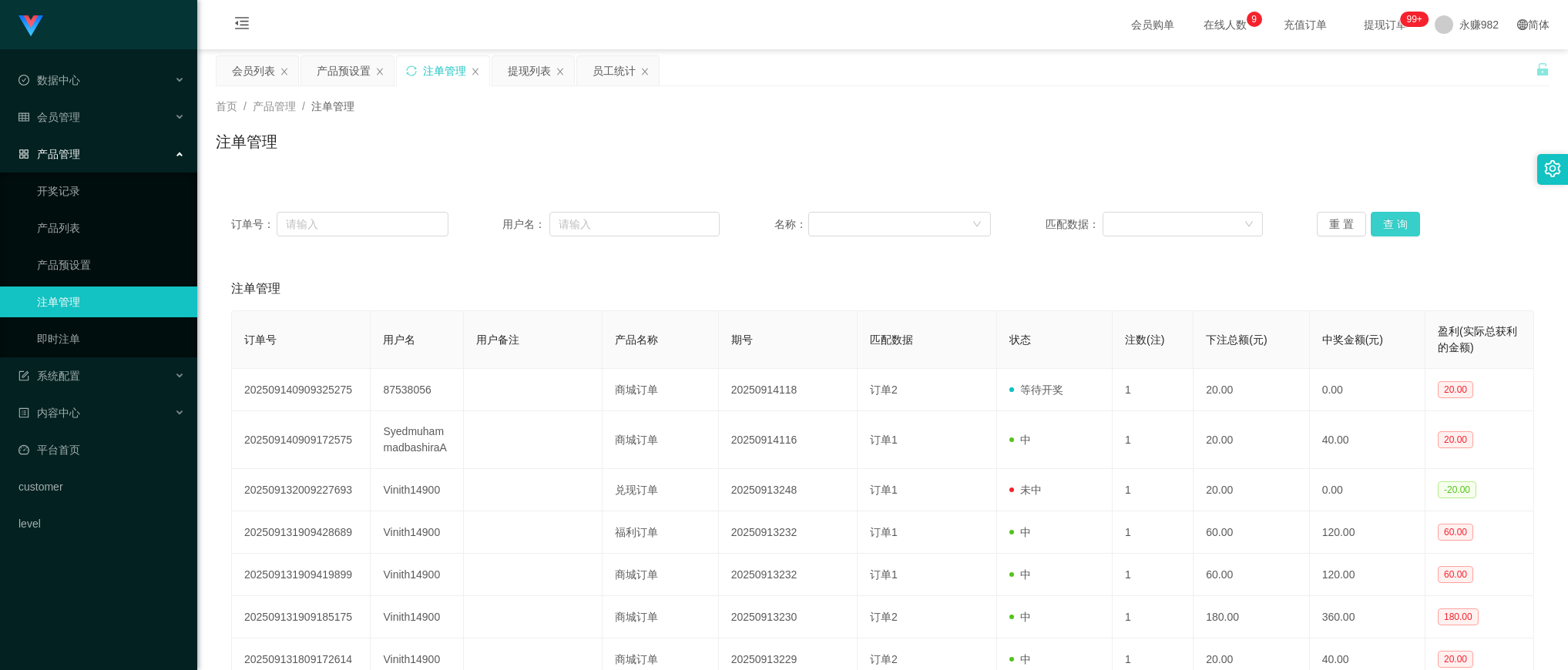
click at [1393, 228] on button "查 询" at bounding box center [1395, 225] width 49 height 25
click at [938, 135] on div "注单管理" at bounding box center [883, 148] width 1334 height 36
click at [1384, 221] on button "查 询" at bounding box center [1395, 225] width 49 height 25
drag, startPoint x: 718, startPoint y: 280, endPoint x: 741, endPoint y: 279, distance: 23.0
click at [718, 280] on div "注单管理" at bounding box center [882, 289] width 1303 height 44
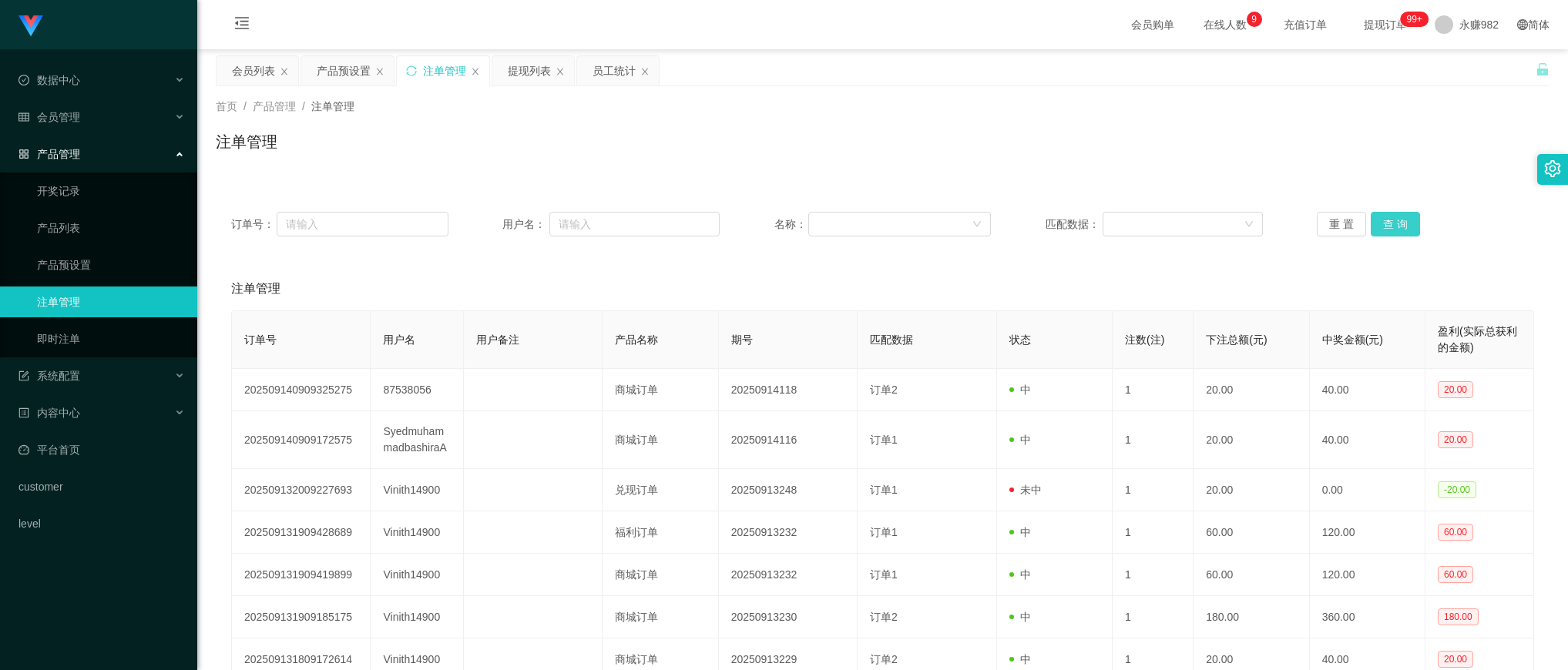
click at [1383, 224] on button "查 询" at bounding box center [1395, 225] width 49 height 25
click at [822, 125] on div "首页 / 产品管理 / 注单管理 / 注单管理" at bounding box center [883, 132] width 1334 height 67
click at [109, 306] on link "注单管理" at bounding box center [111, 302] width 148 height 31
click at [1384, 229] on button "查 询" at bounding box center [1395, 225] width 49 height 25
click at [1383, 223] on button "查 询" at bounding box center [1395, 225] width 49 height 25
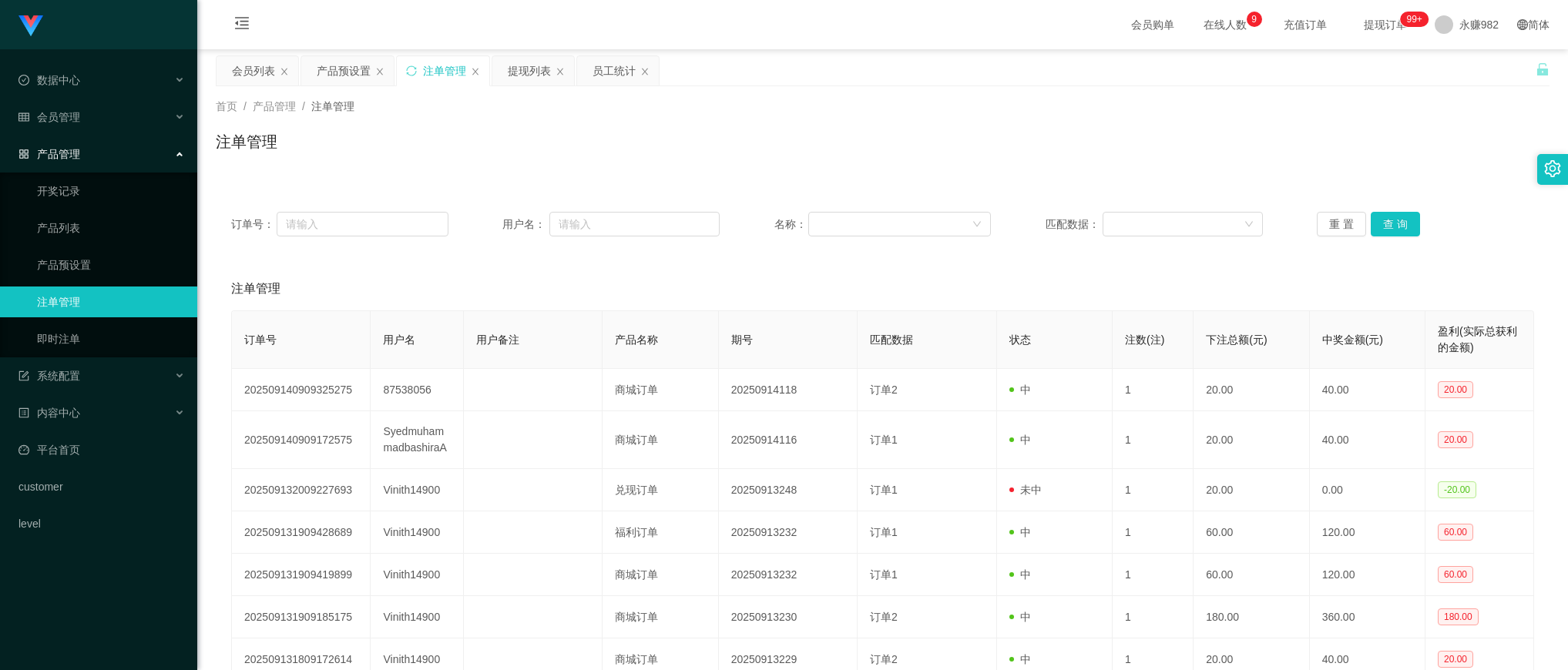
drag, startPoint x: 27, startPoint y: 616, endPoint x: 83, endPoint y: 597, distance: 59.1
click at [27, 616] on div "Shopee工作台代理端 数据中心 员工统计 团队统计 会员管理 会员列表 会员加减打码量 提现列表 赠送彩金 在线用户 陪玩用户 充值列表 会员加扣款 产品…" at bounding box center [99, 335] width 197 height 670
click at [240, 71] on div "会员列表" at bounding box center [253, 71] width 44 height 30
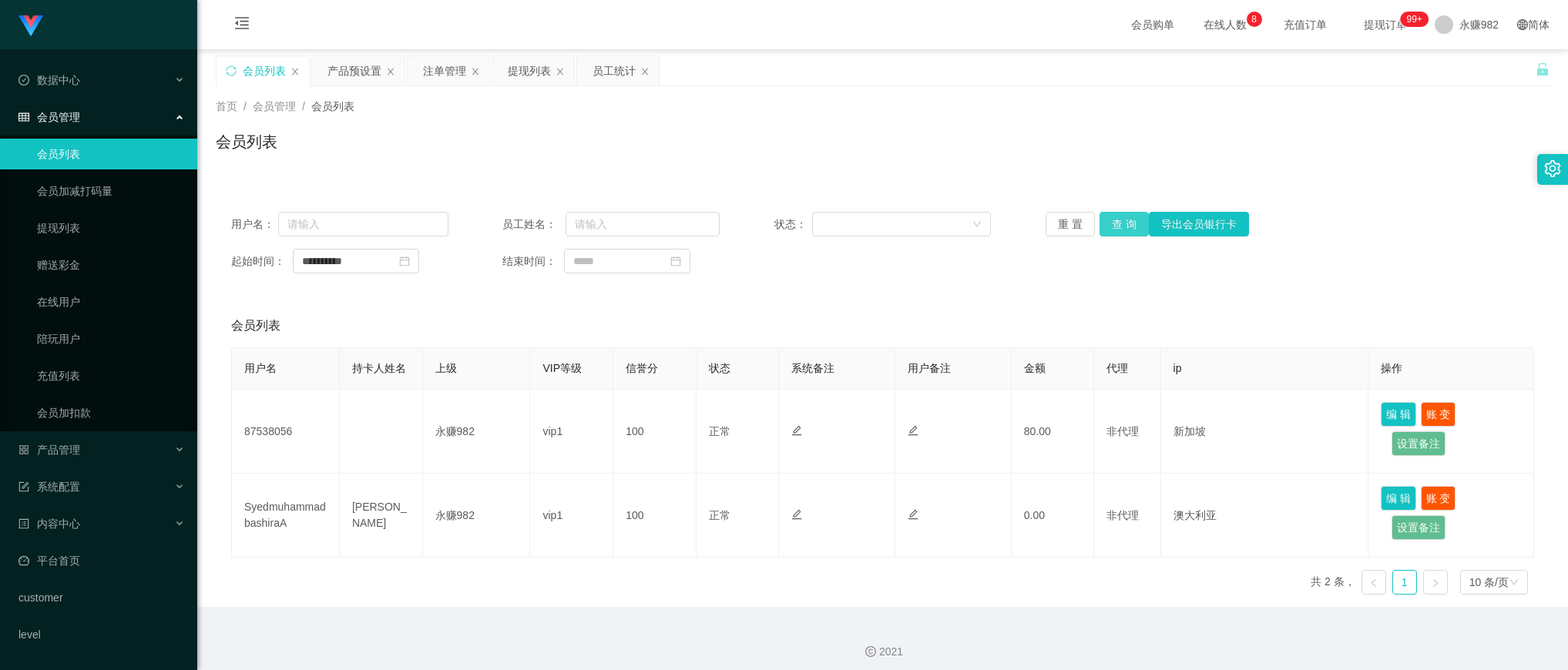
click at [1110, 228] on button "查 询" at bounding box center [1124, 225] width 49 height 25
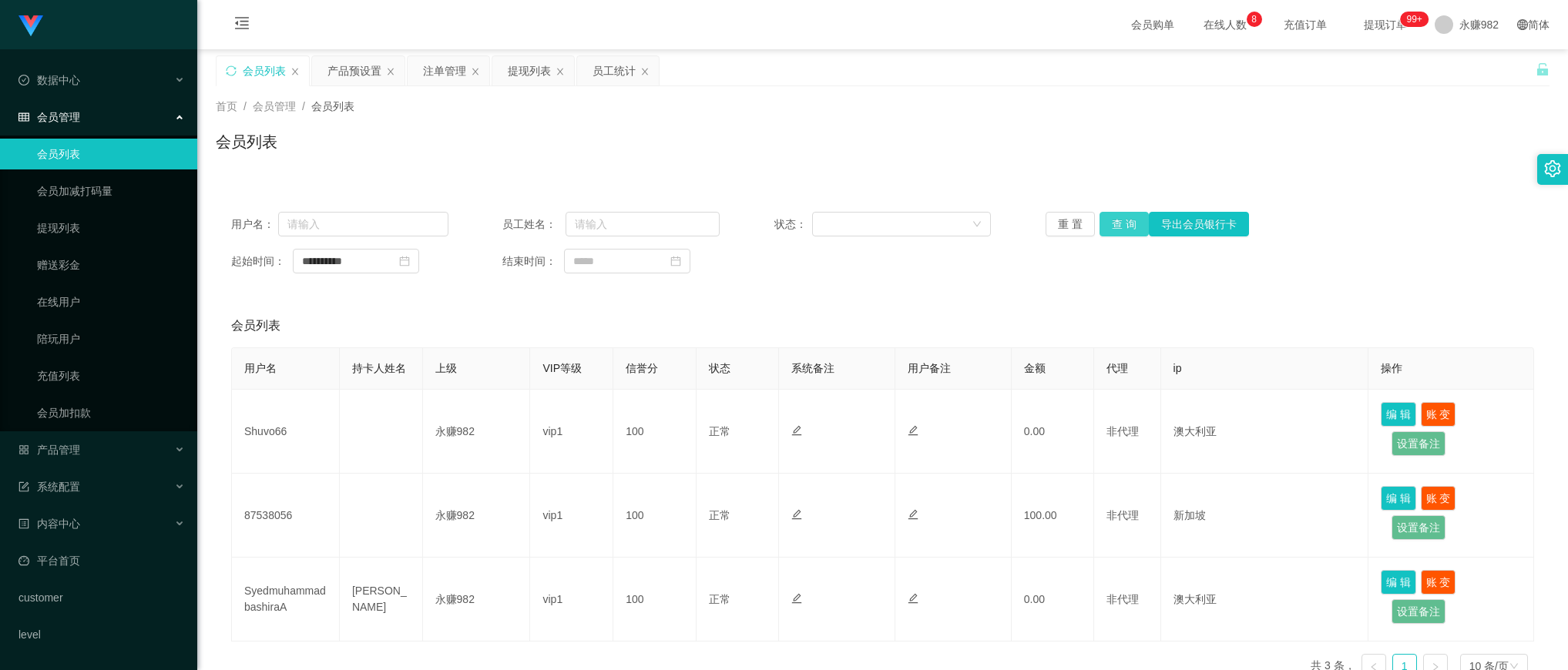
click at [1110, 228] on button "查 询" at bounding box center [1124, 225] width 49 height 25
click at [780, 138] on div "会员列表" at bounding box center [883, 148] width 1334 height 36
click at [1108, 224] on button "查 询" at bounding box center [1124, 225] width 49 height 25
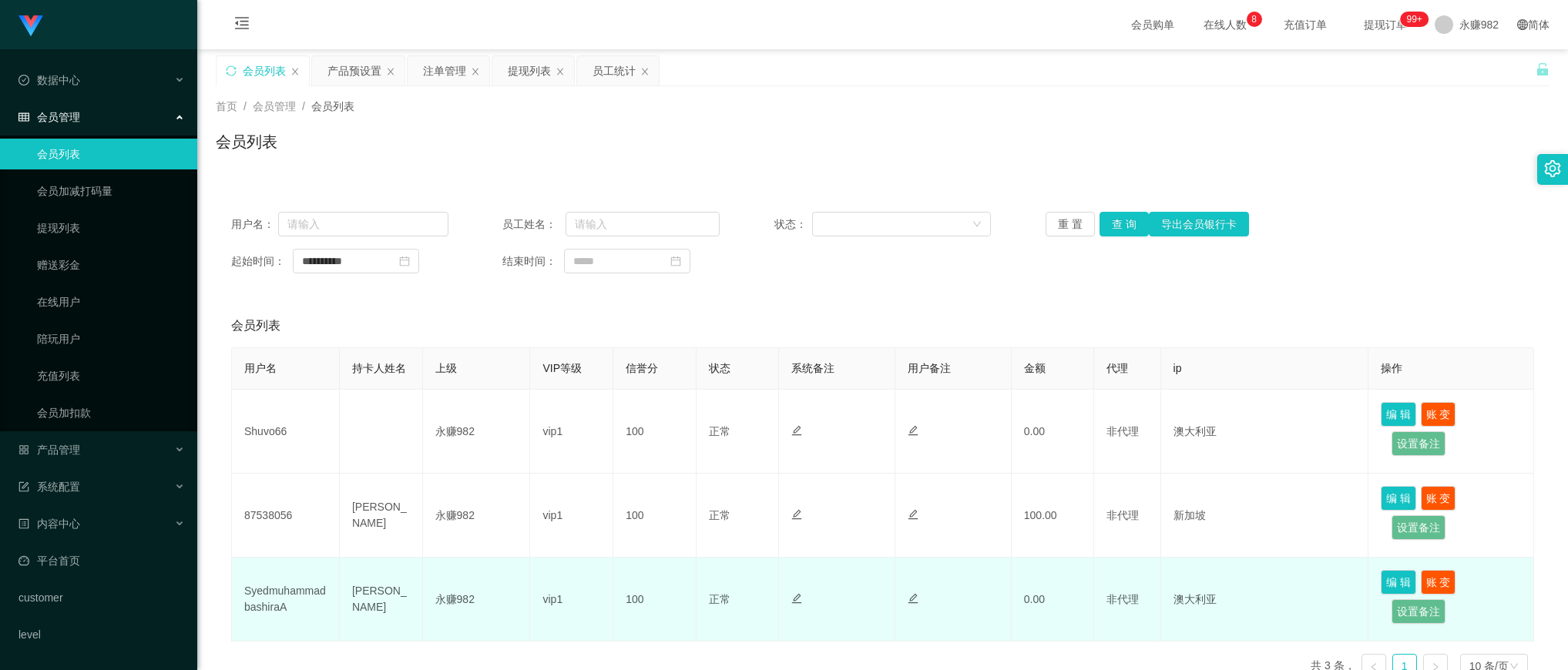
click at [260, 632] on td "SyedmuhammadbashiraA" at bounding box center [285, 600] width 108 height 84
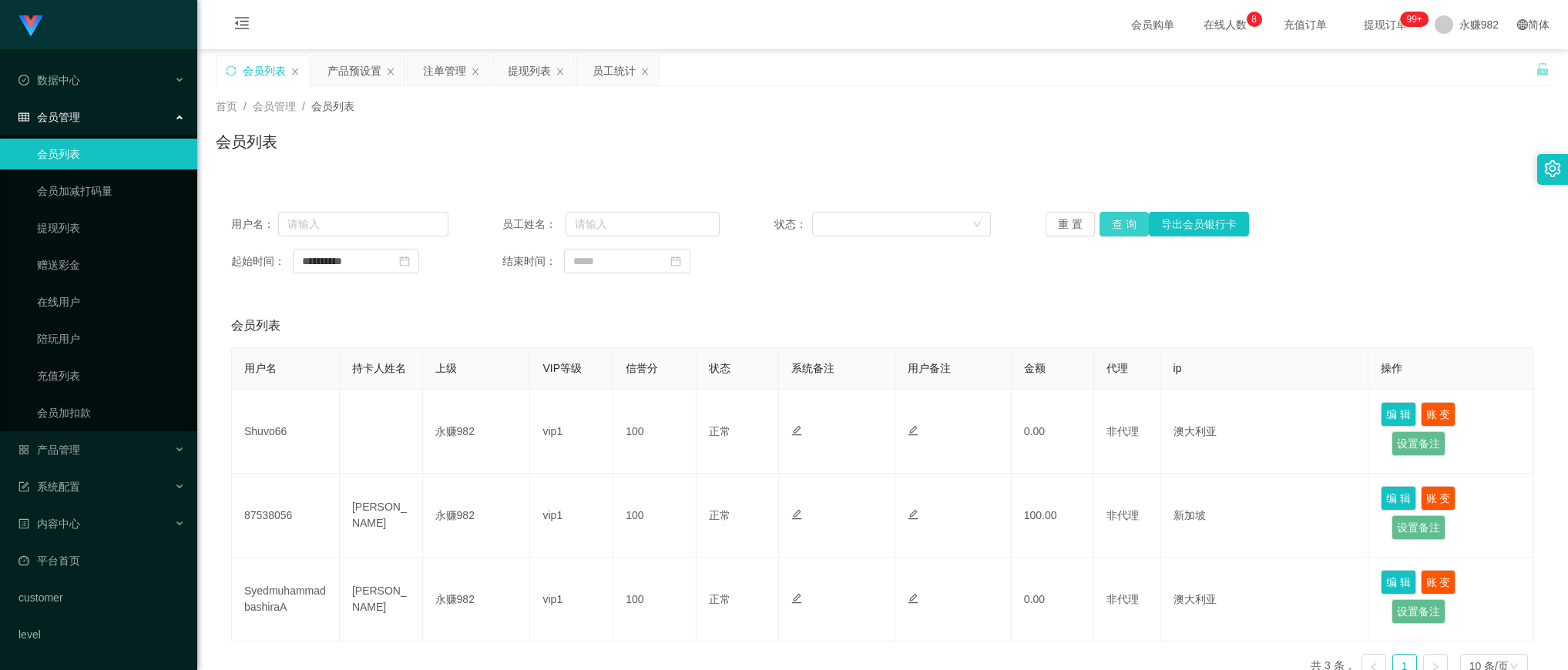
click at [1130, 228] on button "查 询" at bounding box center [1124, 225] width 49 height 25
click at [537, 60] on div "提现列表" at bounding box center [529, 71] width 44 height 30
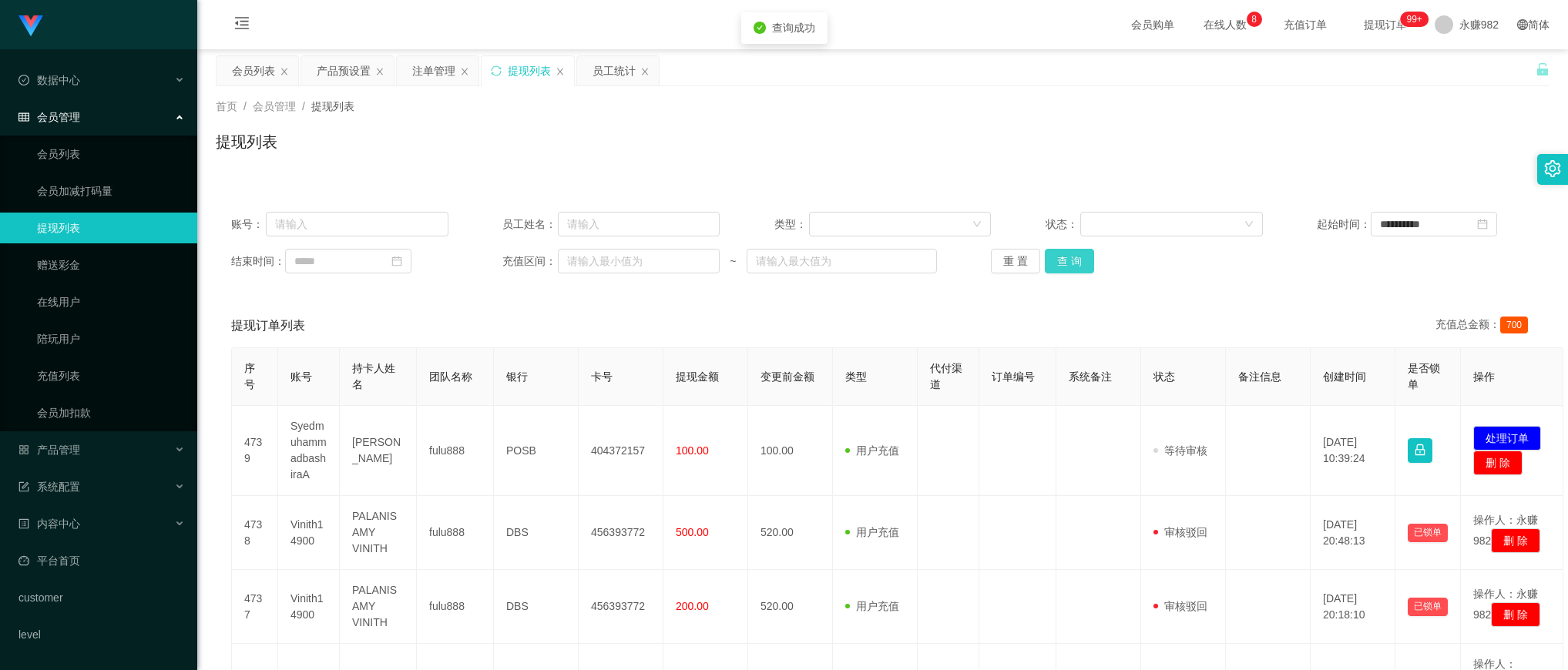
click at [1058, 256] on button "查 询" at bounding box center [1069, 261] width 49 height 25
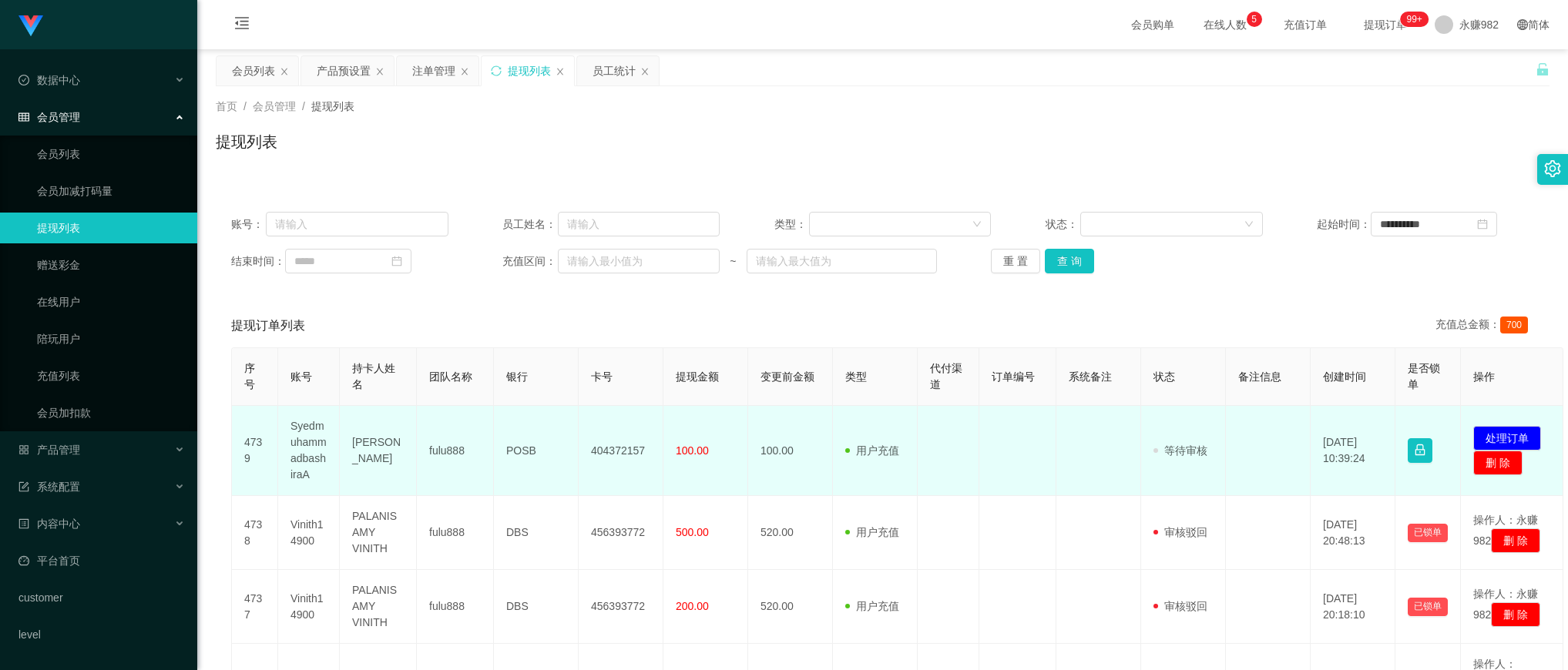
click at [387, 452] on td "[PERSON_NAME]" at bounding box center [378, 451] width 77 height 90
copy td "[PERSON_NAME]"
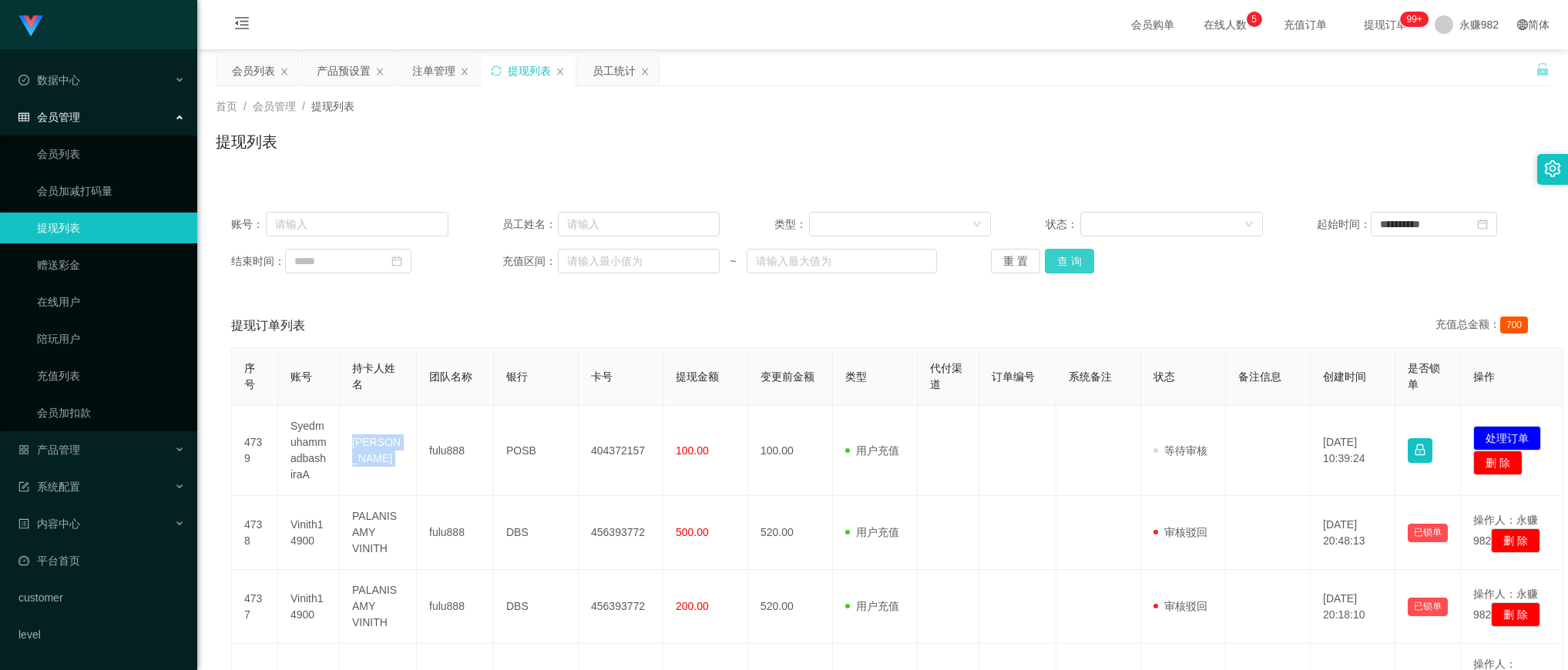
click at [1065, 260] on button "查 询" at bounding box center [1069, 261] width 49 height 25
click at [1259, 285] on div "**********" at bounding box center [883, 243] width 1334 height 92
click at [1072, 260] on button "查 询" at bounding box center [1069, 261] width 49 height 25
click at [1084, 255] on button "查 询" at bounding box center [1069, 261] width 49 height 25
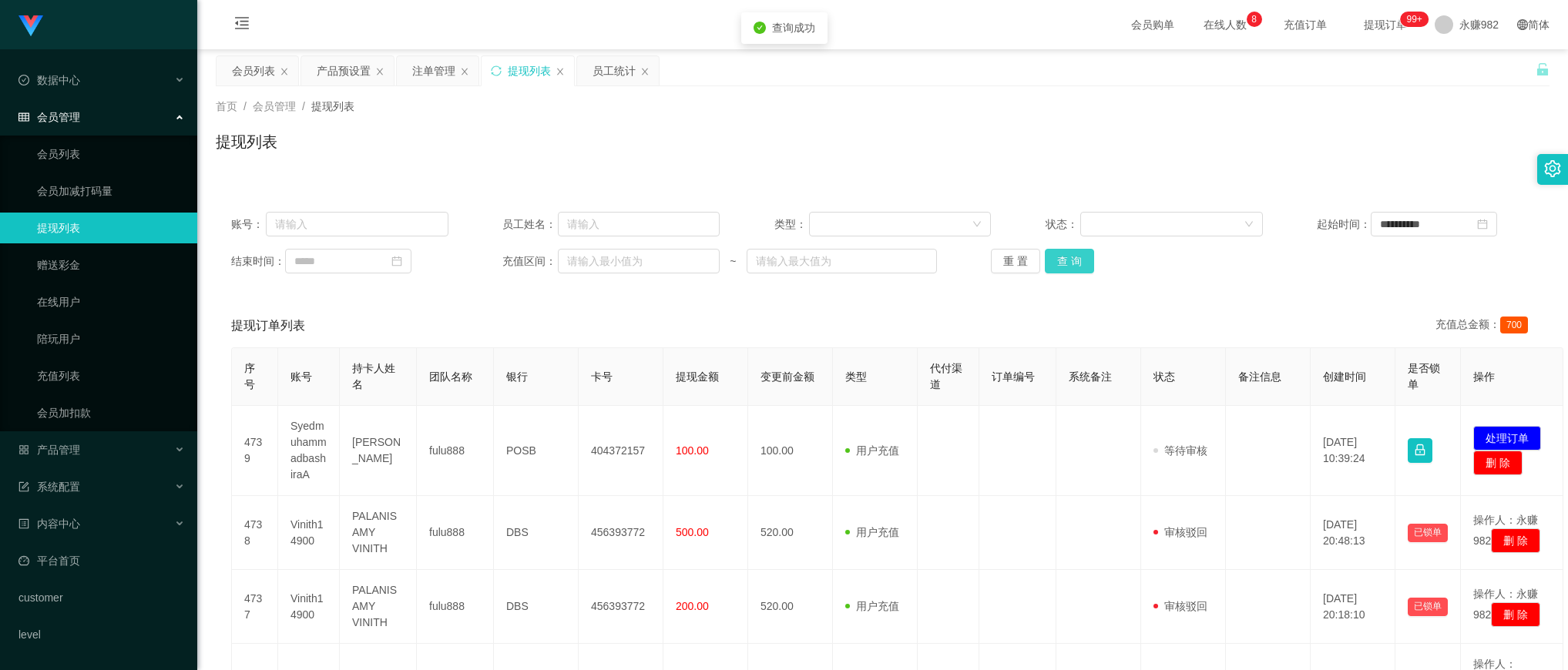
click at [1084, 255] on button "查 询" at bounding box center [1069, 261] width 49 height 25
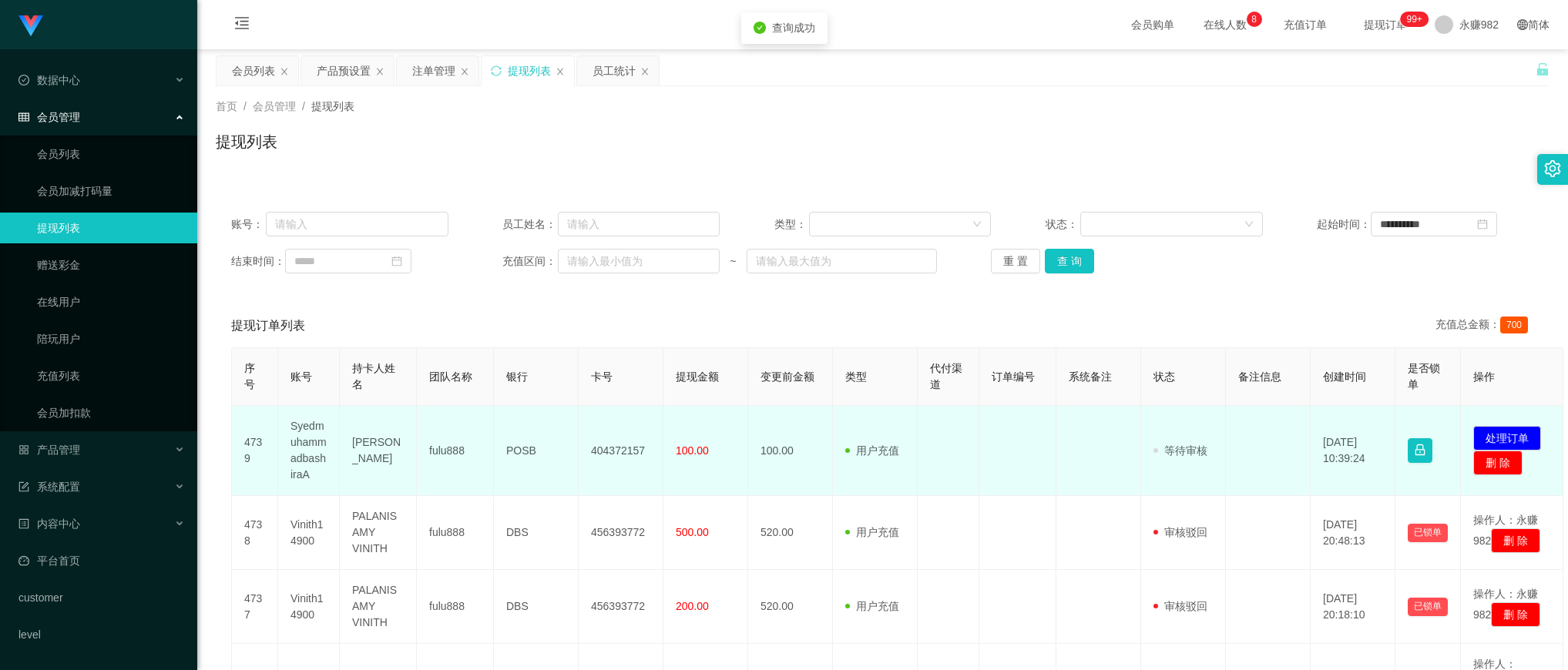
click at [298, 444] on td "SyedmuhammadbashiraA" at bounding box center [309, 451] width 61 height 90
click at [773, 410] on td "100.00" at bounding box center [791, 451] width 85 height 90
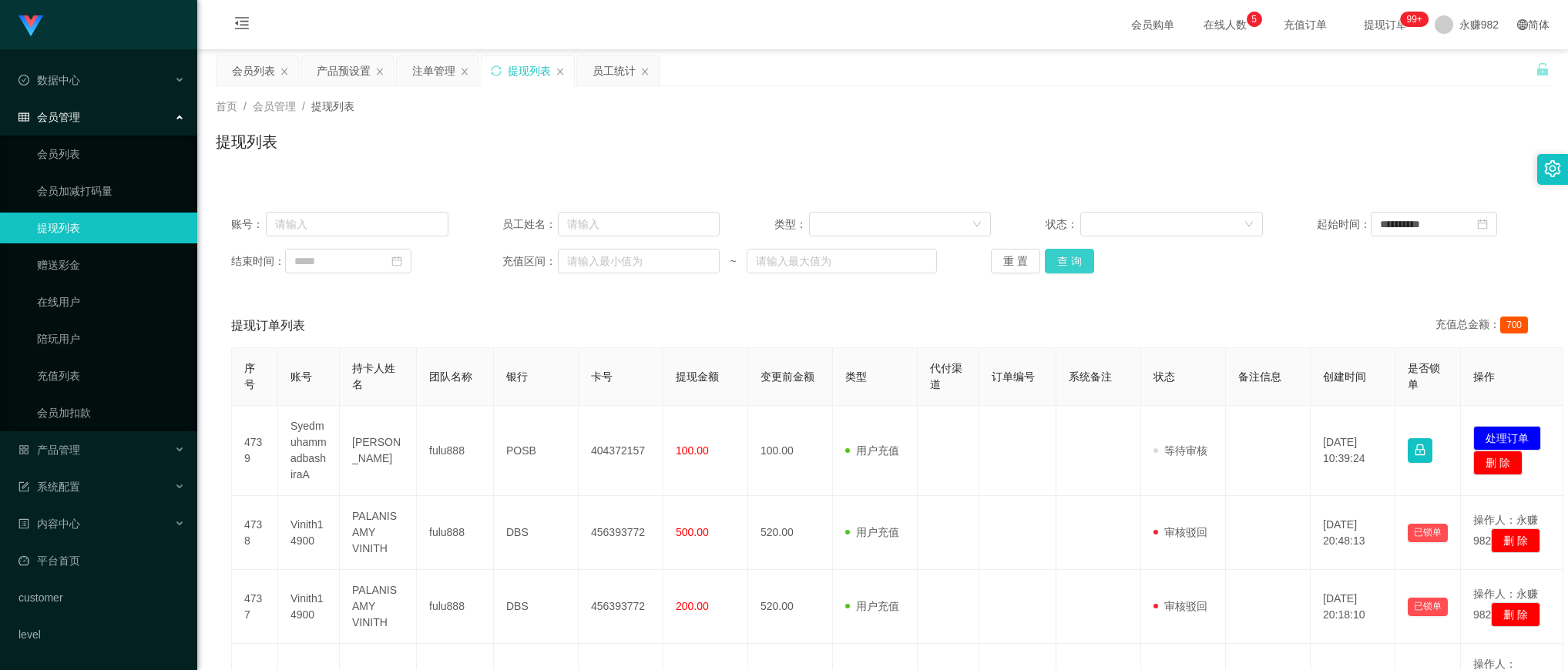
click at [1058, 258] on button "查 询" at bounding box center [1069, 261] width 49 height 25
click at [1070, 266] on button "查 询" at bounding box center [1069, 261] width 49 height 25
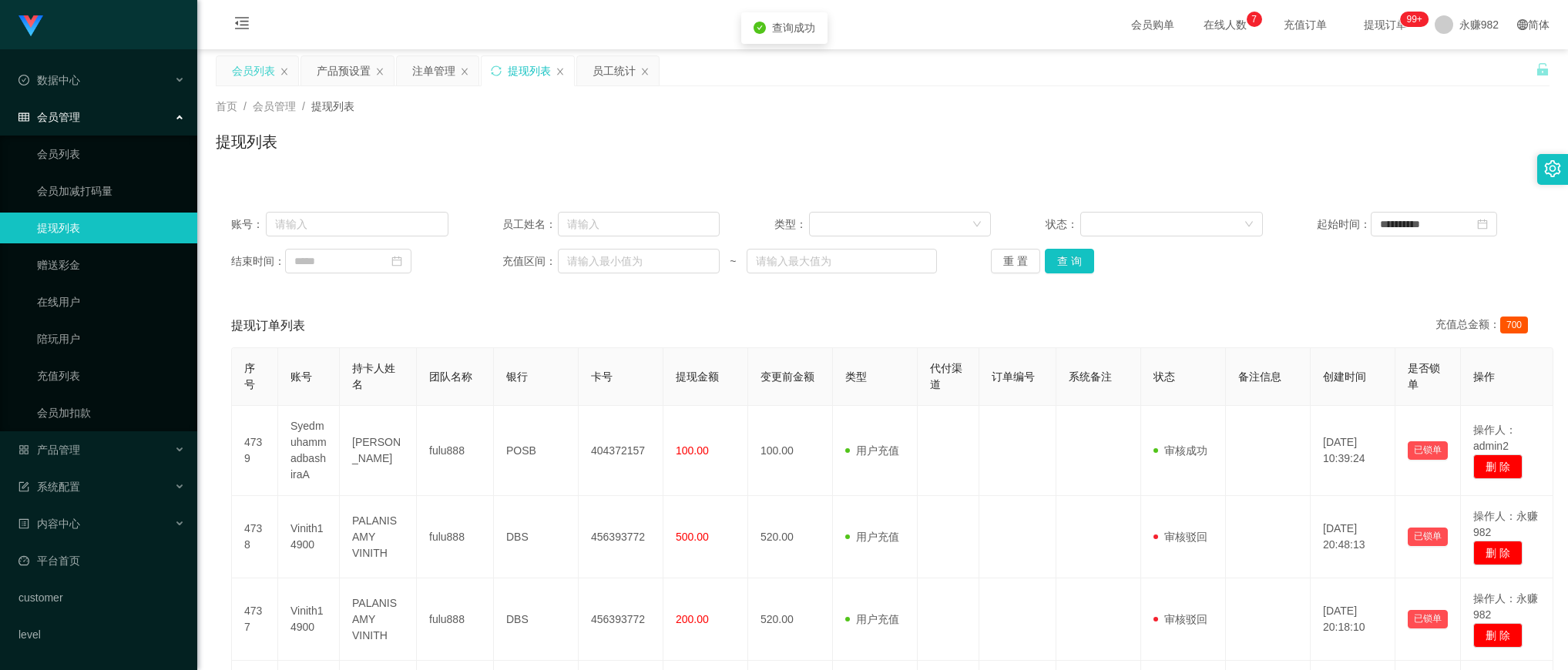
click at [236, 70] on div "会员列表" at bounding box center [253, 71] width 44 height 30
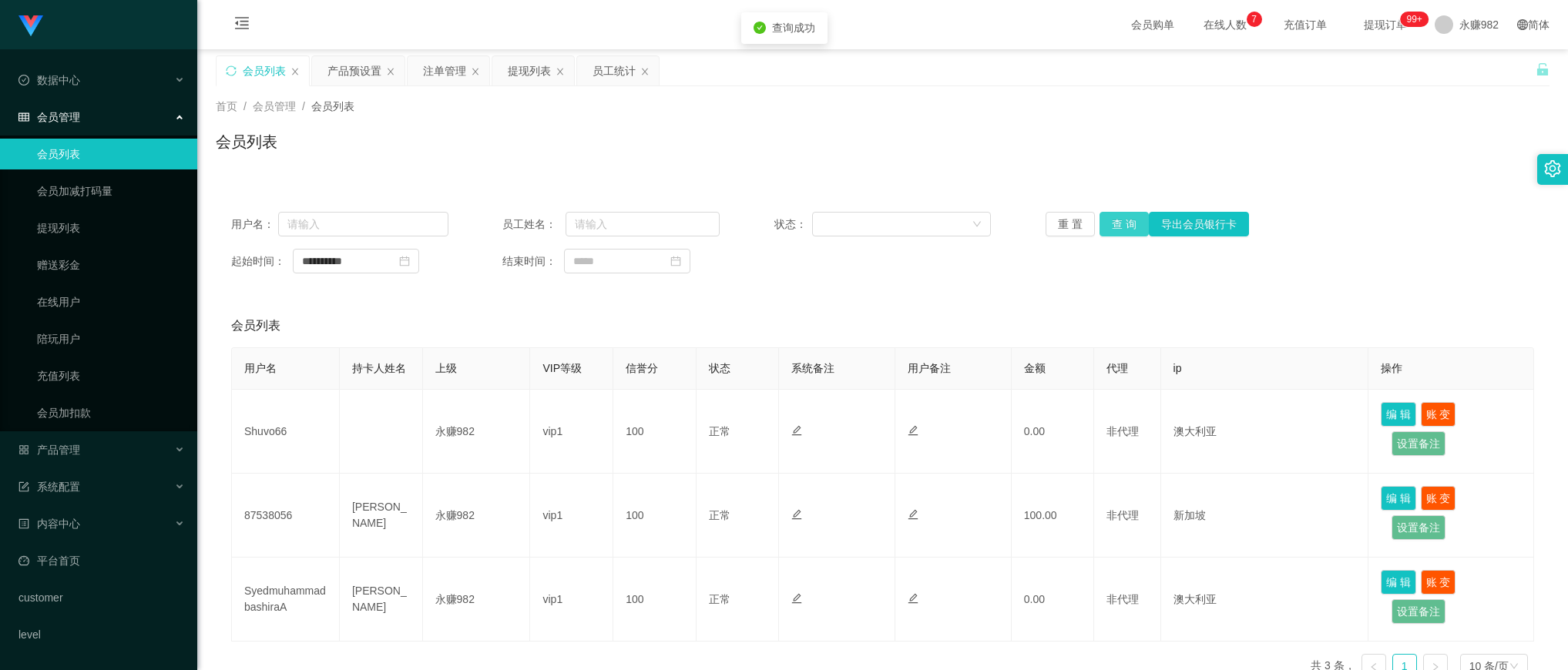
click at [1107, 223] on button "查 询" at bounding box center [1124, 225] width 49 height 25
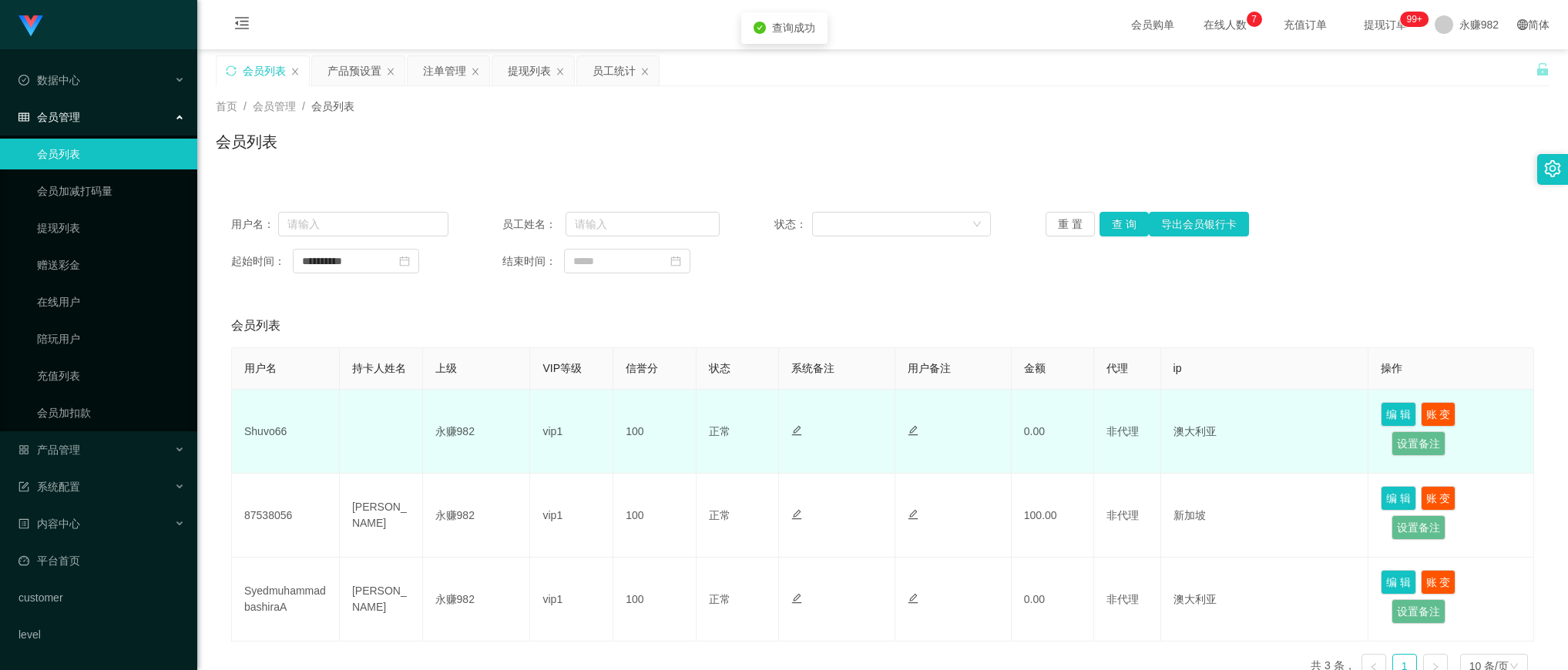
click at [278, 431] on td "Shuvo66" at bounding box center [285, 432] width 108 height 84
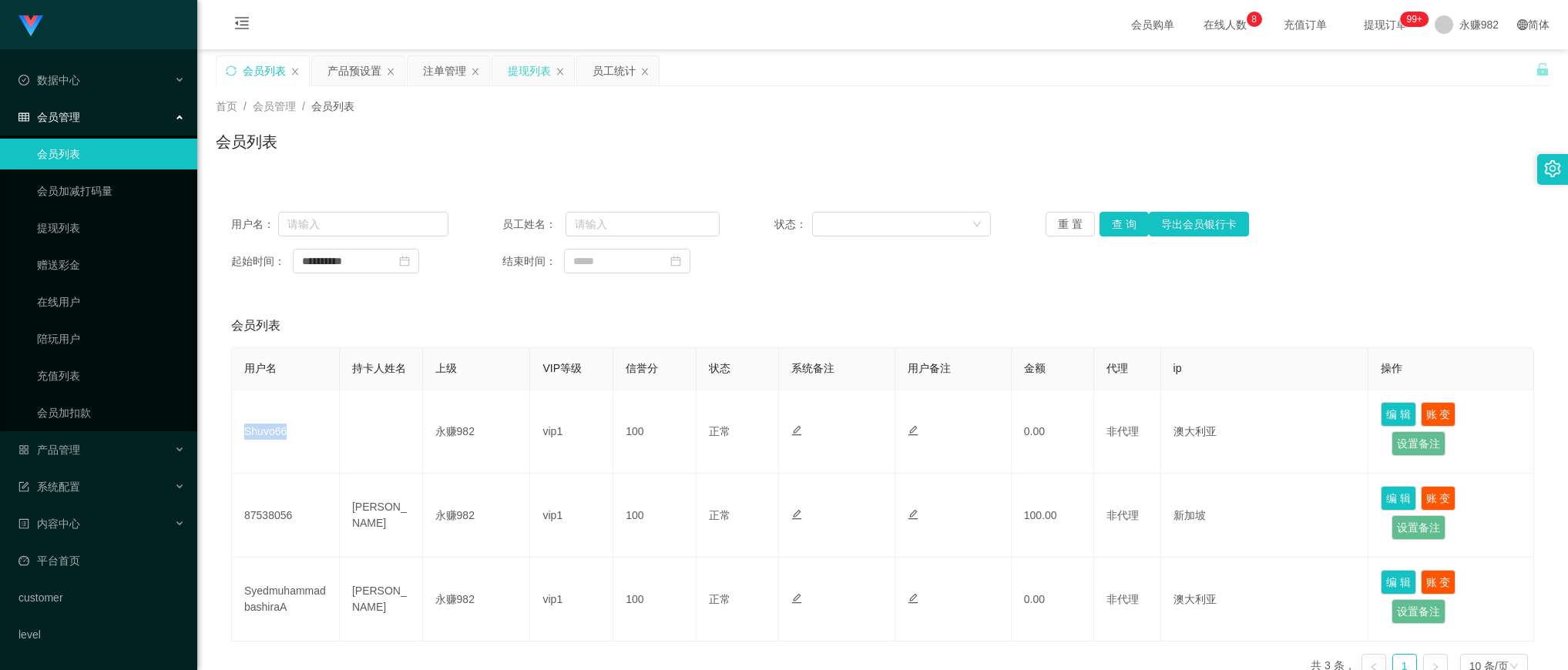
click at [533, 71] on div "提现列表" at bounding box center [529, 71] width 44 height 30
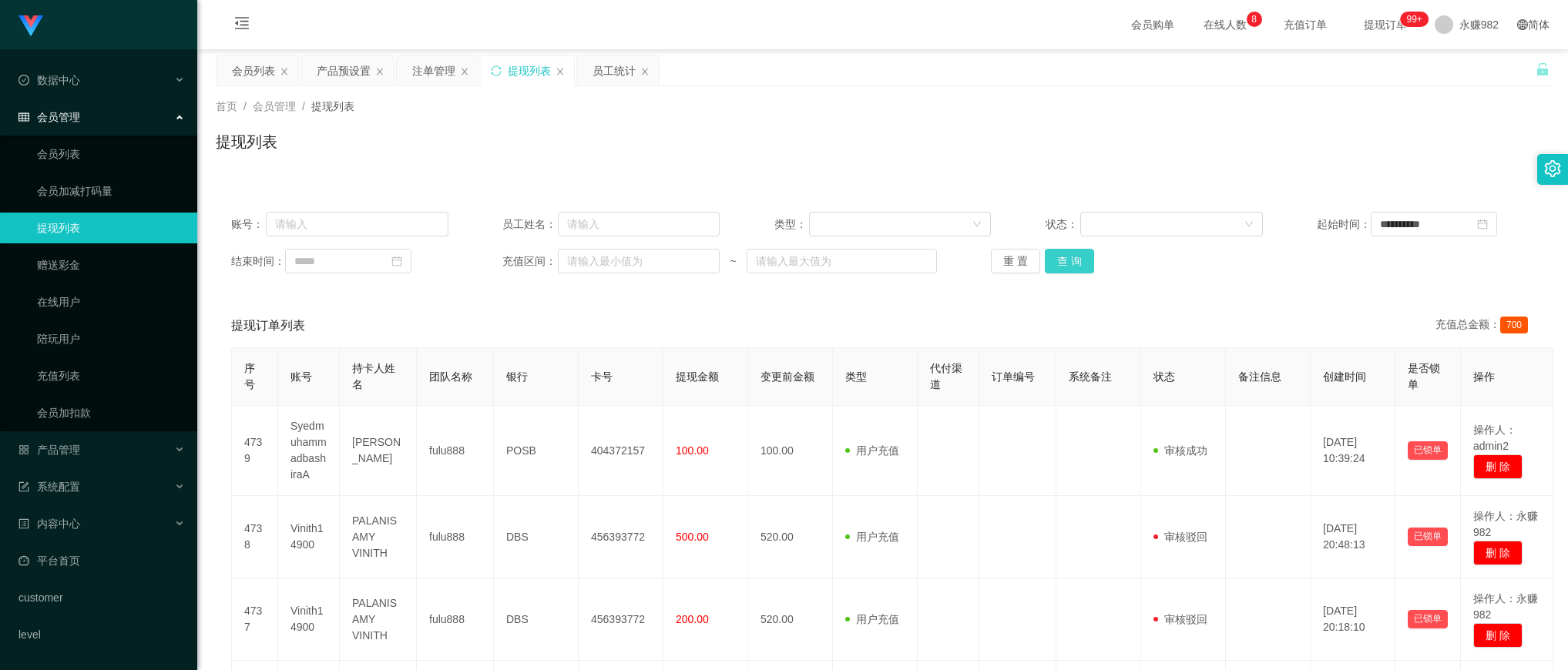
click at [1066, 260] on button "查 询" at bounding box center [1069, 261] width 49 height 25
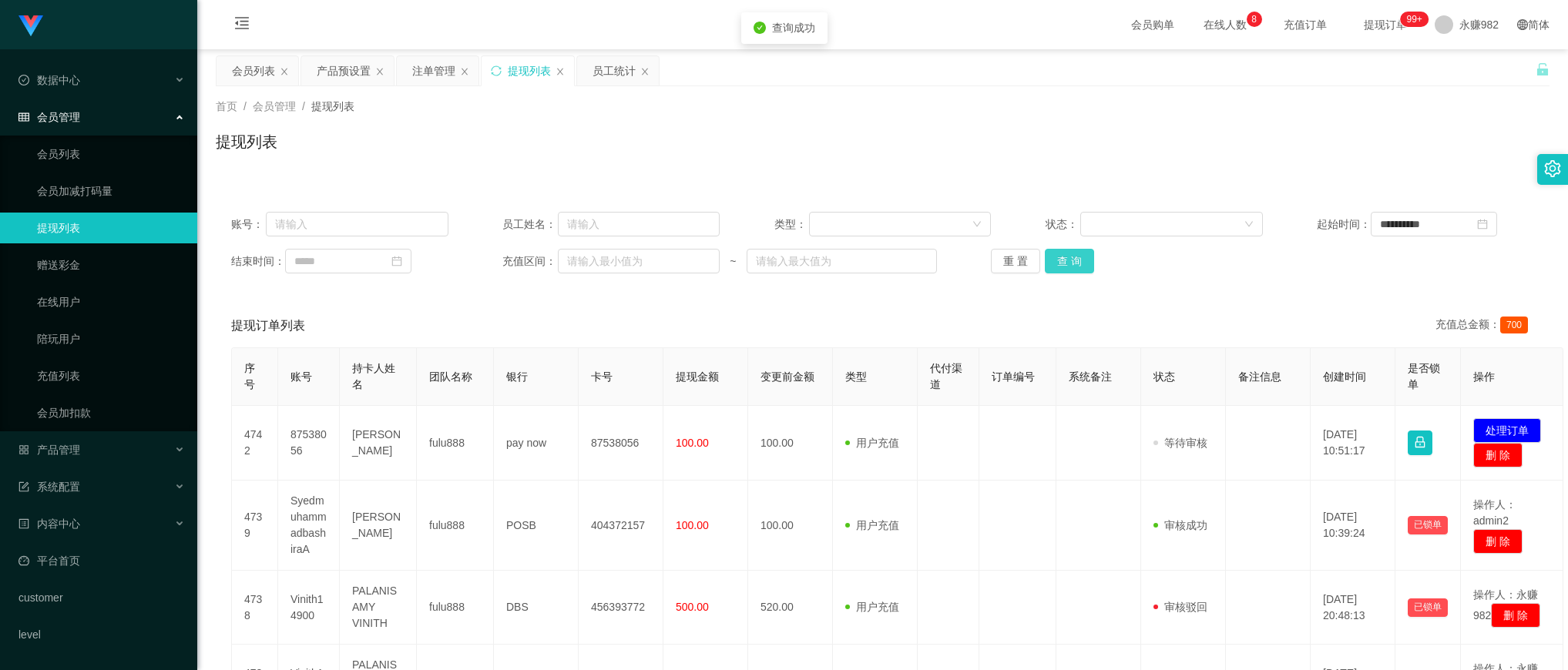
click at [1066, 260] on button "查 询" at bounding box center [1069, 261] width 49 height 25
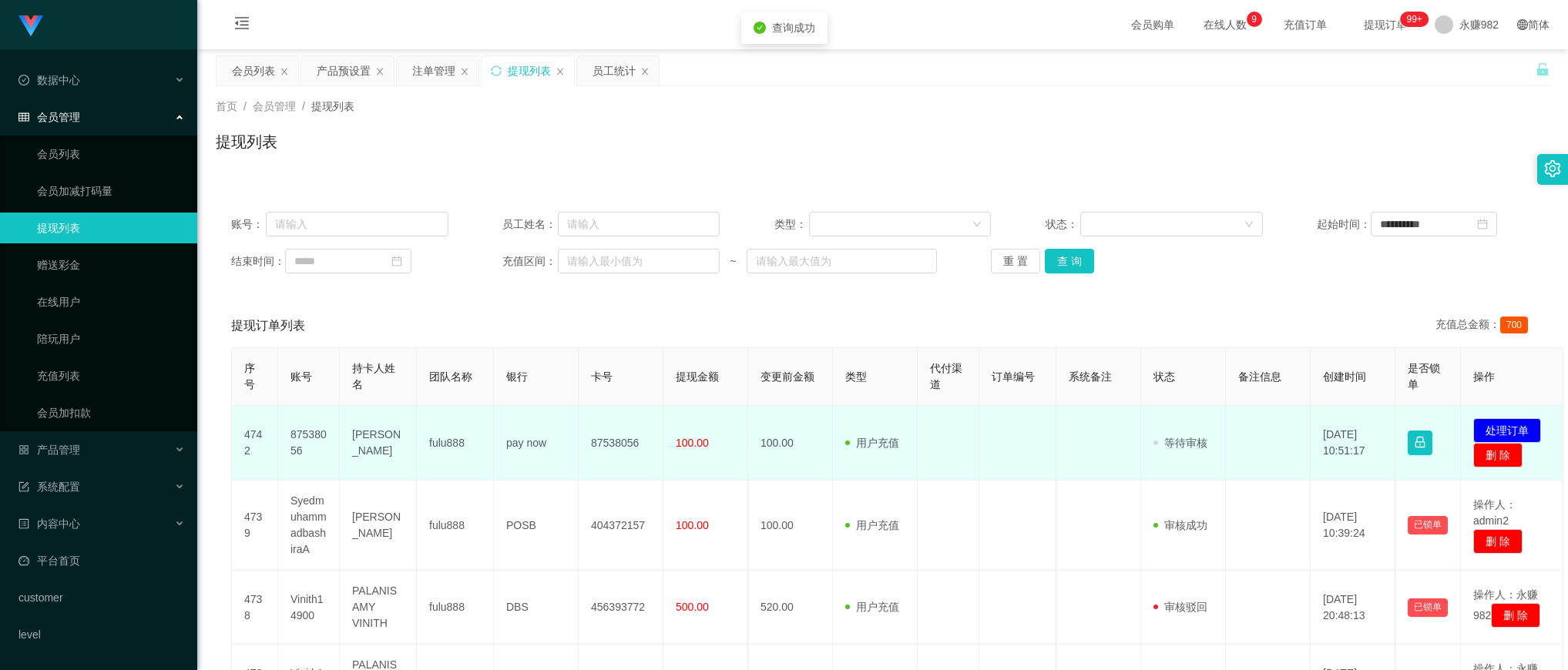
click at [597, 441] on td "87538056" at bounding box center [620, 443] width 85 height 75
click at [290, 438] on td "87538056" at bounding box center [309, 443] width 61 height 75
click at [298, 438] on td "87538056" at bounding box center [309, 443] width 61 height 75
click at [299, 438] on td "87538056" at bounding box center [309, 443] width 61 height 75
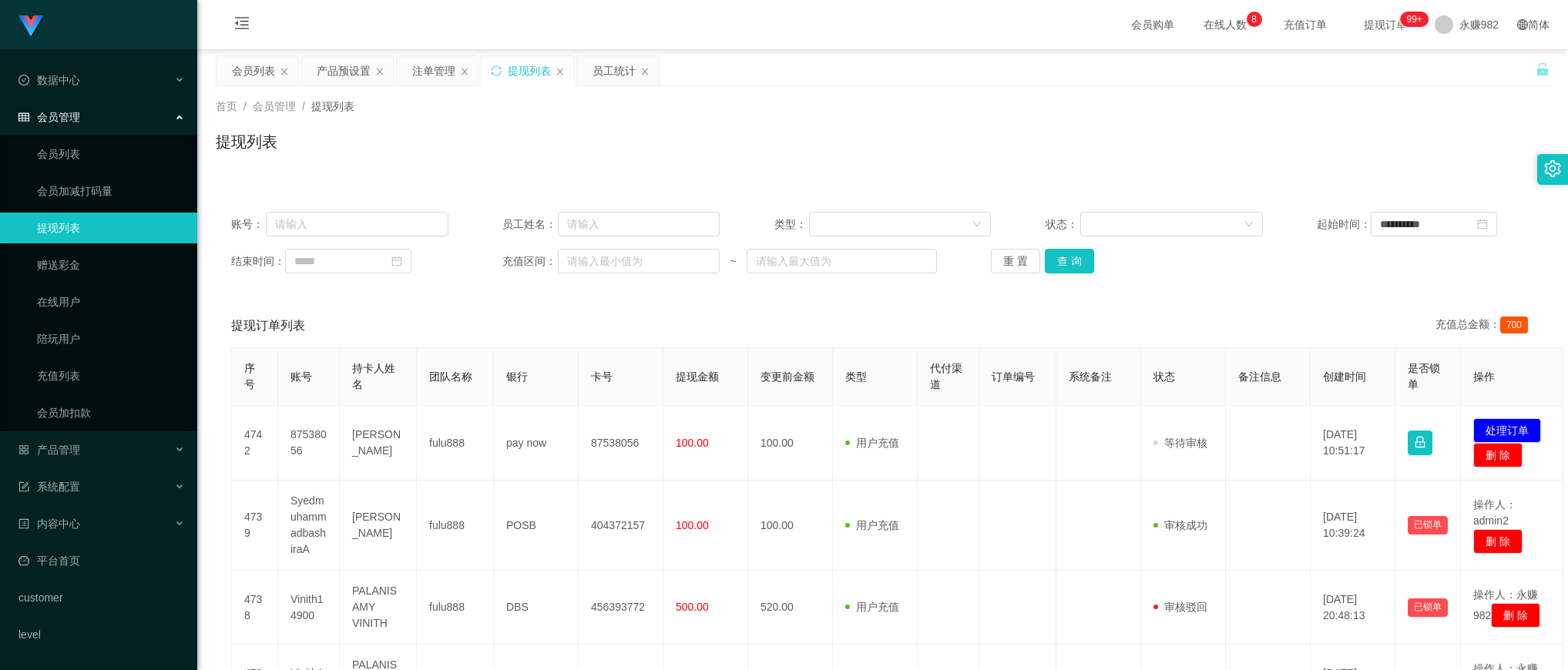
click at [865, 145] on div "提现列表" at bounding box center [883, 148] width 1334 height 36
click at [1070, 263] on button "查 询" at bounding box center [1069, 261] width 49 height 25
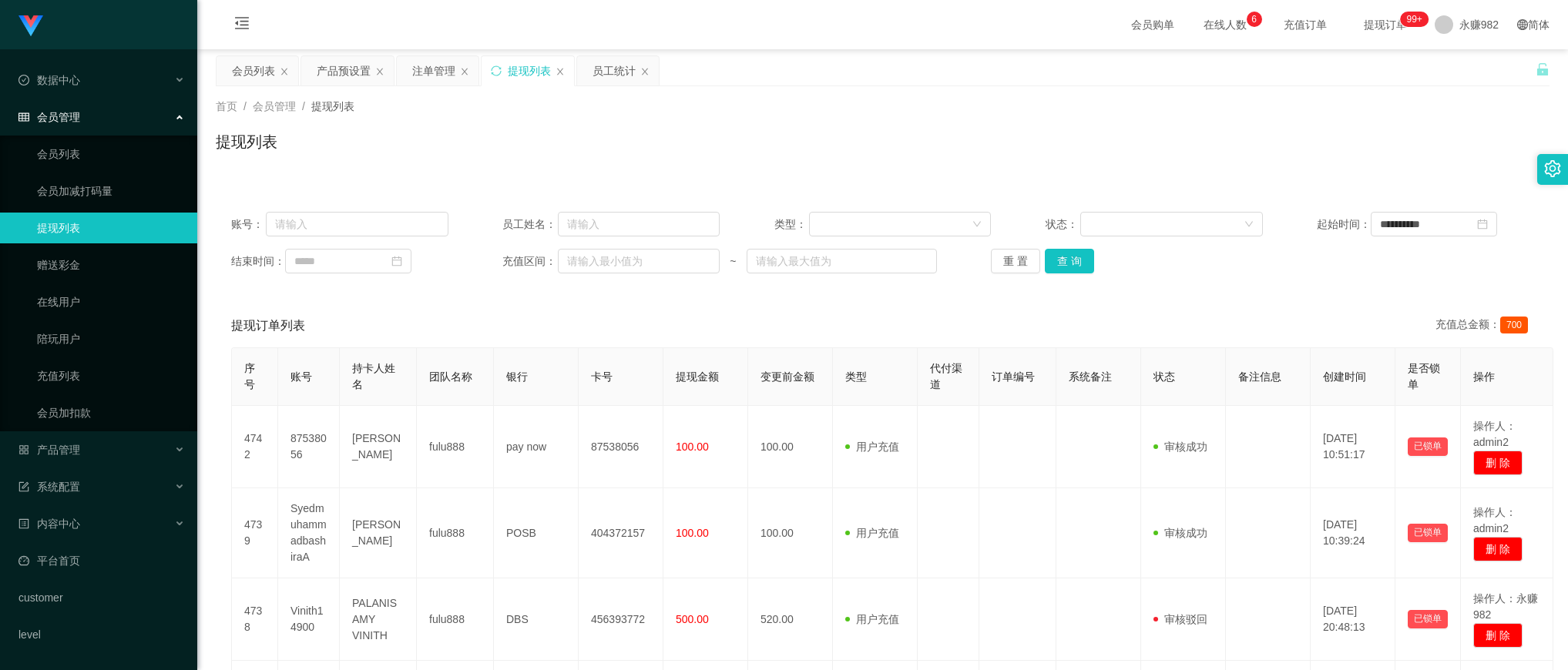
click at [37, 227] on link "提现列表" at bounding box center [111, 229] width 148 height 31
click at [1057, 267] on button "查 询" at bounding box center [1069, 261] width 49 height 25
click at [258, 67] on div "会员列表" at bounding box center [253, 71] width 44 height 30
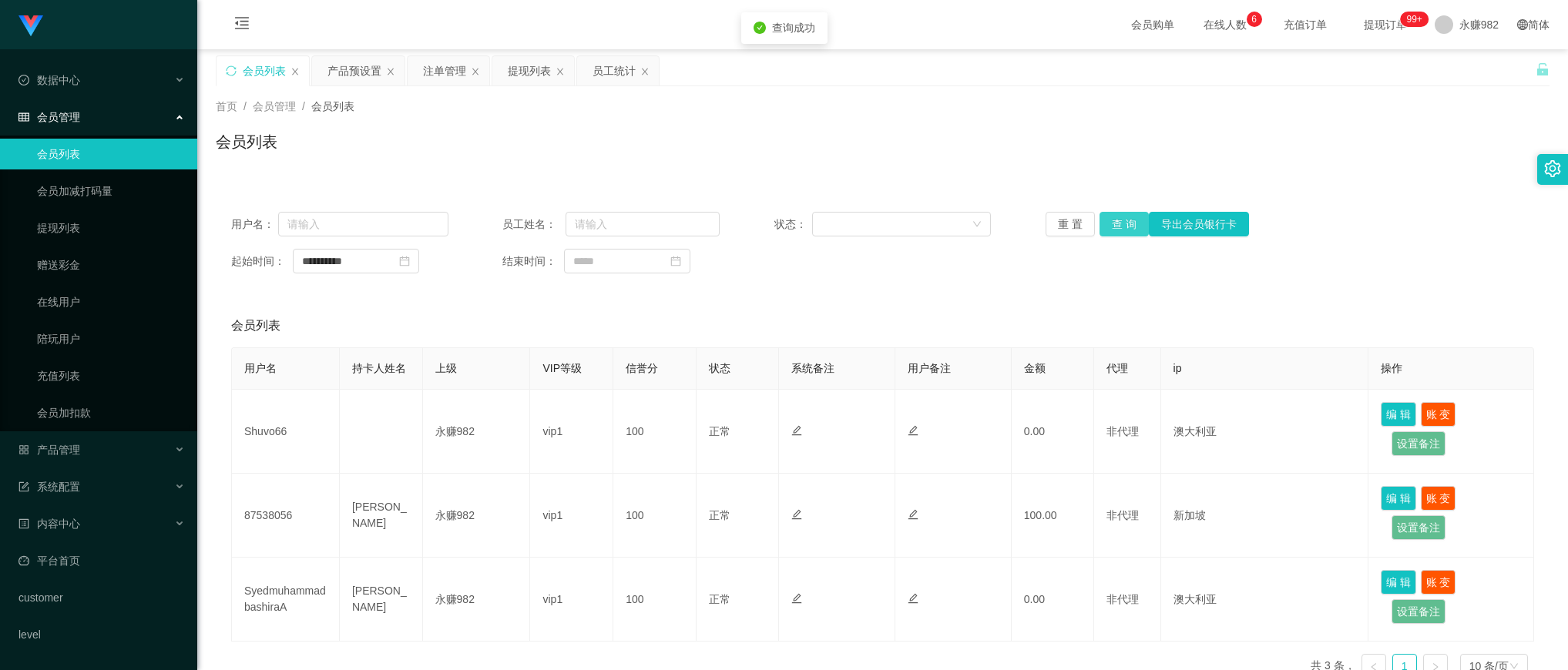
click at [1116, 227] on button "查 询" at bounding box center [1124, 225] width 49 height 25
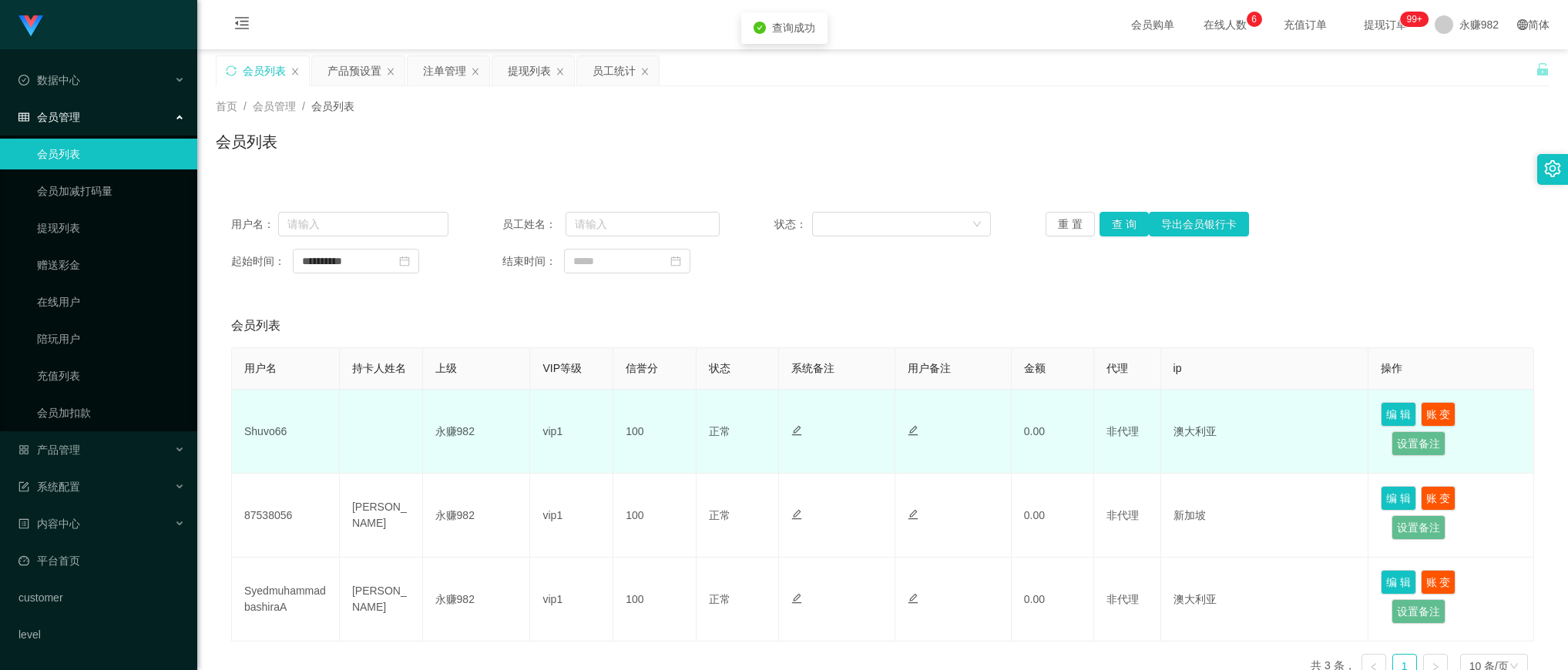
click at [260, 431] on td "Shuvo66" at bounding box center [285, 432] width 108 height 84
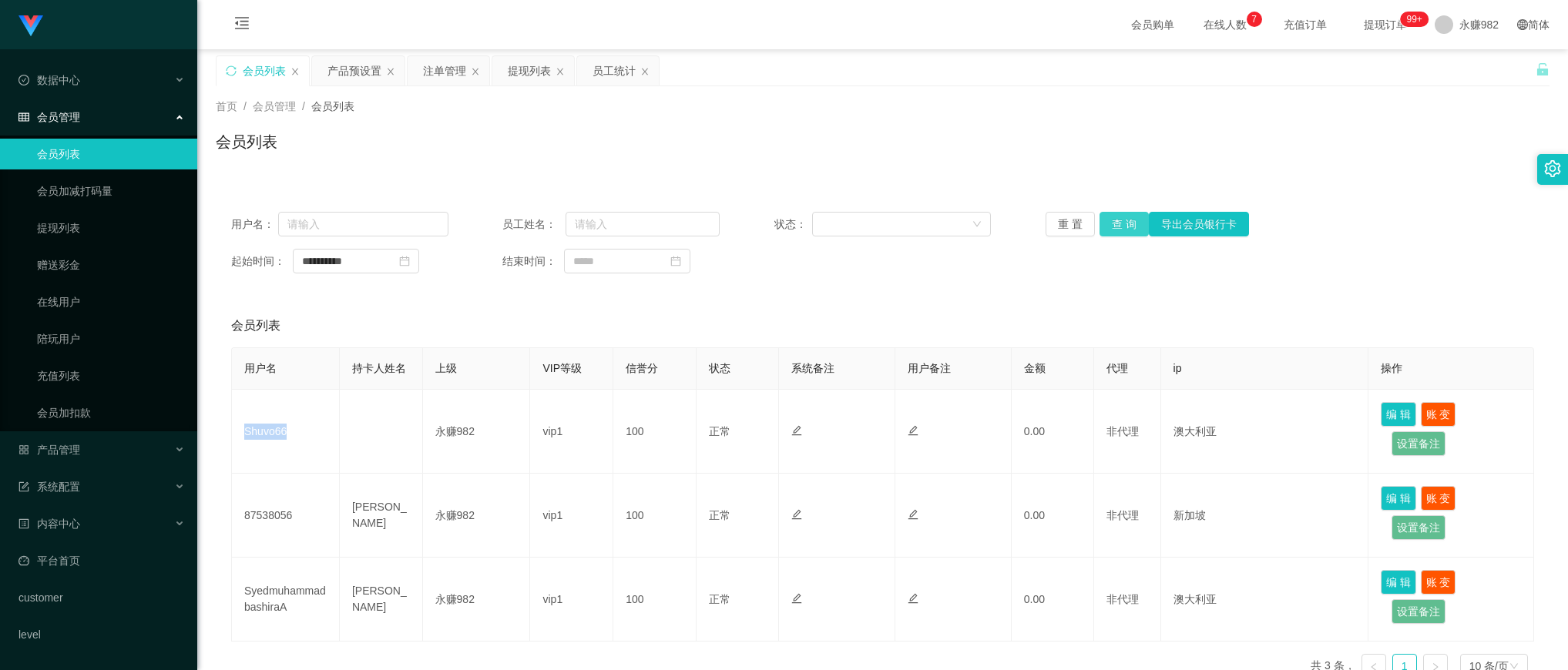
click at [1109, 220] on button "查 询" at bounding box center [1124, 225] width 49 height 25
click at [1119, 228] on button "查 询" at bounding box center [1124, 225] width 49 height 25
drag, startPoint x: 78, startPoint y: 159, endPoint x: 108, endPoint y: 155, distance: 30.3
click at [78, 159] on link "会员列表" at bounding box center [111, 154] width 148 height 31
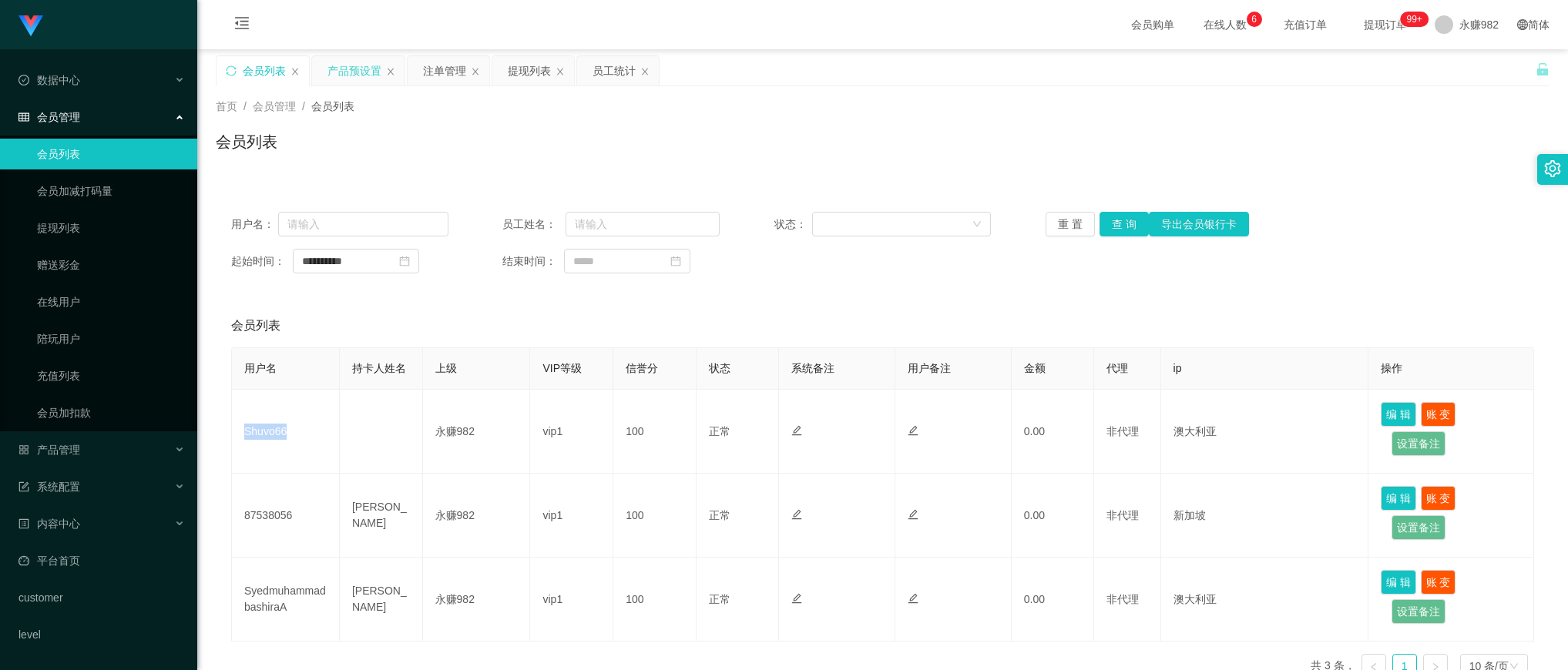
click at [355, 71] on div "产品预设置" at bounding box center [354, 71] width 54 height 30
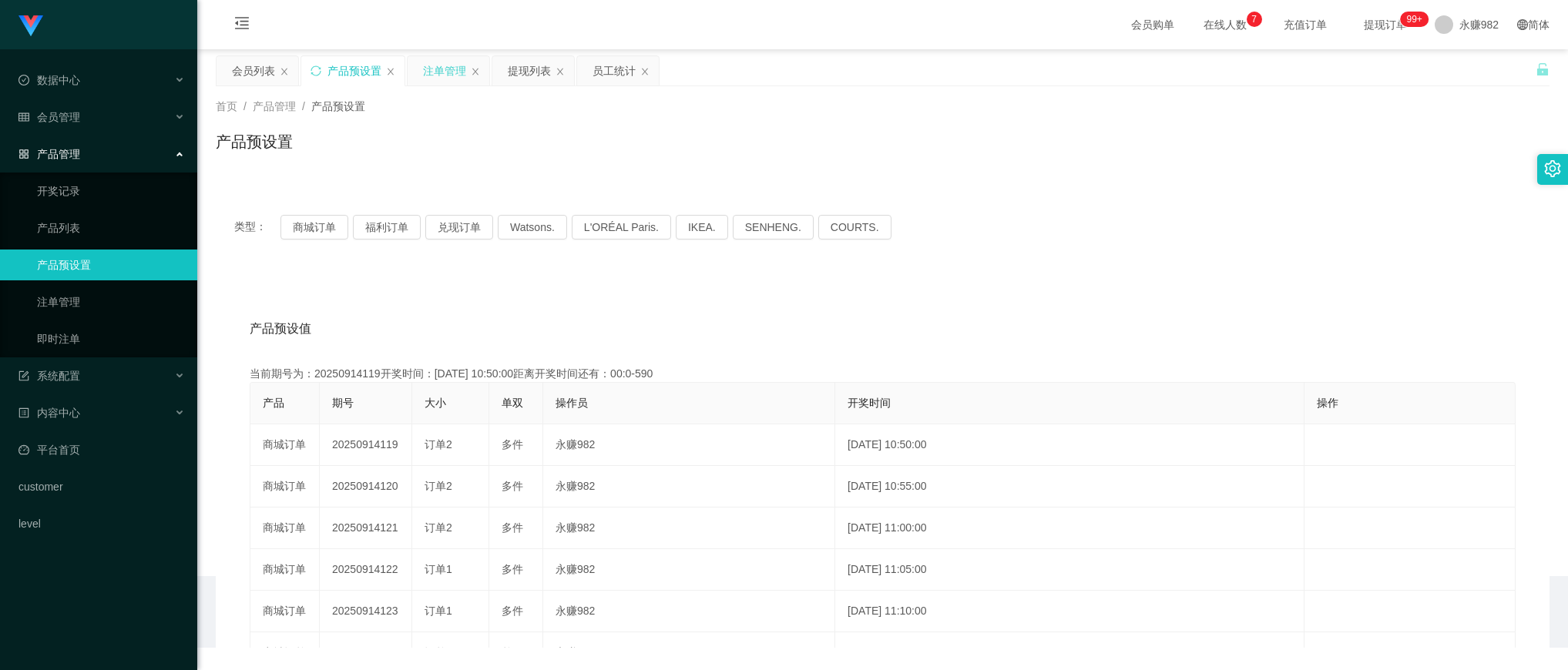
click at [436, 71] on div "注单管理" at bounding box center [445, 71] width 44 height 30
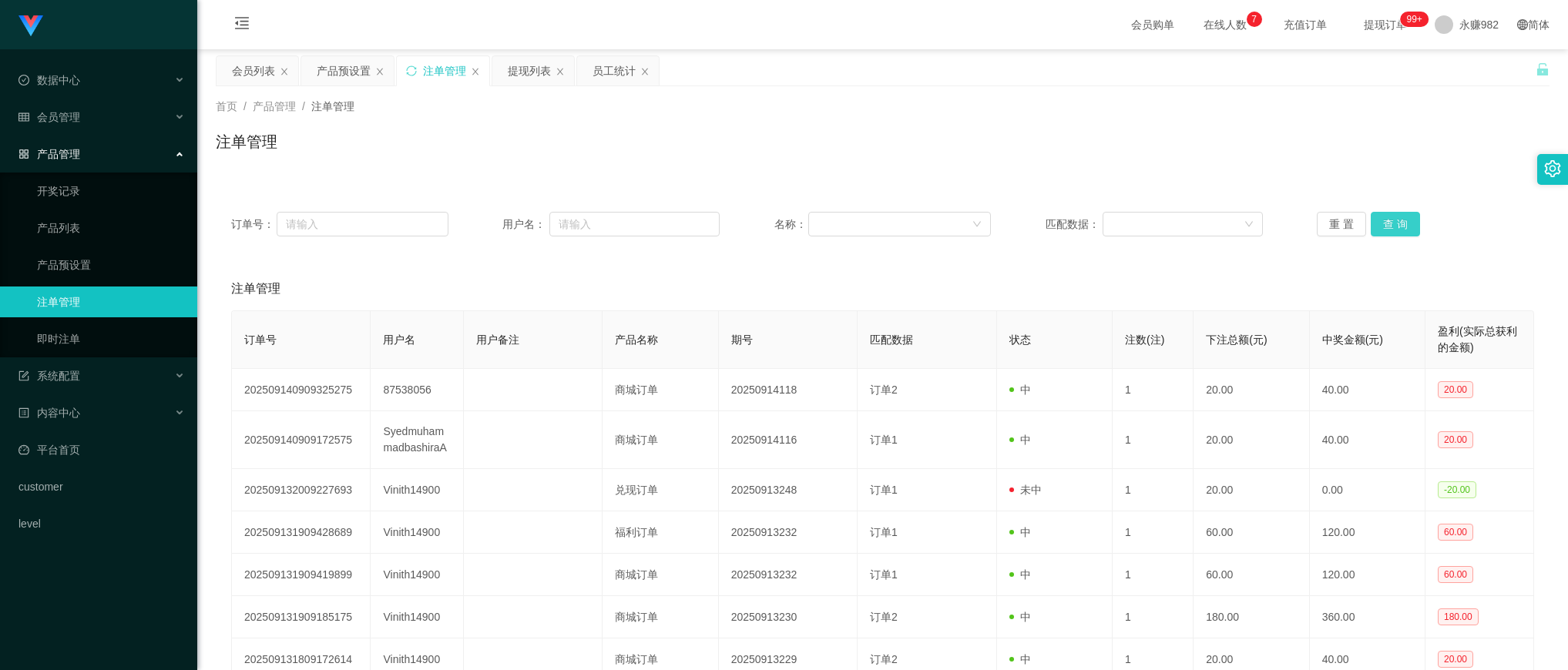
click at [1399, 224] on button "查 询" at bounding box center [1395, 225] width 49 height 25
click at [1401, 229] on button "查 询" at bounding box center [1395, 225] width 49 height 25
click at [107, 571] on div "Shopee工作台代理端 数据中心 员工统计 团队统计 会员管理 会员列表 会员加减打码量 提现列表 赠送彩金 在线用户 陪玩用户 充值列表 会员加扣款 产品…" at bounding box center [99, 335] width 197 height 670
click at [1408, 224] on button "查 询" at bounding box center [1395, 225] width 49 height 25
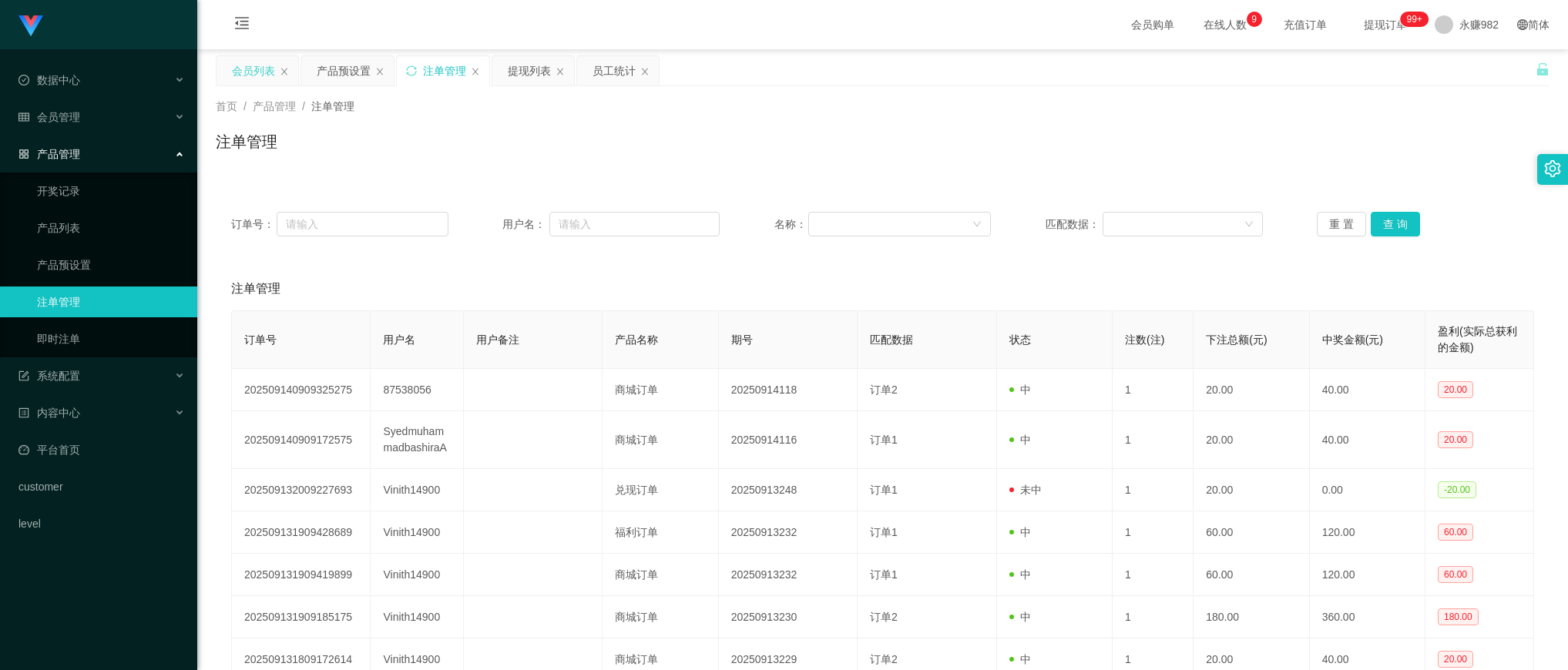
click at [243, 70] on div "会员列表" at bounding box center [253, 71] width 44 height 30
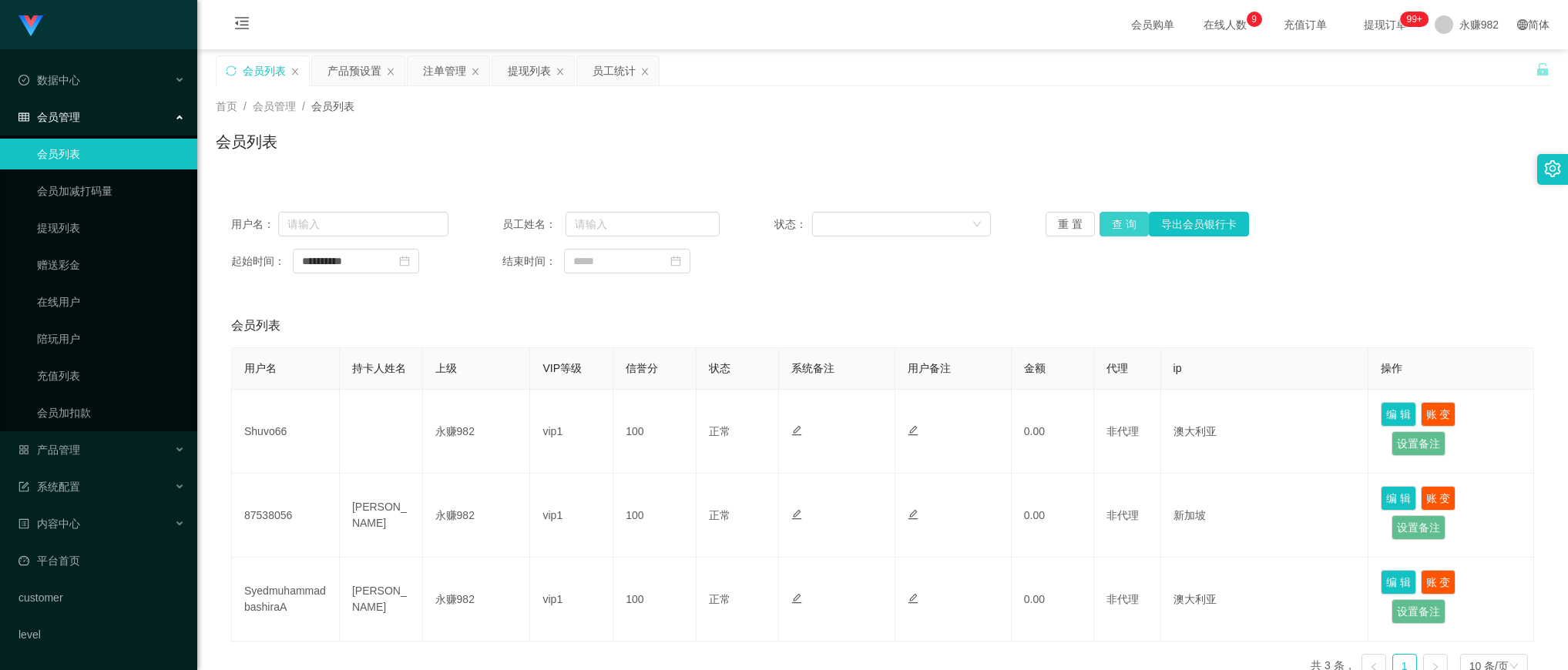
click at [1119, 225] on button "查 询" at bounding box center [1124, 225] width 49 height 25
click at [1119, 225] on div "重 置 查 询 导出会员银行卡" at bounding box center [1154, 225] width 218 height 25
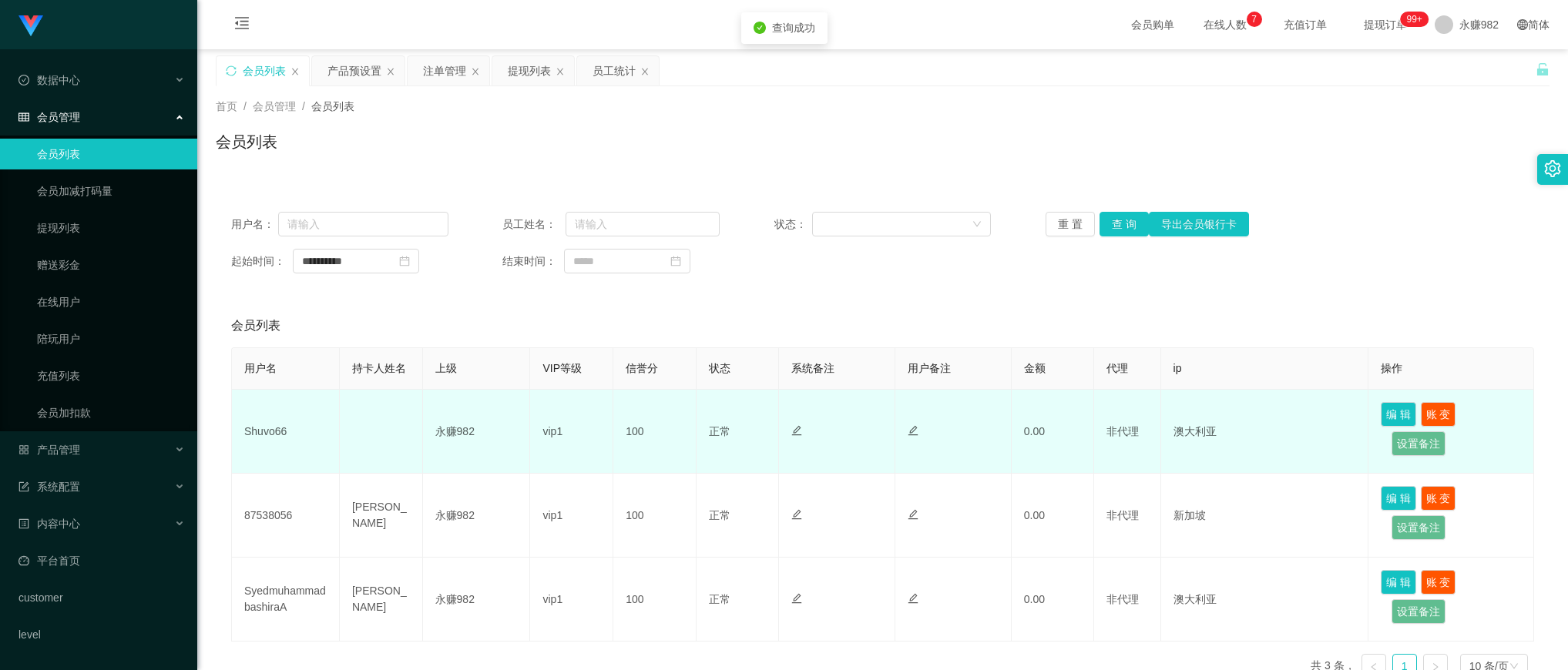
click at [267, 432] on td "Shuvo66" at bounding box center [285, 432] width 108 height 84
click at [260, 434] on td "Shuvo66" at bounding box center [285, 432] width 108 height 84
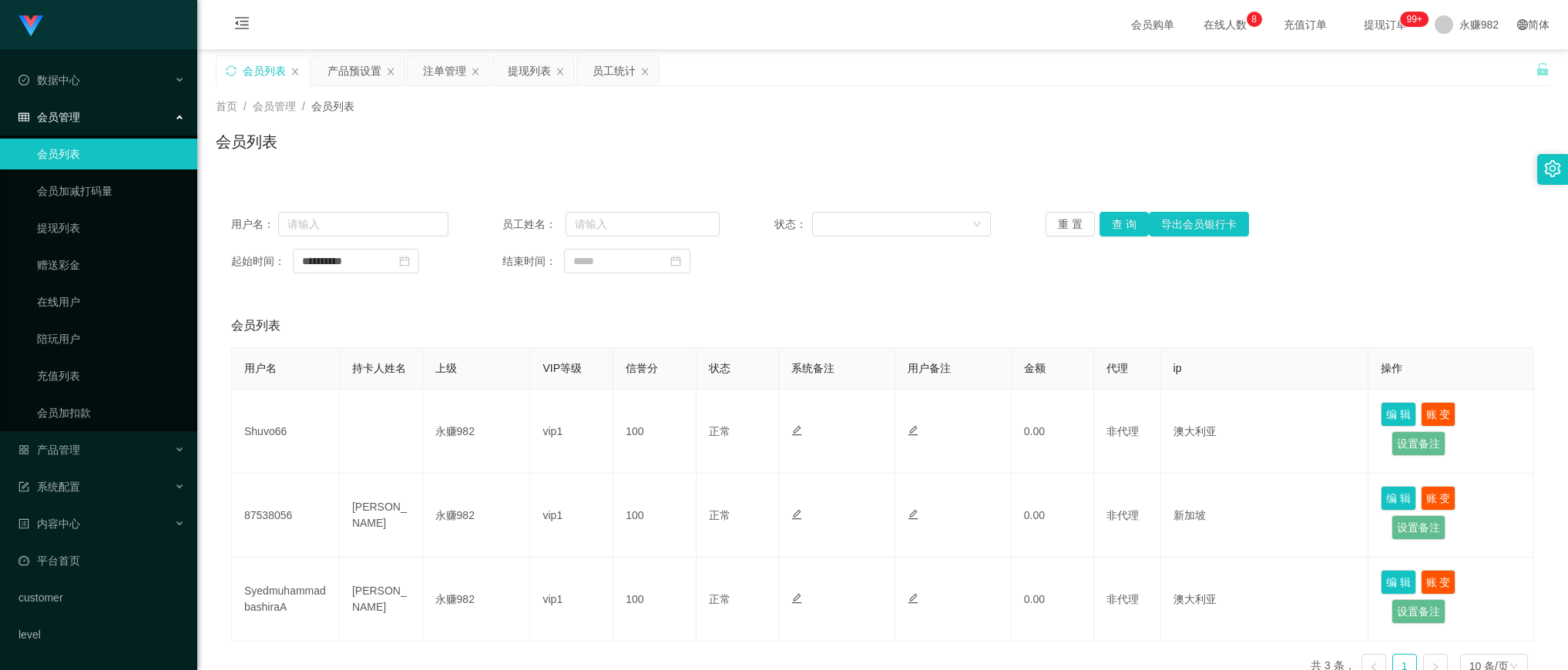
click at [833, 324] on div "会员列表" at bounding box center [882, 326] width 1303 height 44
click at [437, 75] on div "注单管理" at bounding box center [445, 71] width 44 height 30
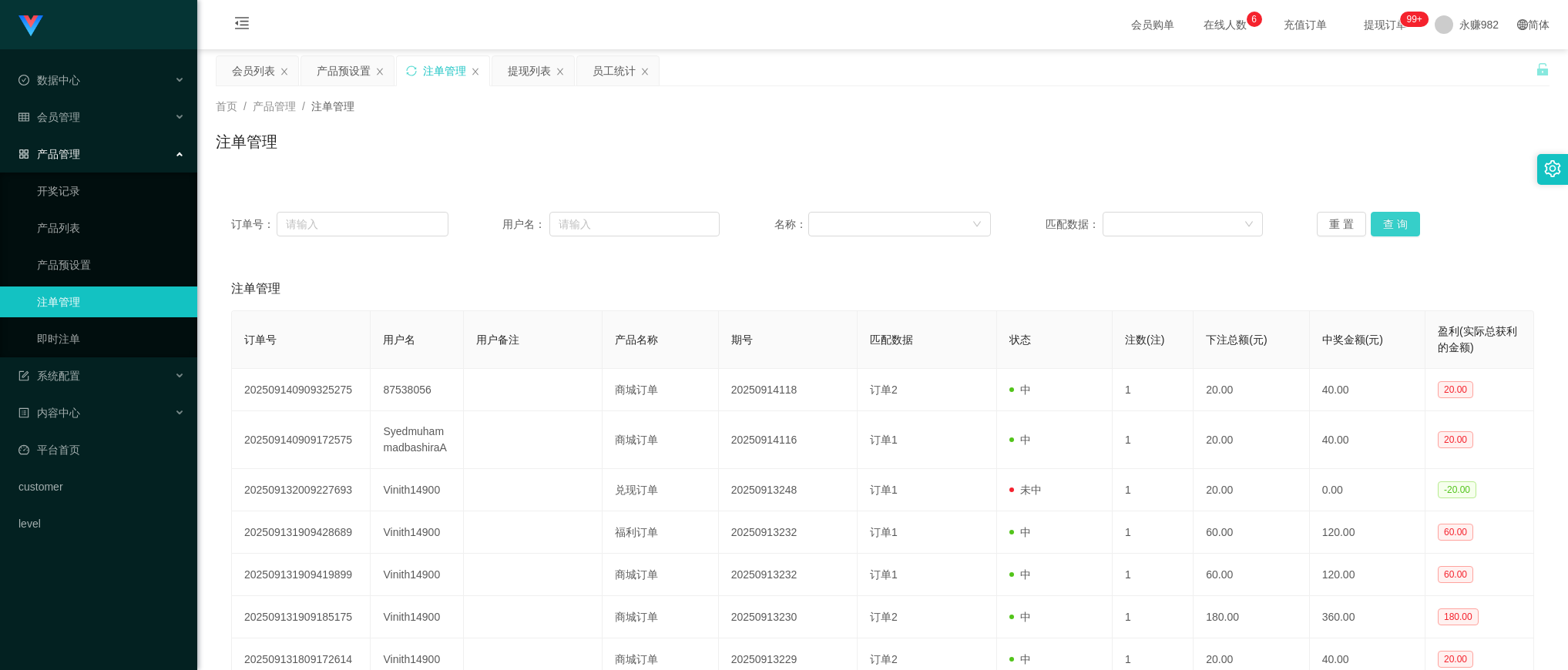
click at [1385, 225] on button "查 询" at bounding box center [1395, 225] width 49 height 25
click at [351, 79] on div "产品预设置" at bounding box center [343, 71] width 54 height 30
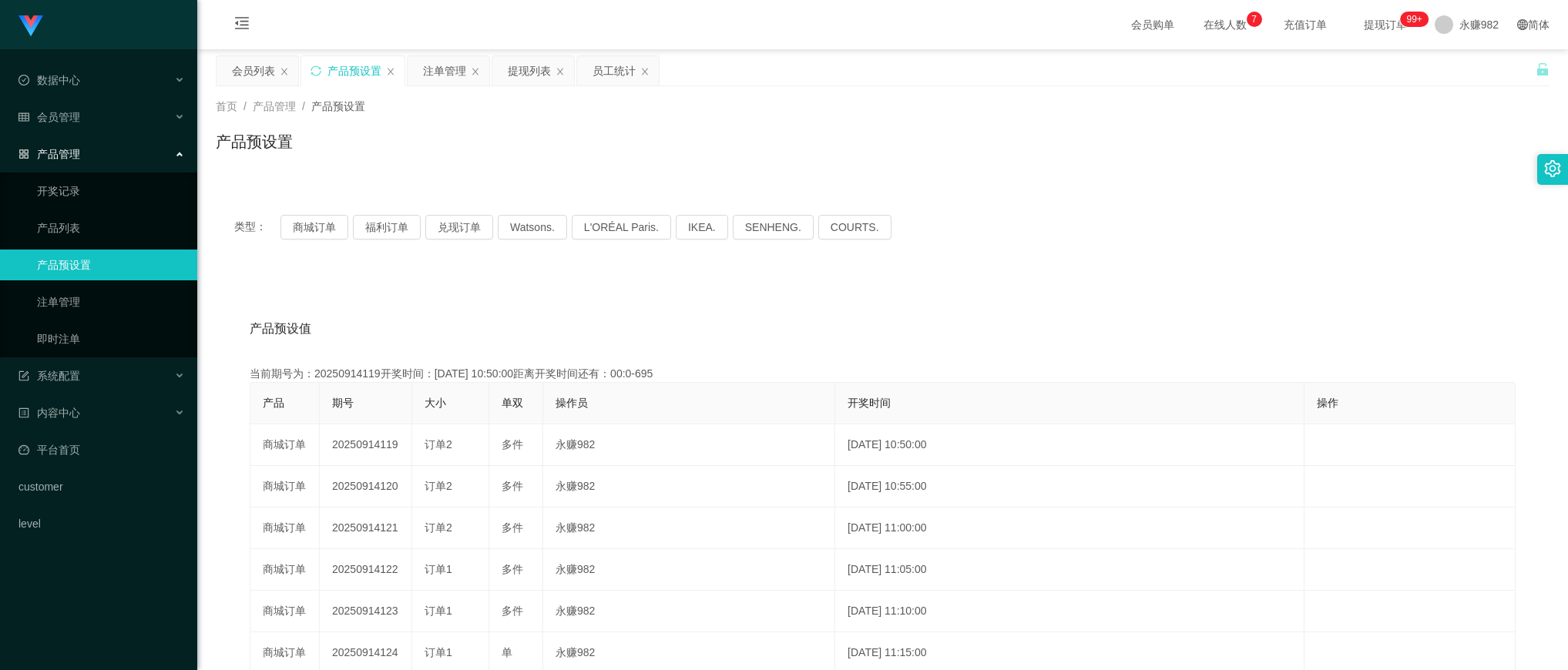
click at [351, 79] on div "产品预设置" at bounding box center [354, 71] width 54 height 30
click at [309, 213] on div "类型： 商城订单 福利订单 兑现订单 Watsons. L'ORÉAL Paris. IKEA. [GEOGRAPHIC_DATA]. COURTS." at bounding box center [883, 227] width 1334 height 61
click at [309, 228] on button "商城订单" at bounding box center [314, 228] width 68 height 25
click at [118, 260] on link "产品预设置" at bounding box center [111, 265] width 148 height 31
click at [309, 221] on button "商城订单" at bounding box center [314, 228] width 68 height 25
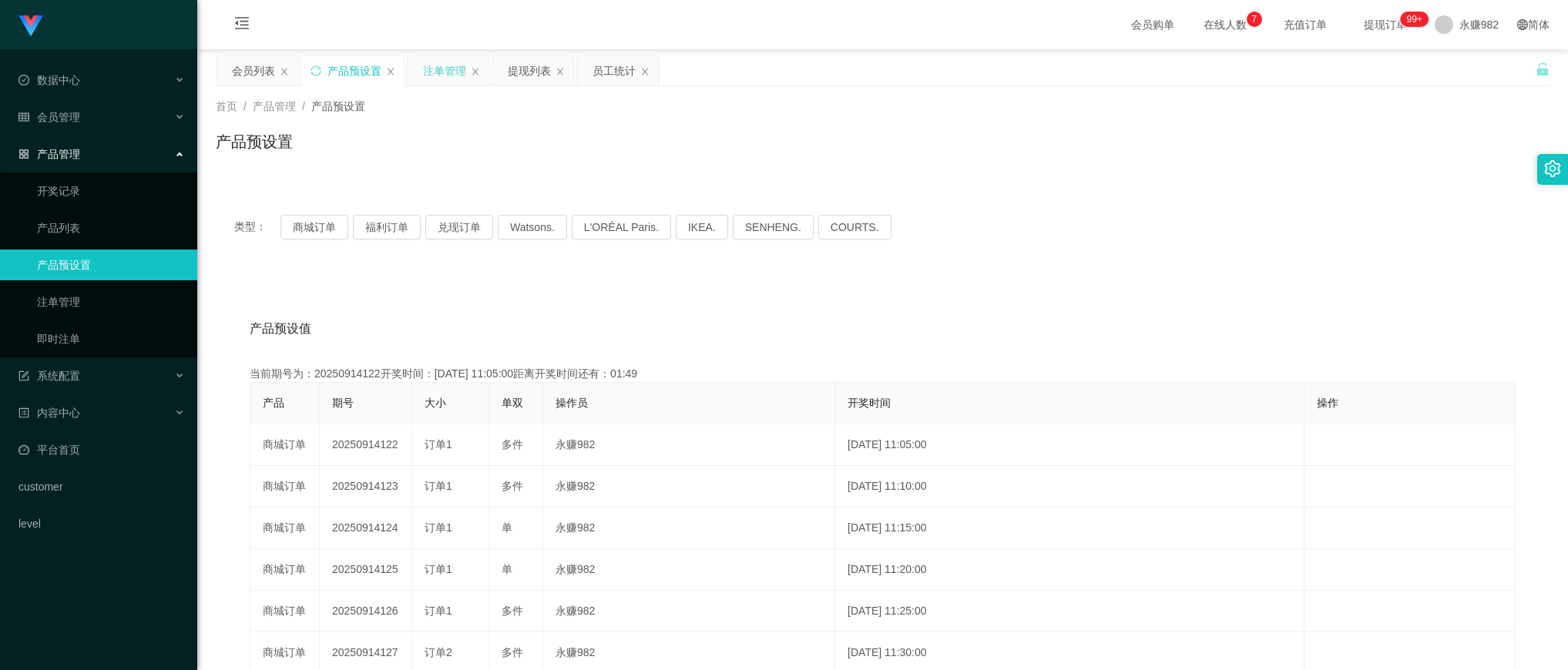
click at [447, 67] on div "注单管理" at bounding box center [445, 71] width 44 height 30
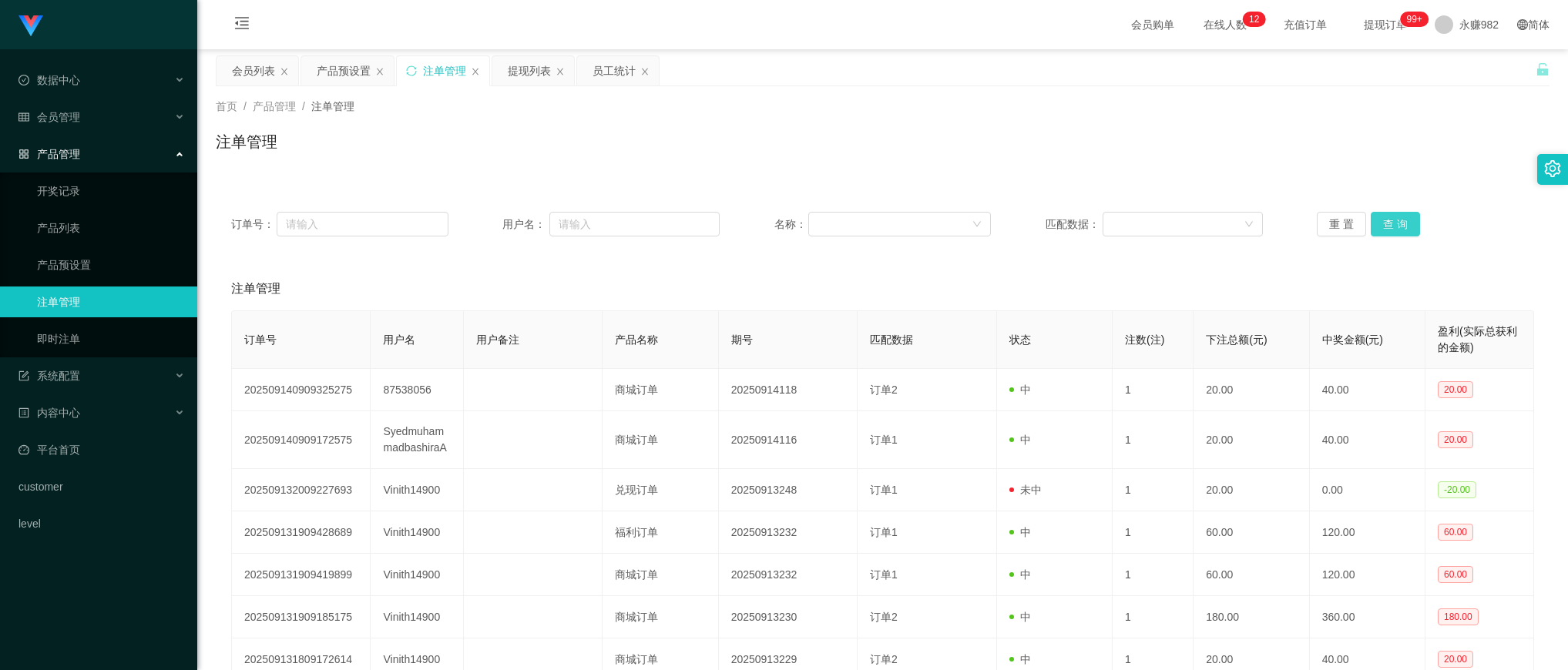
click at [1396, 221] on button "查 询" at bounding box center [1395, 225] width 49 height 25
click at [1396, 218] on button "查 询" at bounding box center [1395, 225] width 49 height 25
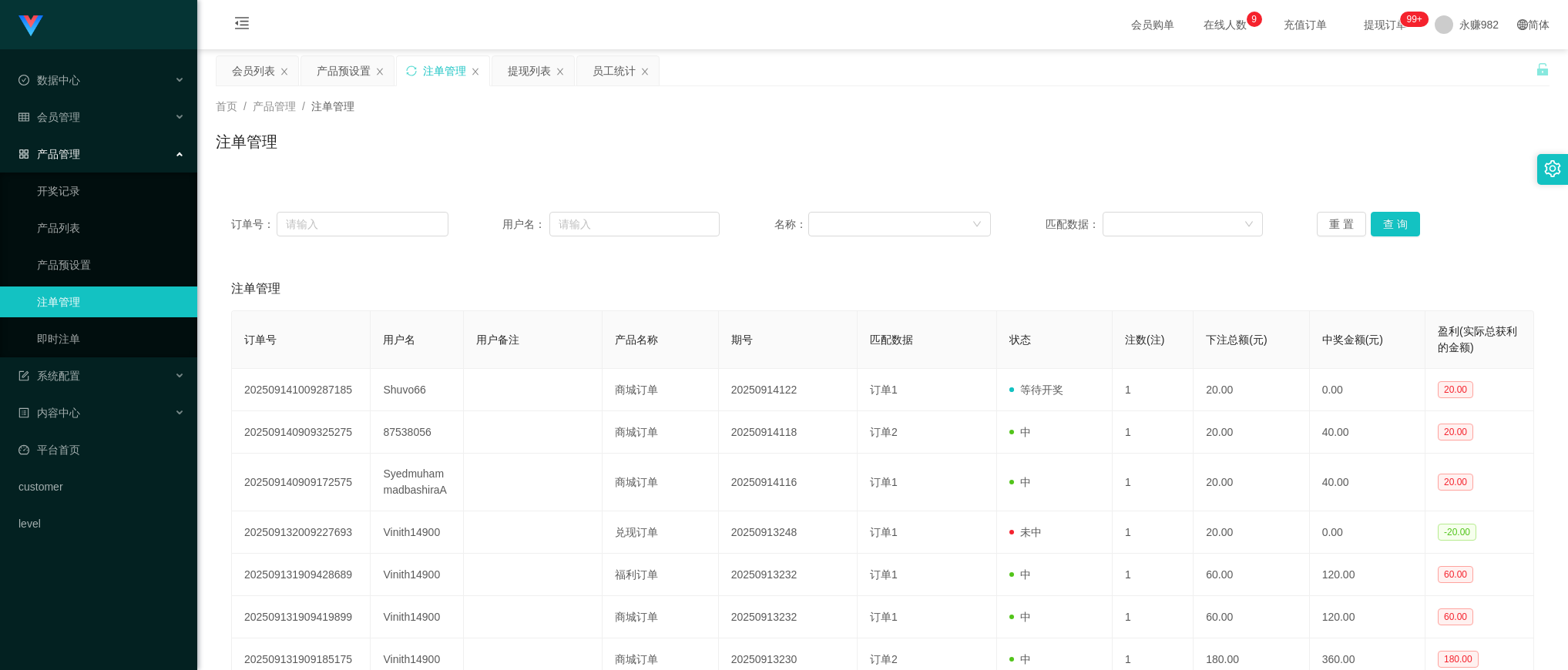
click at [118, 574] on div "Shopee工作台代理端 数据中心 员工统计 团队统计 会员管理 会员列表 会员加减打码量 提现列表 赠送彩金 在线用户 陪玩用户 充值列表 会员加扣款 产品…" at bounding box center [99, 335] width 197 height 670
click at [1380, 224] on button "查 询" at bounding box center [1395, 225] width 49 height 25
click at [505, 64] on div "提现列表" at bounding box center [533, 71] width 82 height 30
click at [518, 59] on div "提现列表" at bounding box center [529, 71] width 44 height 30
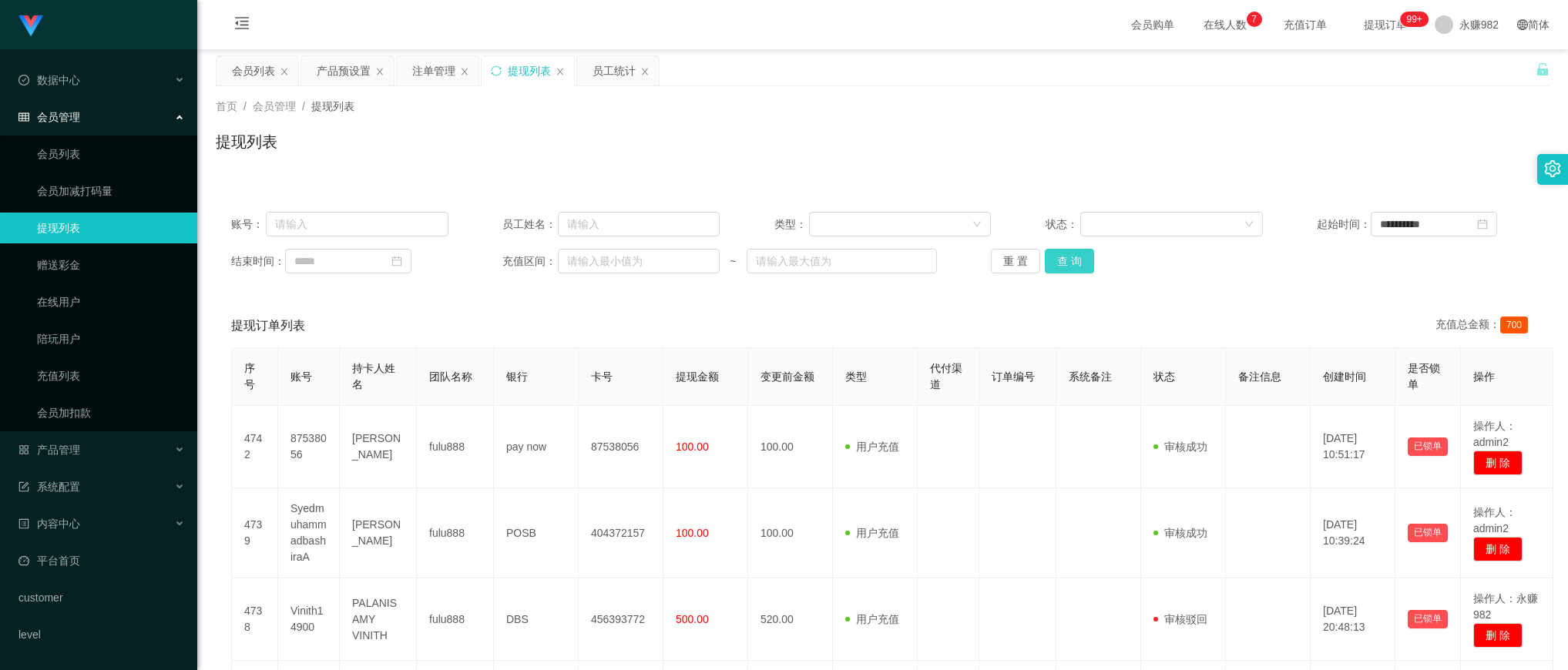
click at [1068, 270] on button "查 询" at bounding box center [1069, 261] width 49 height 25
click at [420, 74] on div "注单管理" at bounding box center [434, 71] width 44 height 30
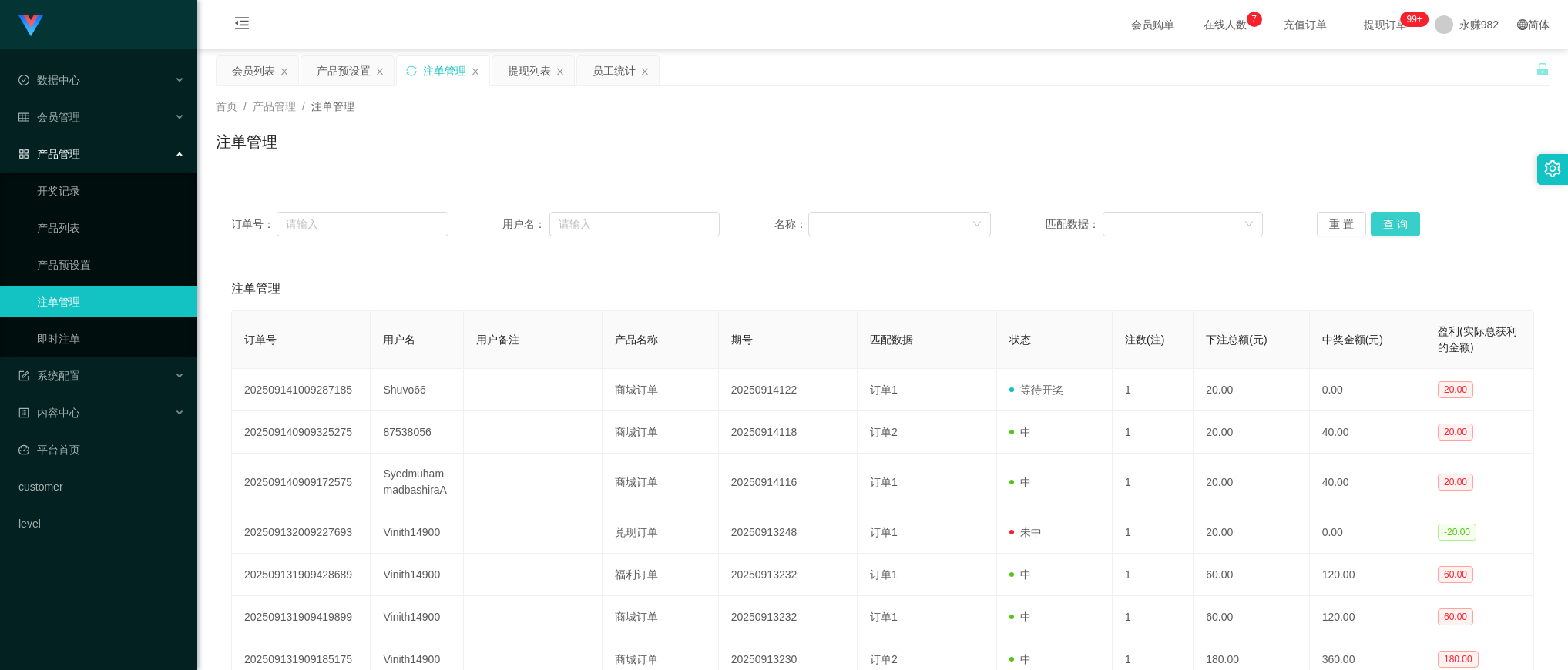
click at [1406, 225] on button "查 询" at bounding box center [1395, 225] width 49 height 25
click at [1397, 224] on button "查 询" at bounding box center [1395, 225] width 49 height 25
click at [1397, 231] on button "查 询" at bounding box center [1395, 225] width 49 height 25
click at [1377, 223] on button "查 询" at bounding box center [1395, 225] width 49 height 25
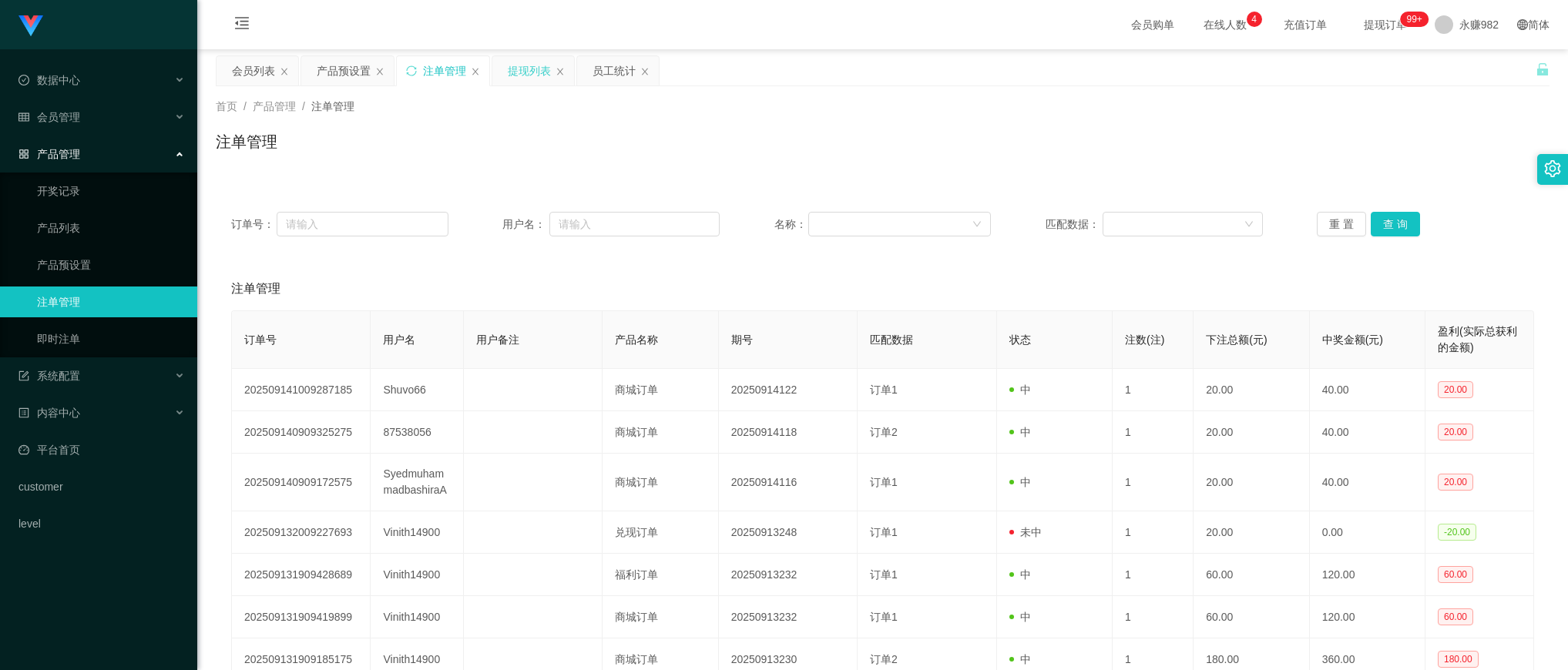
click at [541, 68] on div "提现列表" at bounding box center [529, 71] width 44 height 30
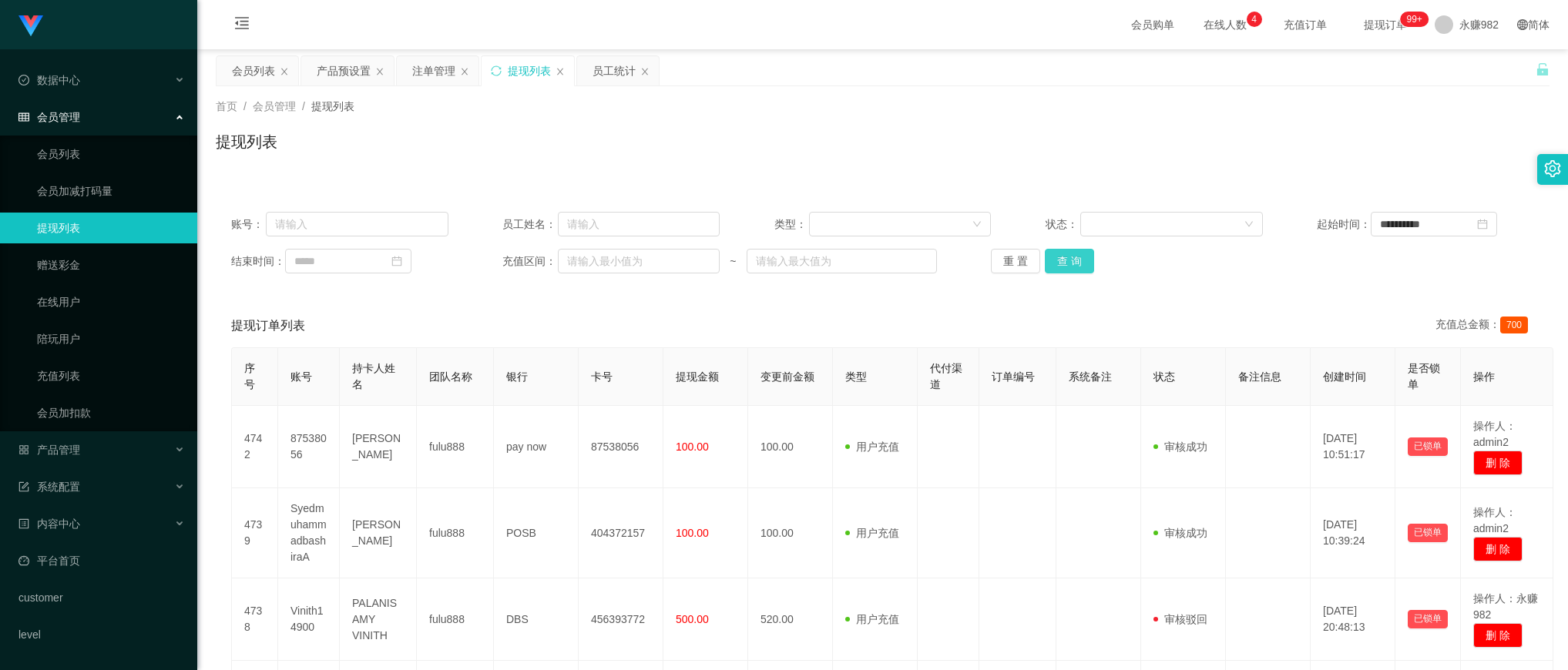
click at [1084, 256] on button "查 询" at bounding box center [1069, 261] width 49 height 25
click at [1081, 256] on button "查 询" at bounding box center [1069, 261] width 49 height 25
click at [983, 154] on div "提现列表" at bounding box center [883, 148] width 1334 height 36
click at [236, 69] on div "会员列表" at bounding box center [253, 71] width 44 height 30
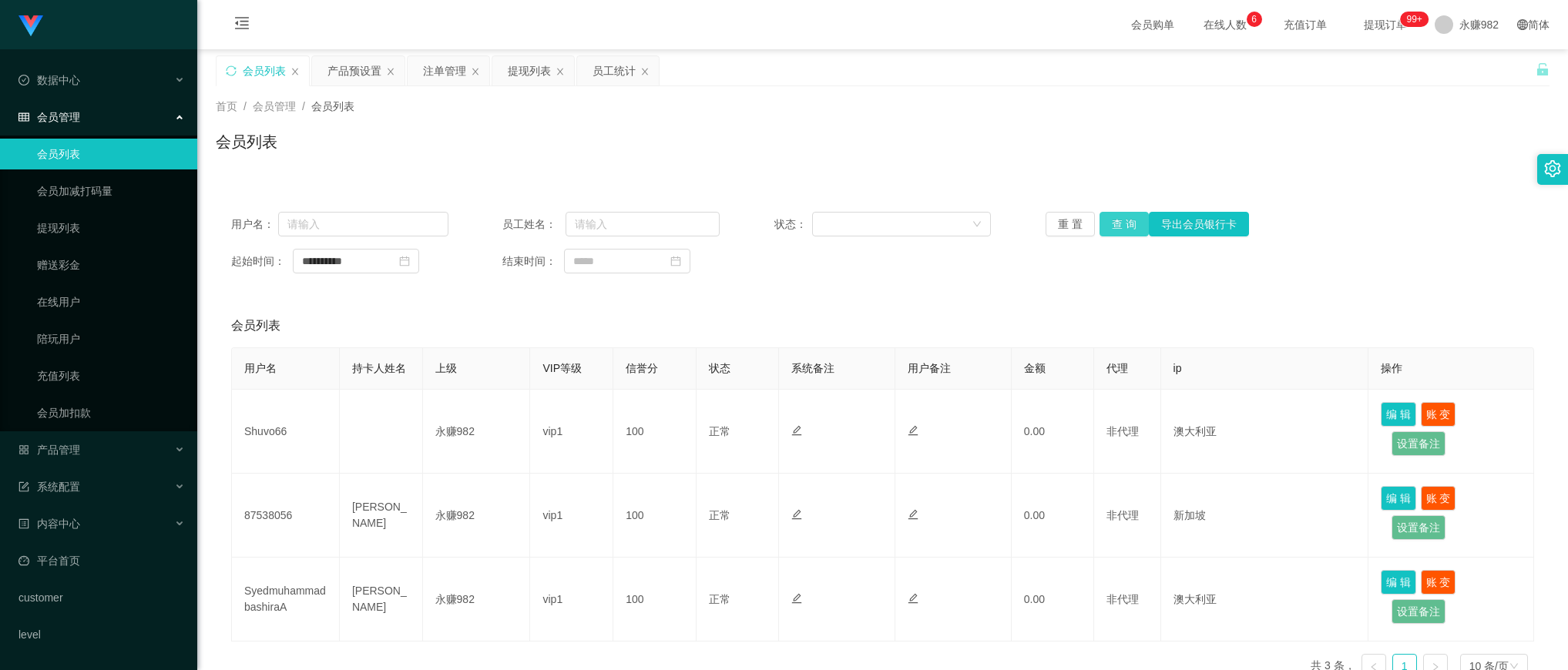
click at [1113, 229] on button "查 询" at bounding box center [1124, 225] width 49 height 25
click at [1114, 225] on button "查 询" at bounding box center [1124, 225] width 49 height 25
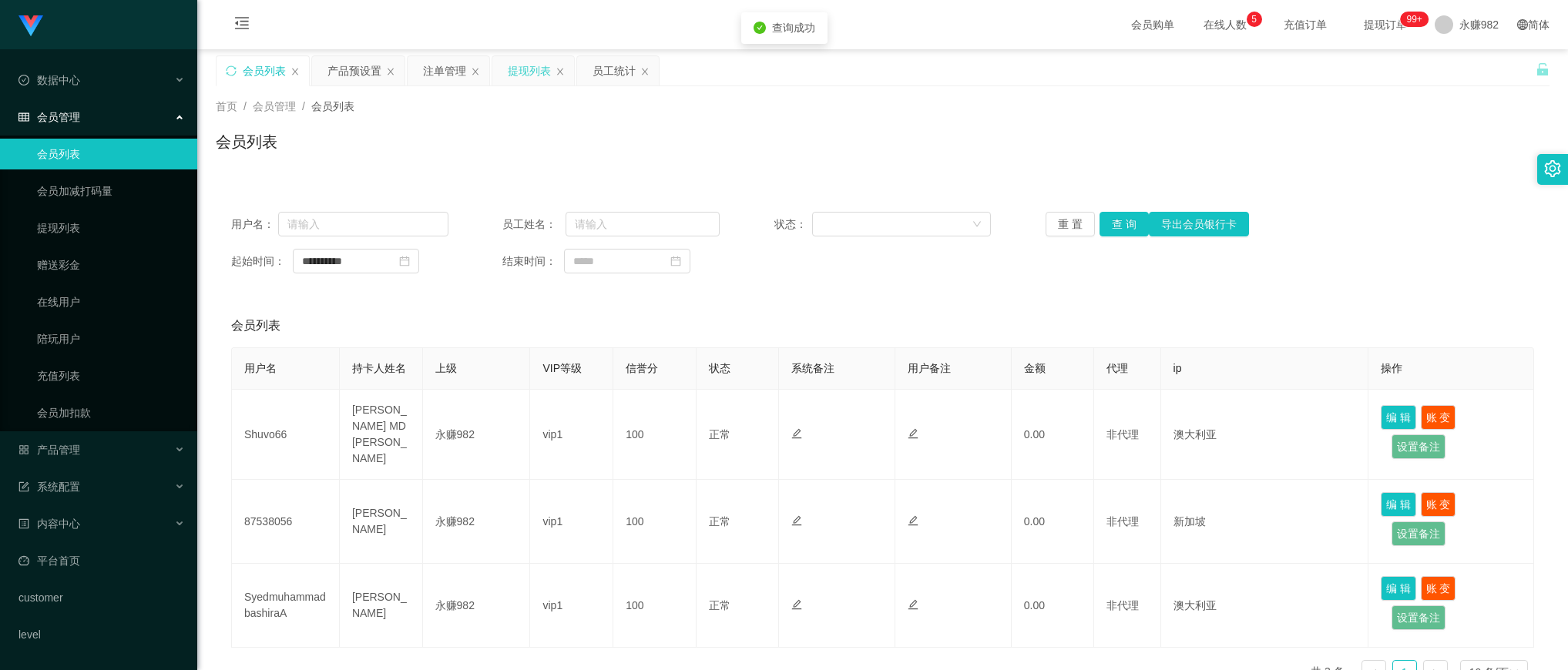
click at [528, 75] on div "提现列表" at bounding box center [529, 71] width 44 height 30
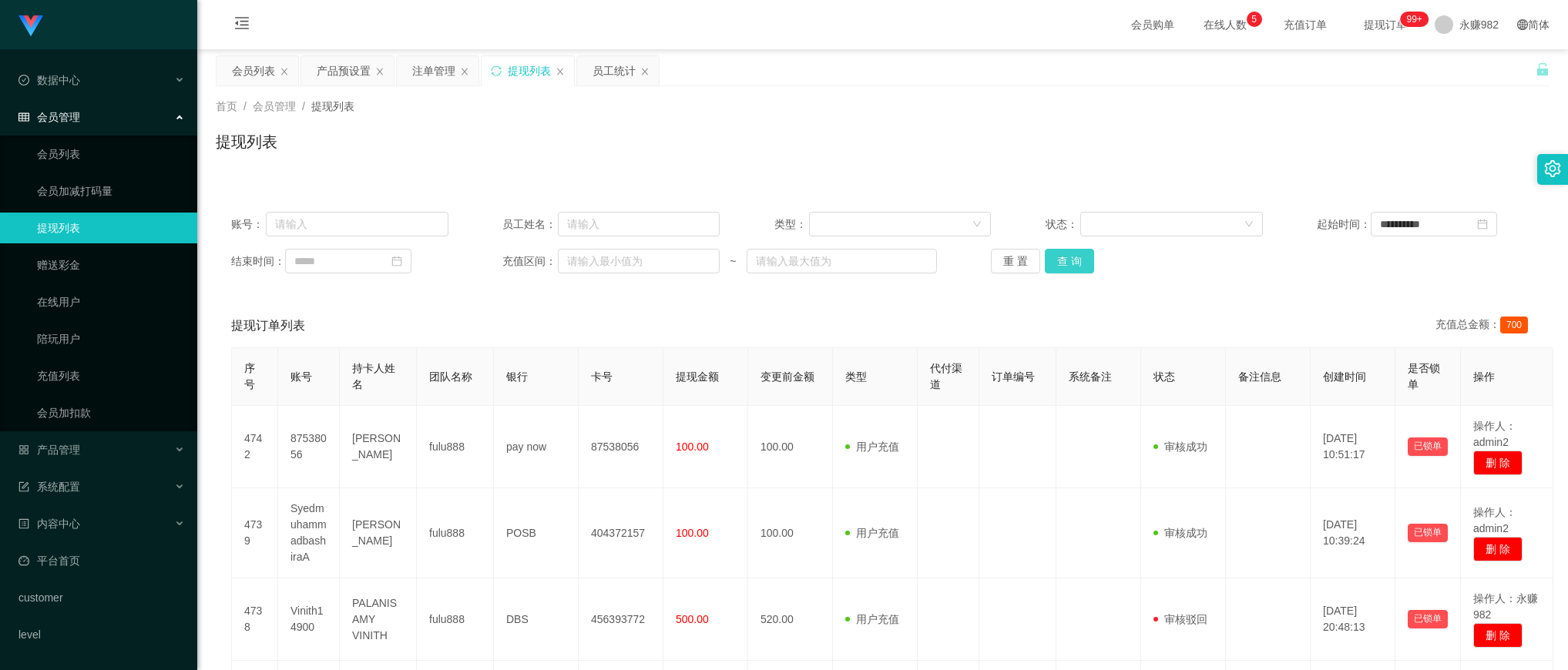
click at [1060, 263] on button "查 询" at bounding box center [1069, 261] width 49 height 25
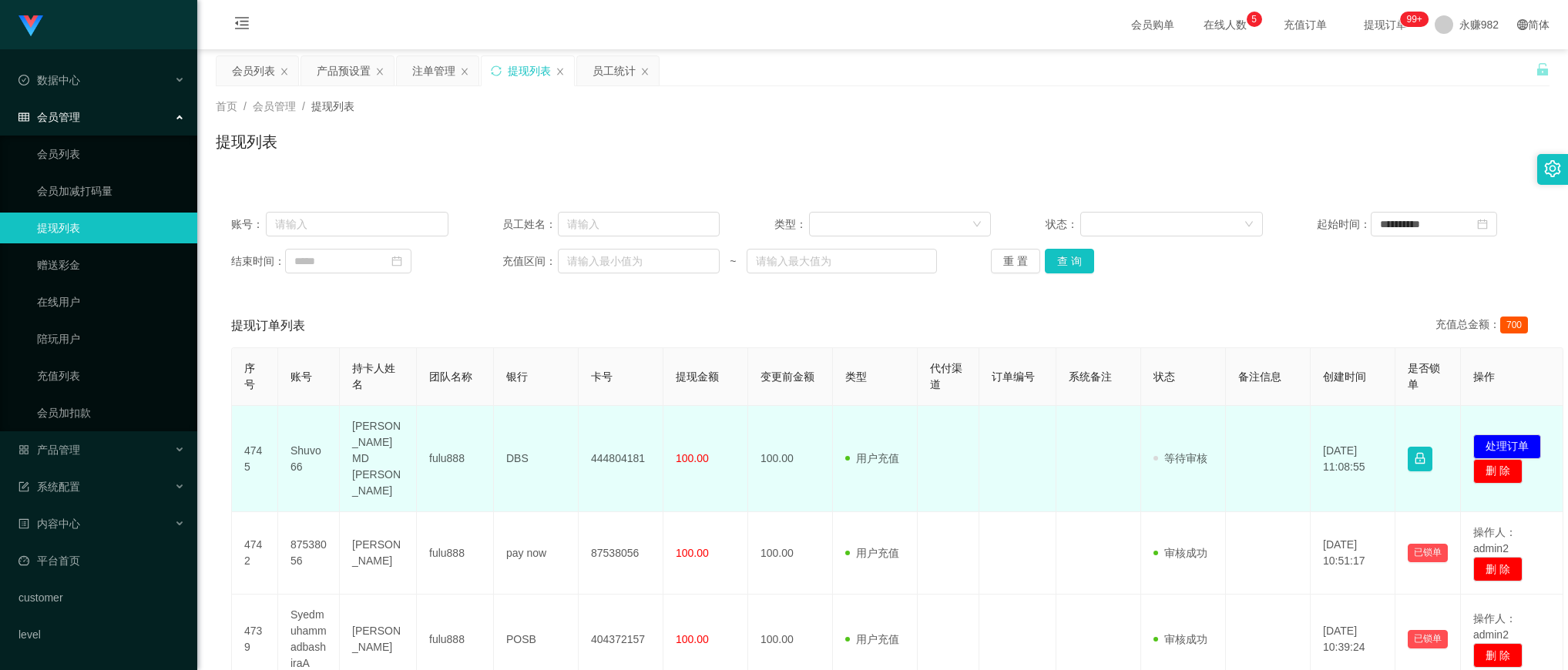
click at [382, 445] on td "[PERSON_NAME] MD [PERSON_NAME]" at bounding box center [378, 459] width 77 height 106
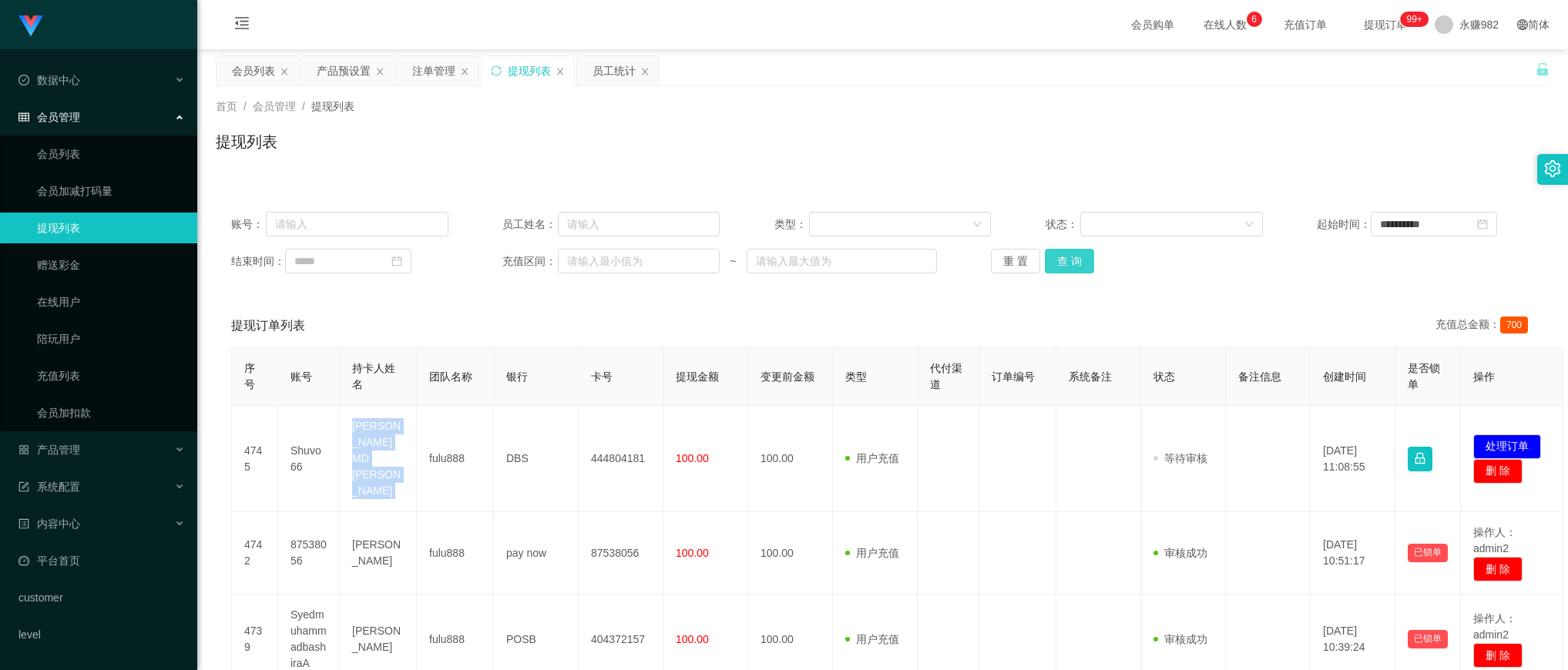
click at [1079, 266] on button "查 询" at bounding box center [1069, 261] width 49 height 25
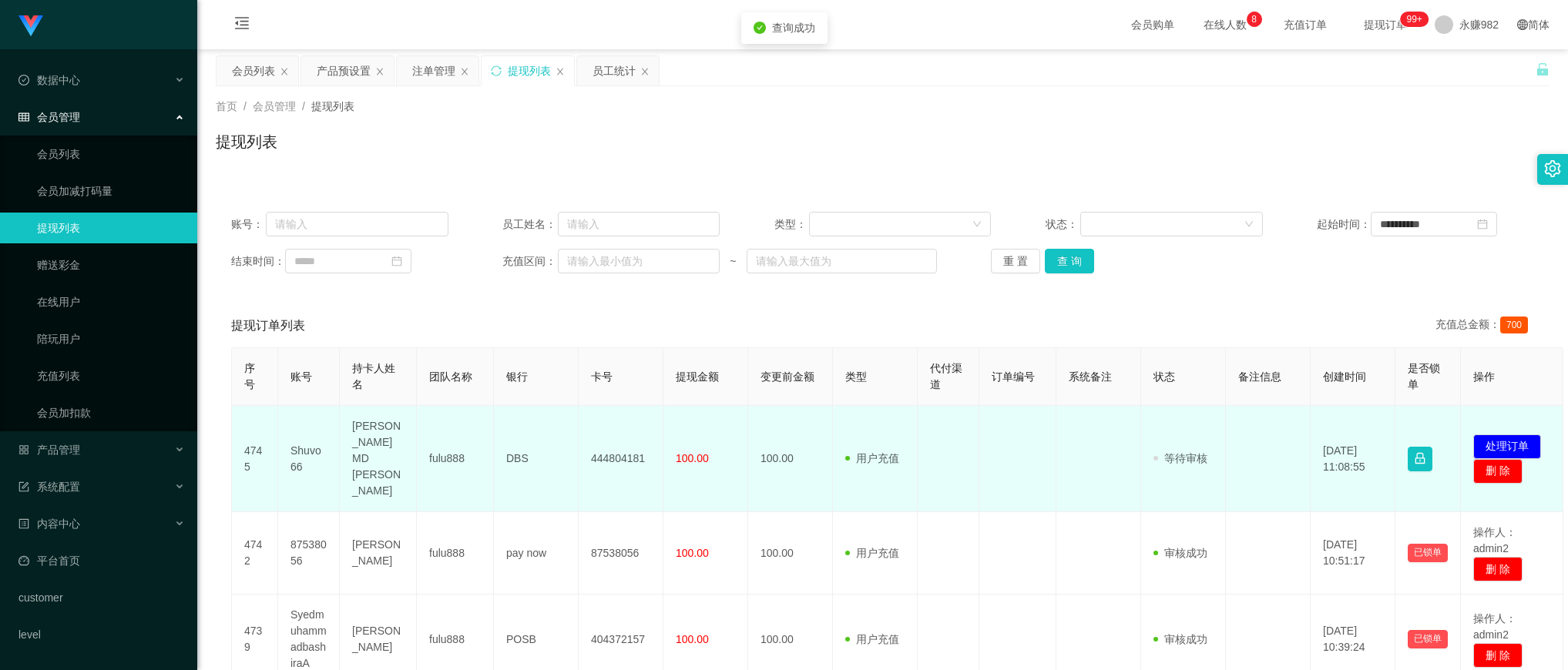
click at [287, 438] on td "Shuvo66" at bounding box center [309, 459] width 61 height 106
click at [302, 439] on td "Shuvo66" at bounding box center [309, 459] width 61 height 106
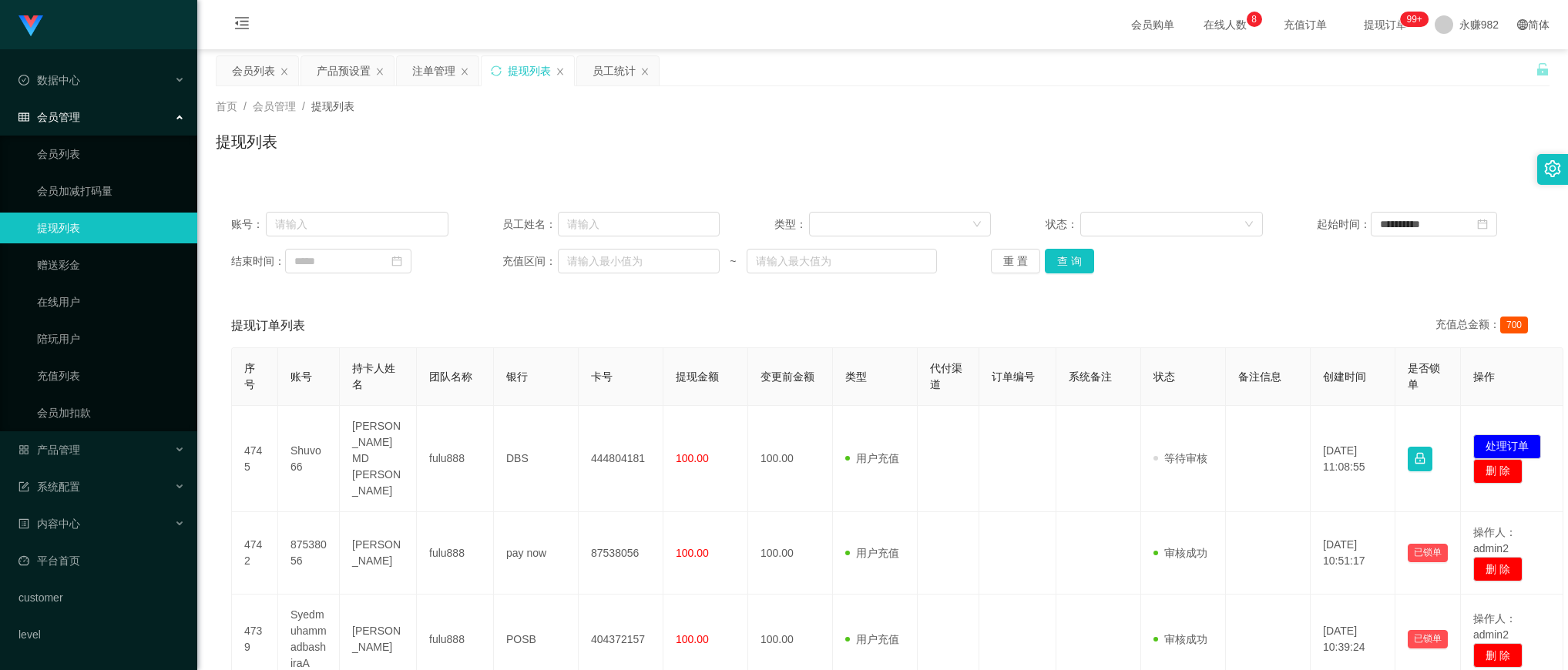
drag, startPoint x: 850, startPoint y: 306, endPoint x: 925, endPoint y: 288, distance: 77.1
click at [851, 306] on div "提现订单列表 充值总金额： 700" at bounding box center [882, 326] width 1303 height 44
click at [1066, 267] on button "查 询" at bounding box center [1069, 261] width 49 height 25
click at [1077, 270] on button "查 询" at bounding box center [1069, 261] width 49 height 25
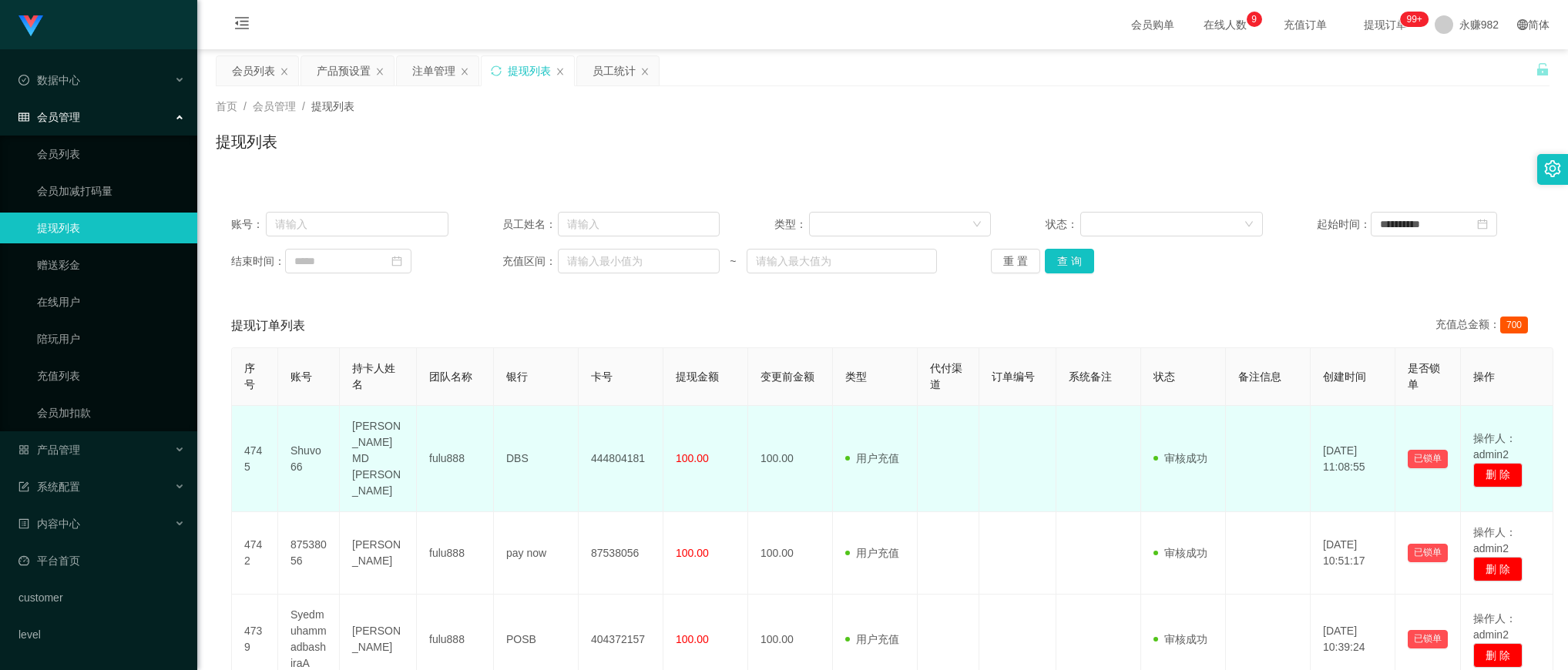
click at [981, 464] on td at bounding box center [1018, 459] width 77 height 106
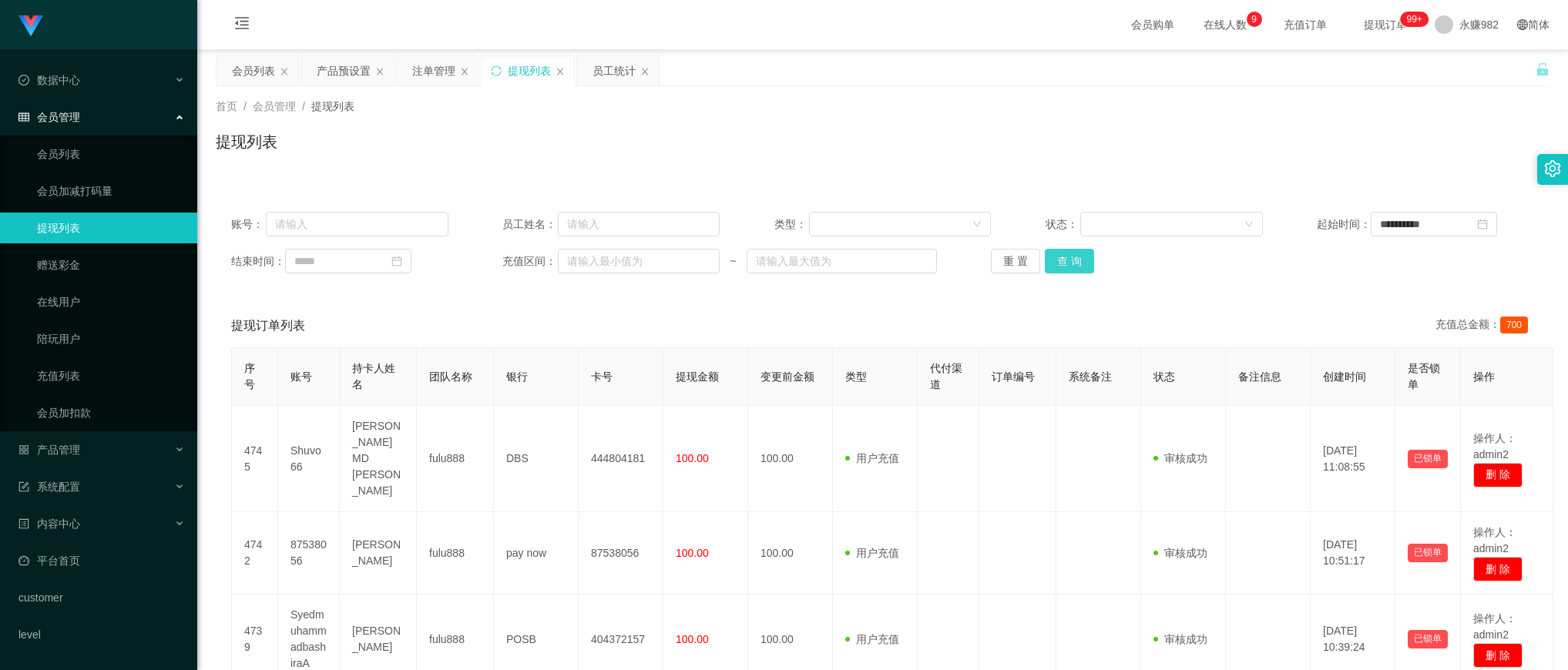
click at [1077, 267] on button "查 询" at bounding box center [1069, 261] width 49 height 25
click at [1081, 260] on button "查 询" at bounding box center [1069, 261] width 49 height 25
click at [1079, 253] on button "查 询" at bounding box center [1069, 261] width 49 height 25
click at [852, 23] on div "会员购单 在线人数 0 1 2 3 4 5 6 7 8 9 0 1 2 3 4 5 6 7 8 9 0 1 2 3 4 5 6 7 8 9 充值订单 提现订单…" at bounding box center [882, 25] width 1371 height 50
click at [1083, 263] on button "查 询" at bounding box center [1069, 261] width 49 height 25
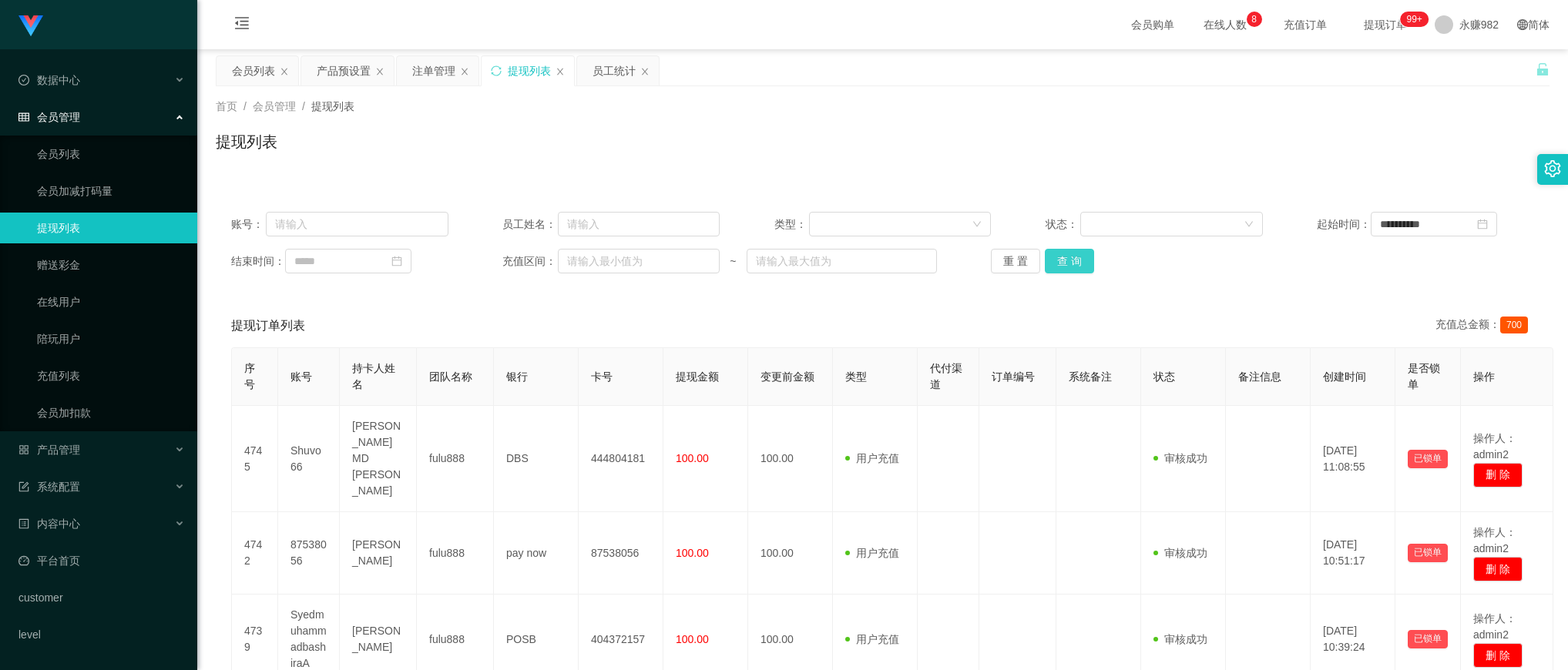
click at [1053, 264] on button "查 询" at bounding box center [1069, 261] width 49 height 25
click at [229, 71] on div "会员列表" at bounding box center [257, 71] width 82 height 30
click at [249, 71] on div "会员列表" at bounding box center [253, 71] width 44 height 30
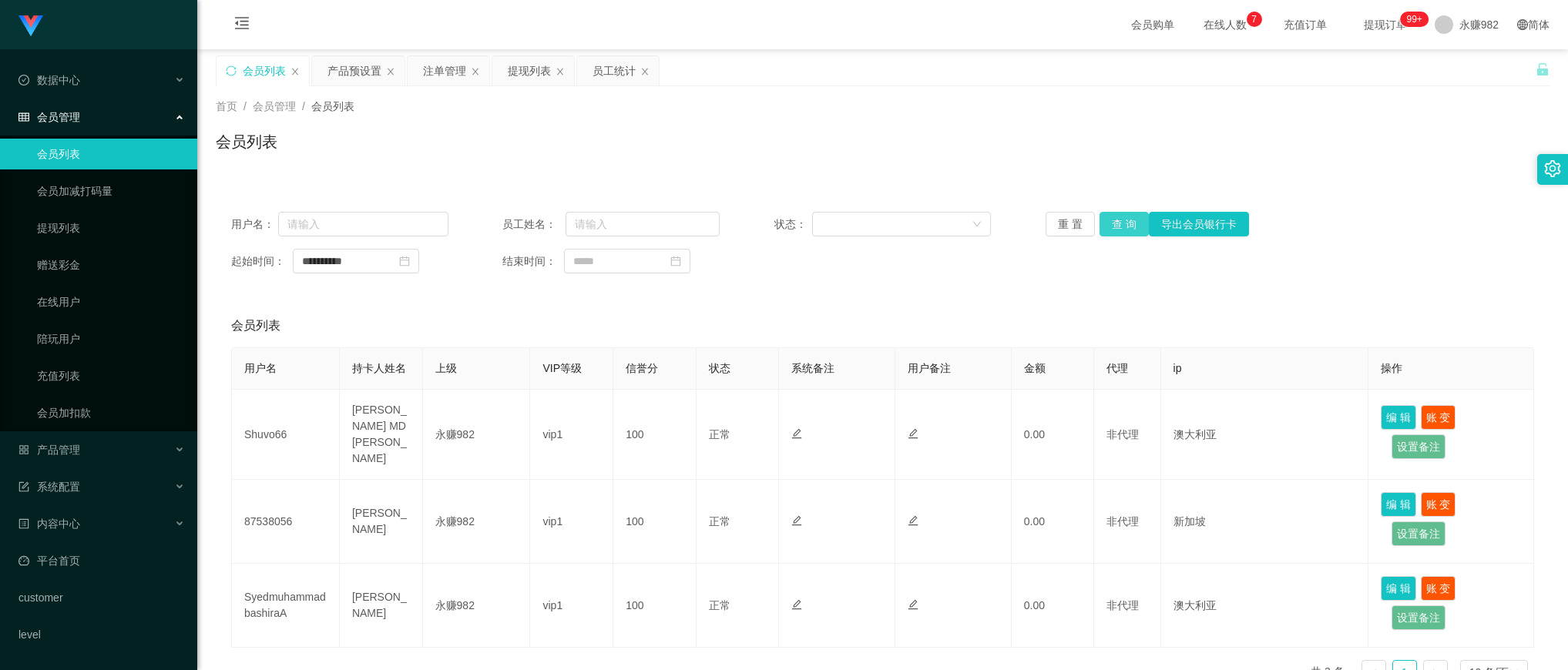
click at [1110, 225] on button "查 询" at bounding box center [1124, 225] width 49 height 25
click at [1131, 228] on button "查 询" at bounding box center [1124, 225] width 49 height 25
click at [522, 77] on div "提现列表" at bounding box center [529, 71] width 44 height 30
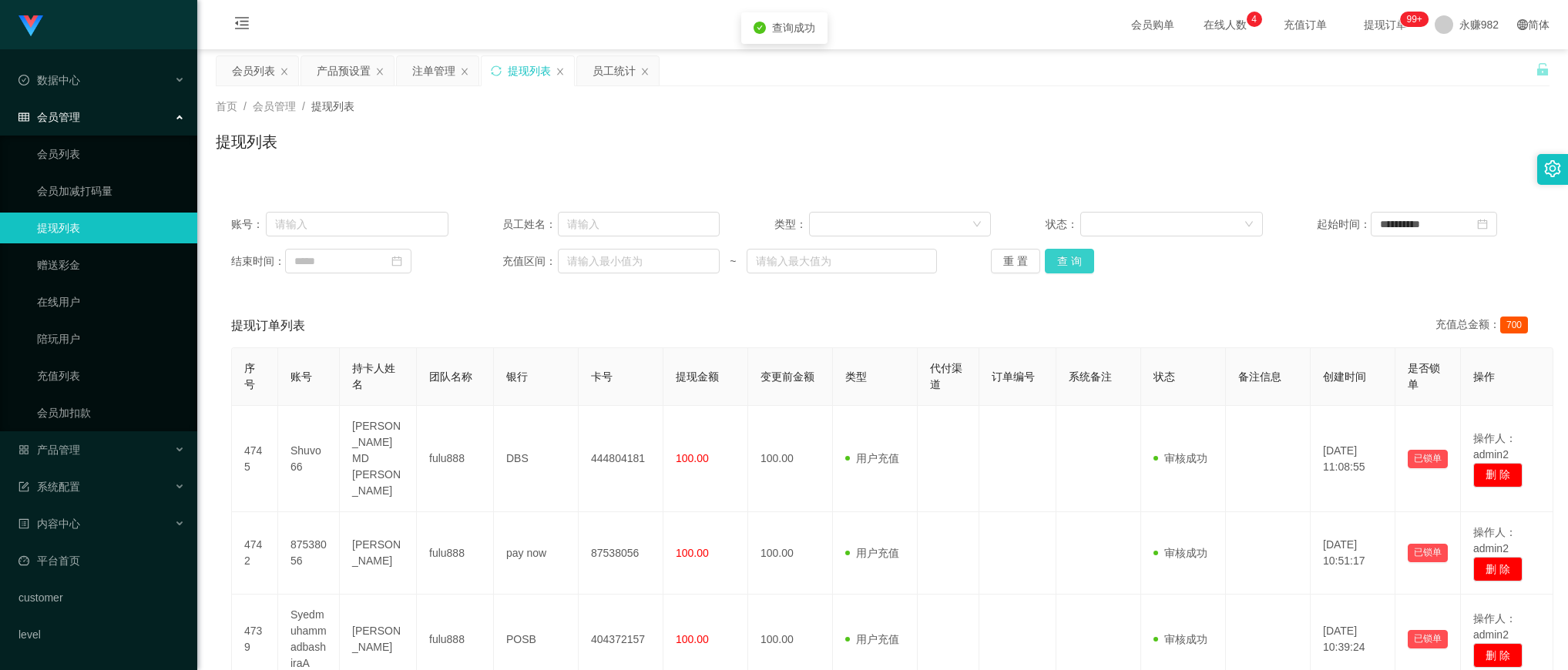
click at [1076, 260] on button "查 询" at bounding box center [1069, 261] width 49 height 25
click at [352, 232] on input "text" at bounding box center [357, 225] width 183 height 25
paste input "[PERSON_NAME]"
type input "[PERSON_NAME]"
click at [1077, 270] on button "查 询" at bounding box center [1069, 261] width 49 height 25
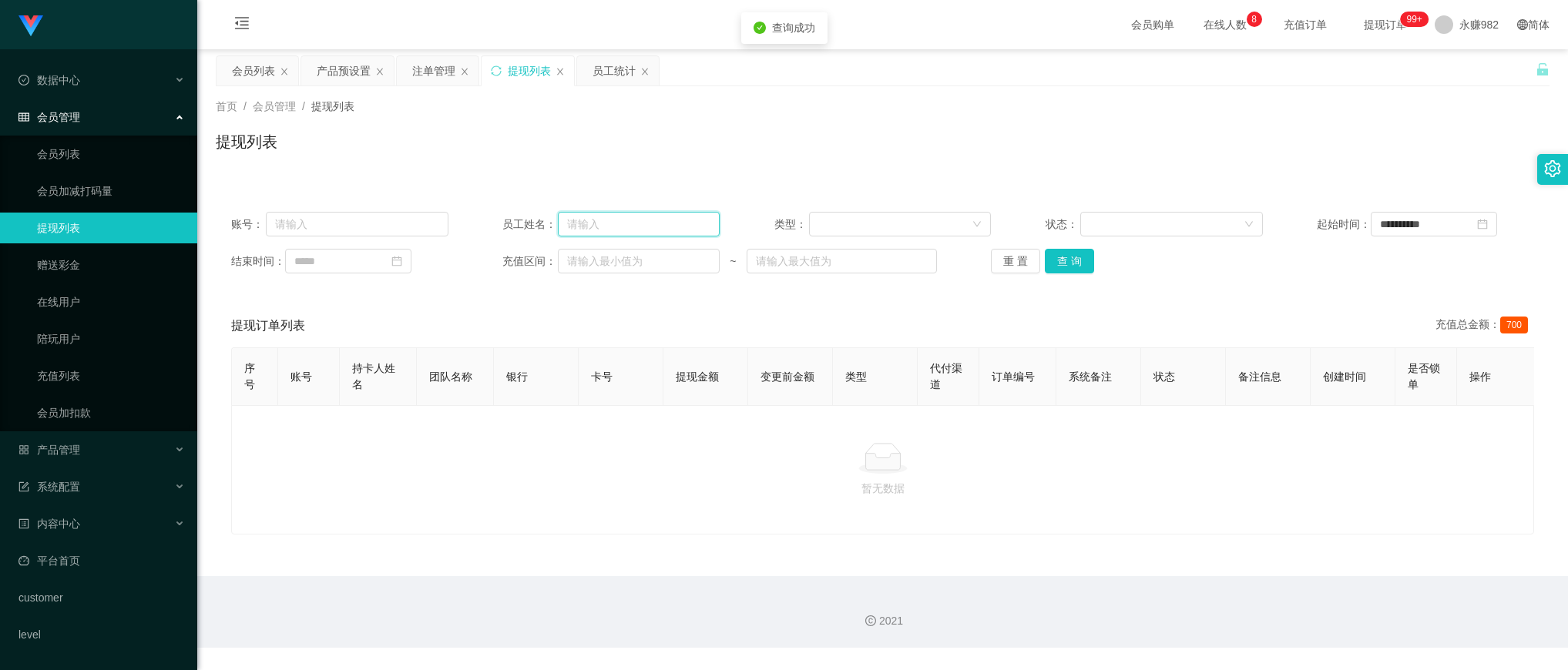
click at [629, 229] on input "text" at bounding box center [639, 225] width 162 height 25
paste input "[PERSON_NAME]"
type input "[PERSON_NAME]"
click at [1065, 264] on button "查 询" at bounding box center [1069, 261] width 49 height 25
click at [644, 221] on input "[PERSON_NAME]" at bounding box center [639, 225] width 162 height 25
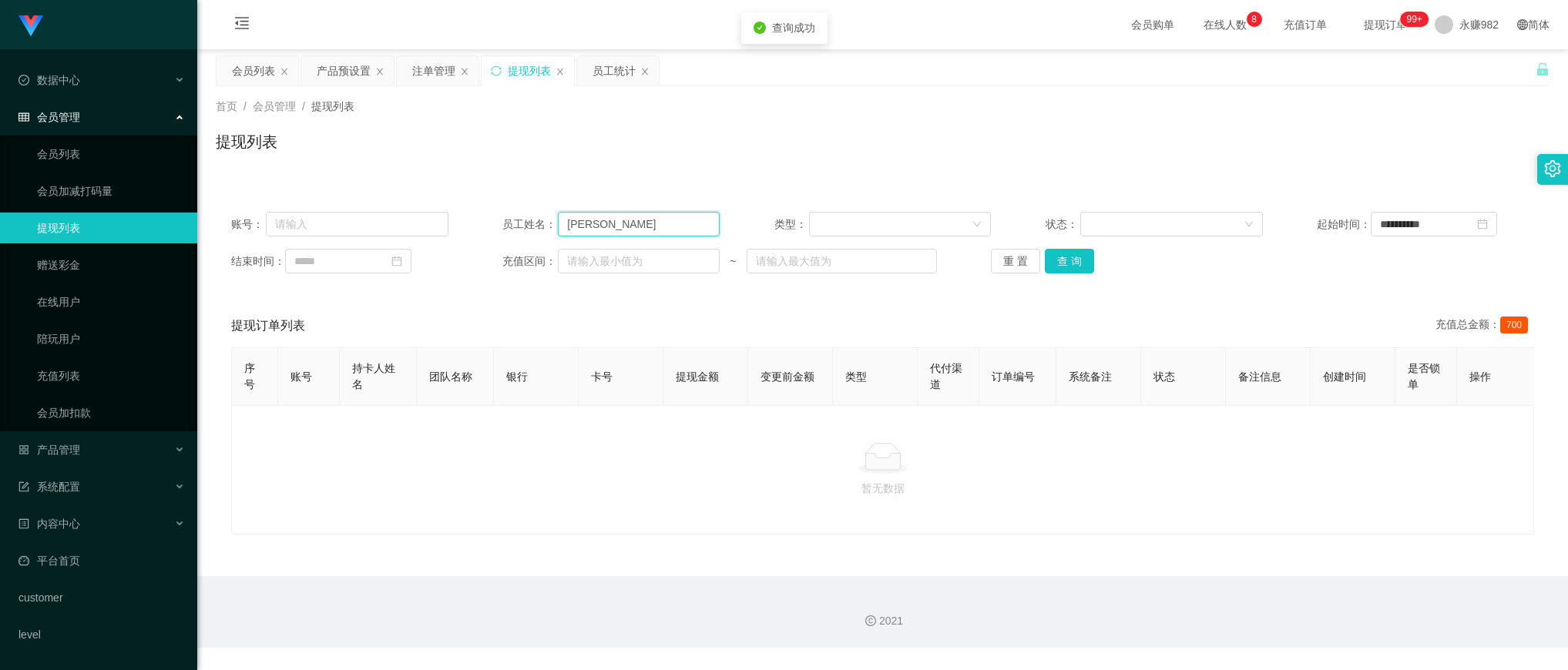
click at [646, 221] on input "[PERSON_NAME]" at bounding box center [639, 225] width 162 height 25
click at [663, 222] on input "[PERSON_NAME]" at bounding box center [639, 225] width 162 height 25
click at [664, 222] on input "[PERSON_NAME]" at bounding box center [639, 225] width 162 height 25
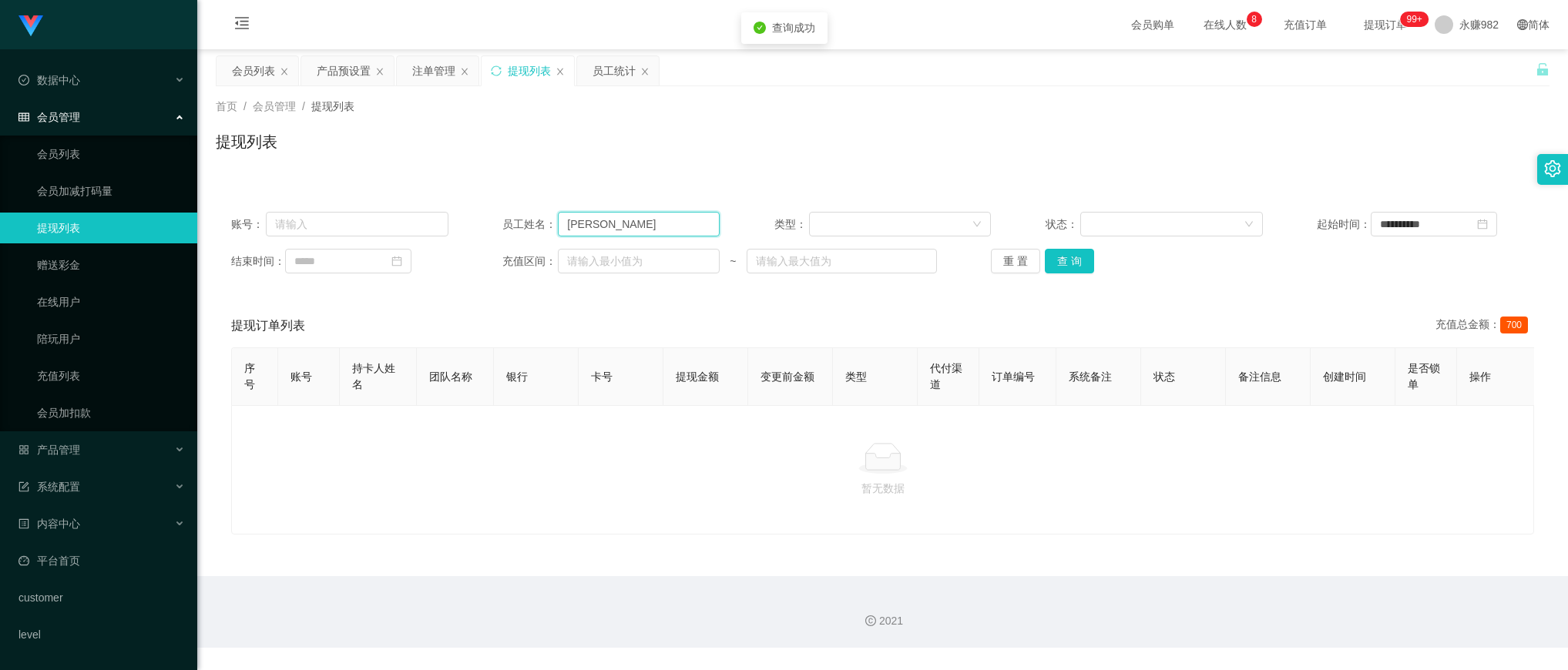
click at [664, 223] on input "[PERSON_NAME]" at bounding box center [639, 225] width 162 height 25
click at [636, 456] on div "暂无数据" at bounding box center [882, 469] width 1303 height 130
click at [417, 75] on div "注单管理" at bounding box center [434, 71] width 44 height 30
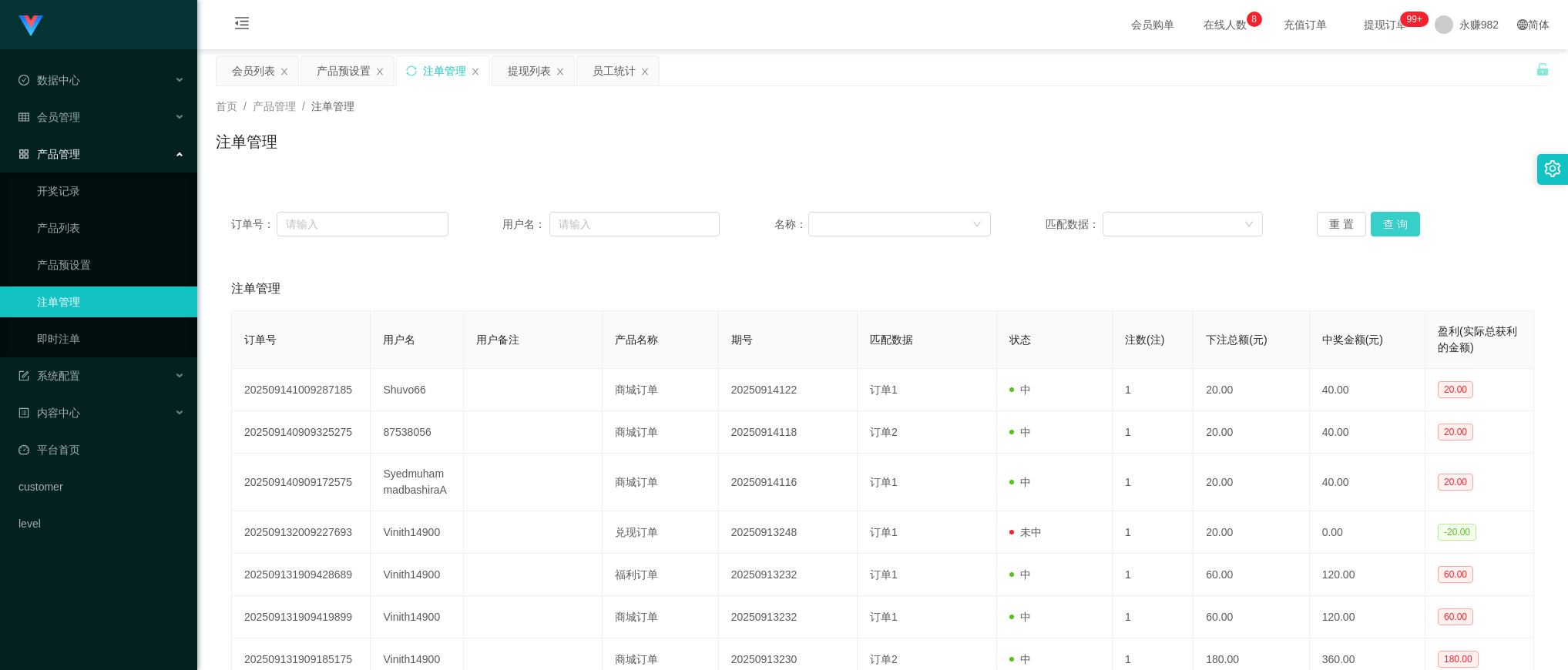
click at [1381, 228] on button "查 询" at bounding box center [1395, 225] width 49 height 25
click at [522, 67] on div "提现列表" at bounding box center [529, 71] width 44 height 30
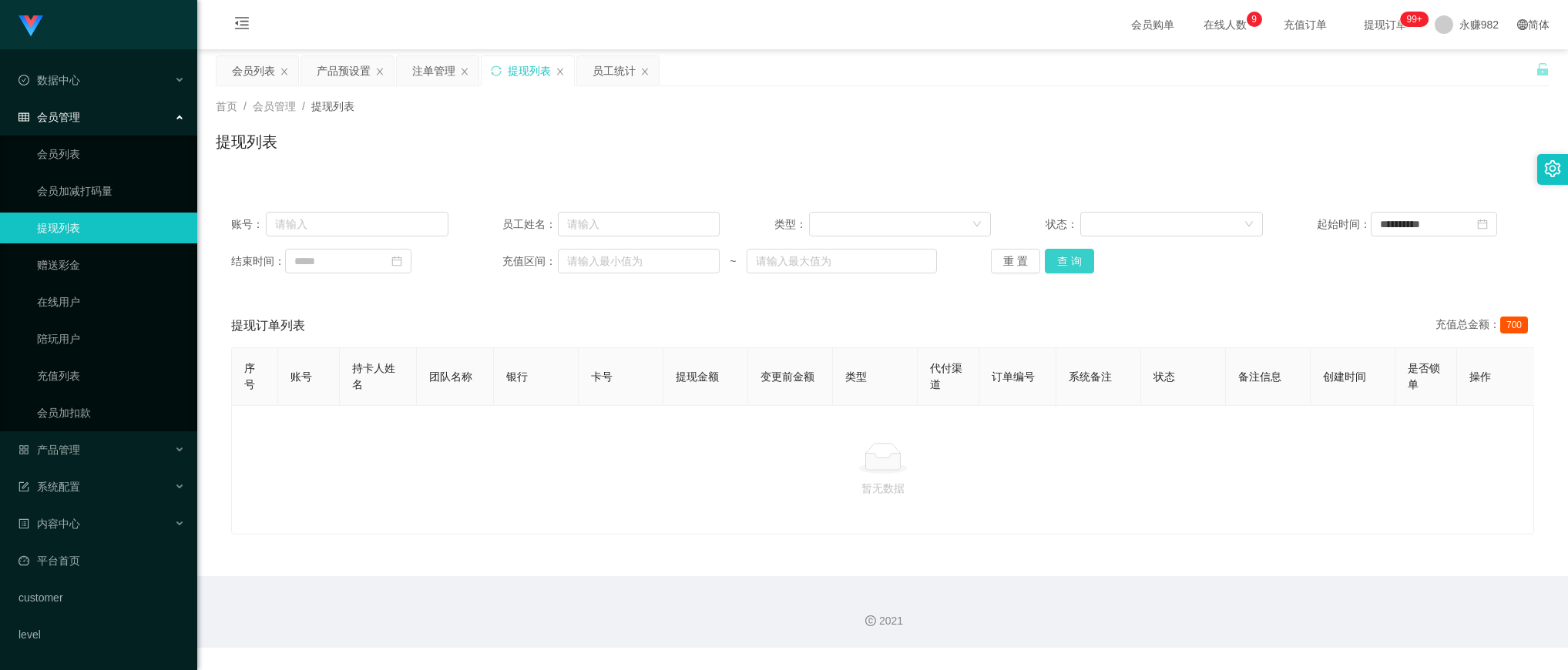
click at [1060, 263] on button "查 询" at bounding box center [1069, 261] width 49 height 25
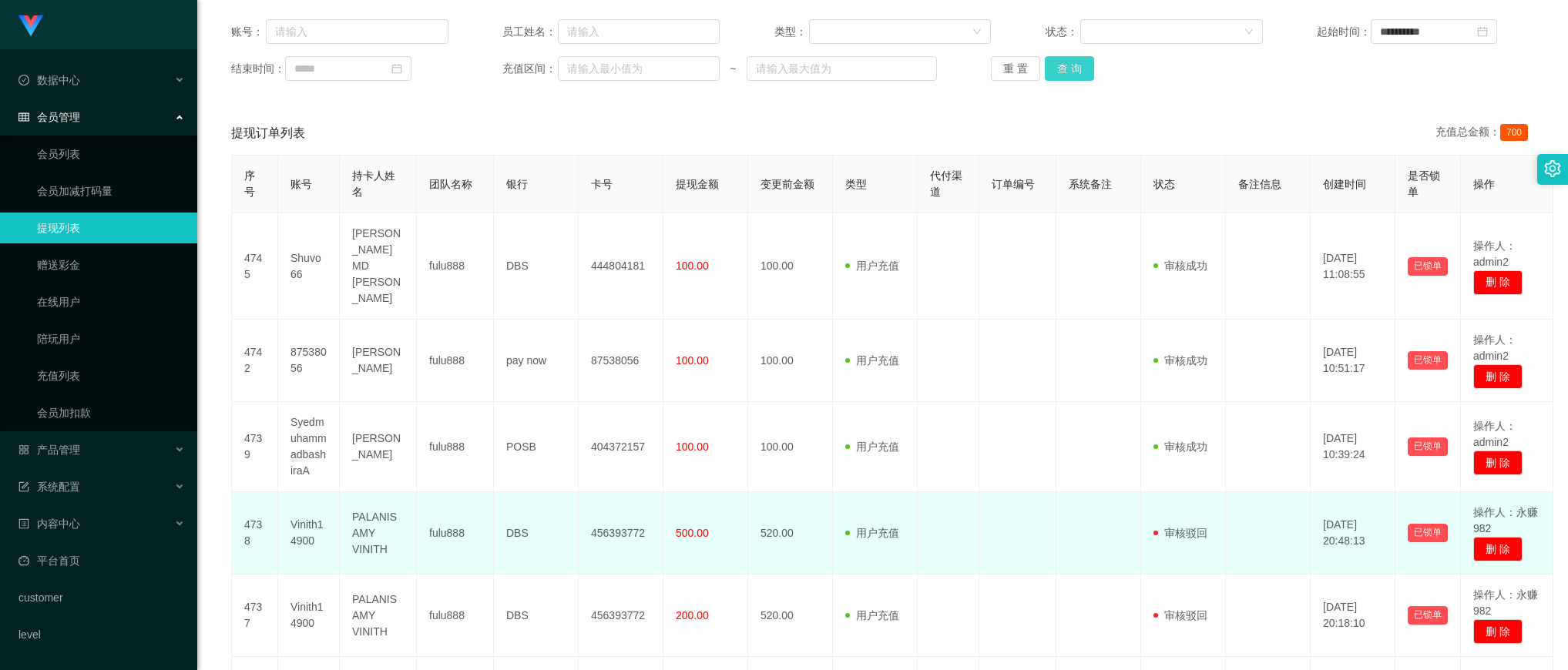
scroll to position [386, 0]
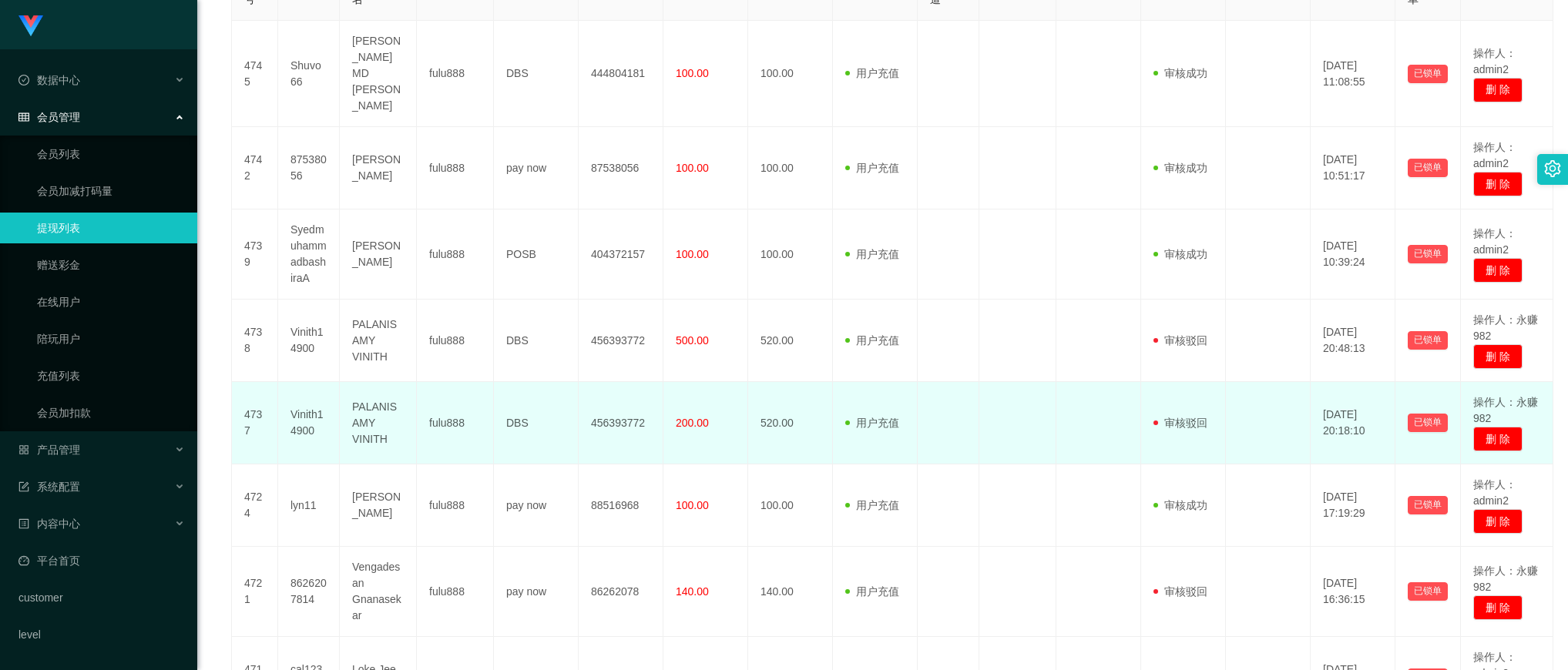
click at [309, 398] on td "Vinith14900" at bounding box center [309, 424] width 61 height 82
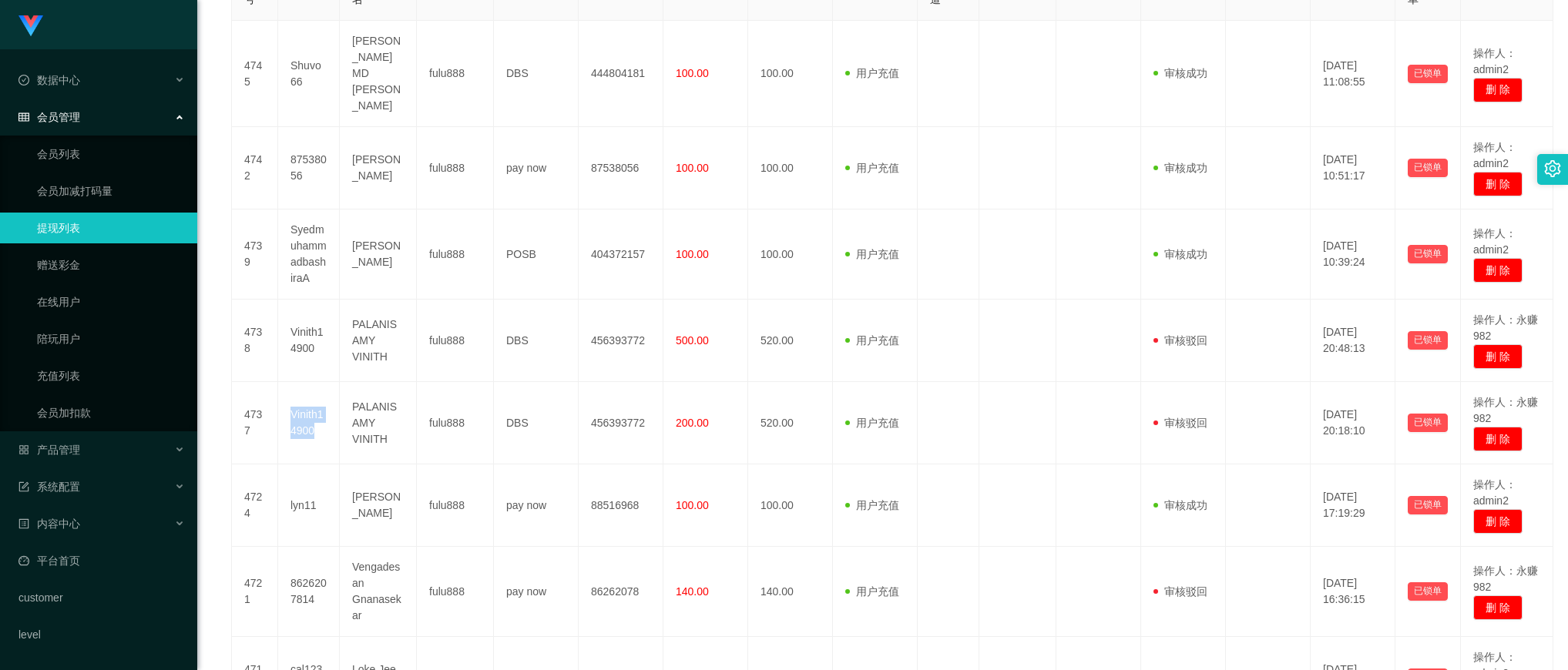
scroll to position [96, 0]
